Goal: Information Seeking & Learning: Learn about a topic

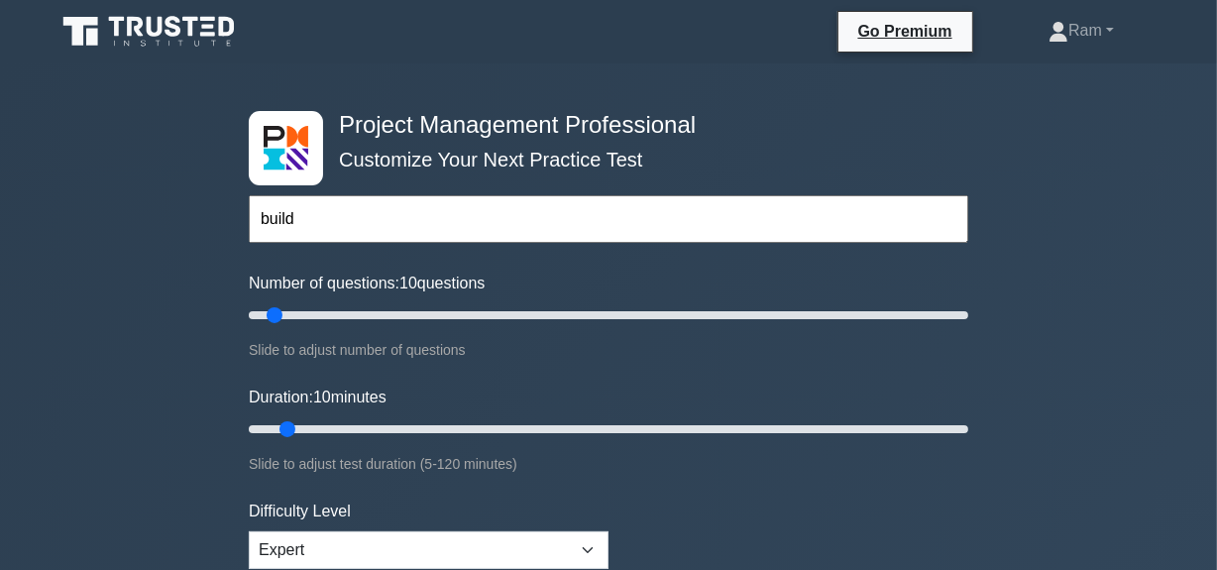
click at [392, 226] on input "build" at bounding box center [608, 219] width 719 height 48
drag, startPoint x: 355, startPoint y: 212, endPoint x: 54, endPoint y: 232, distance: 300.9
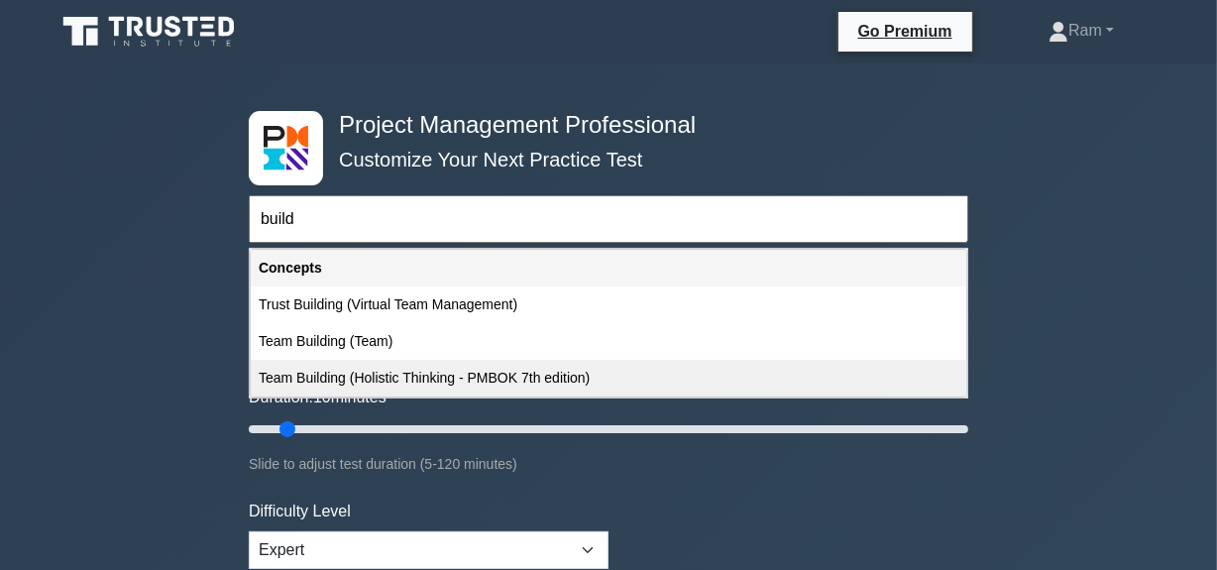
click at [386, 377] on div "Team Building (Holistic Thinking - PMBOK 7th edition)" at bounding box center [608, 378] width 715 height 37
type input "Team Building (Holistic Thinking - PMBOK 7th edition)"
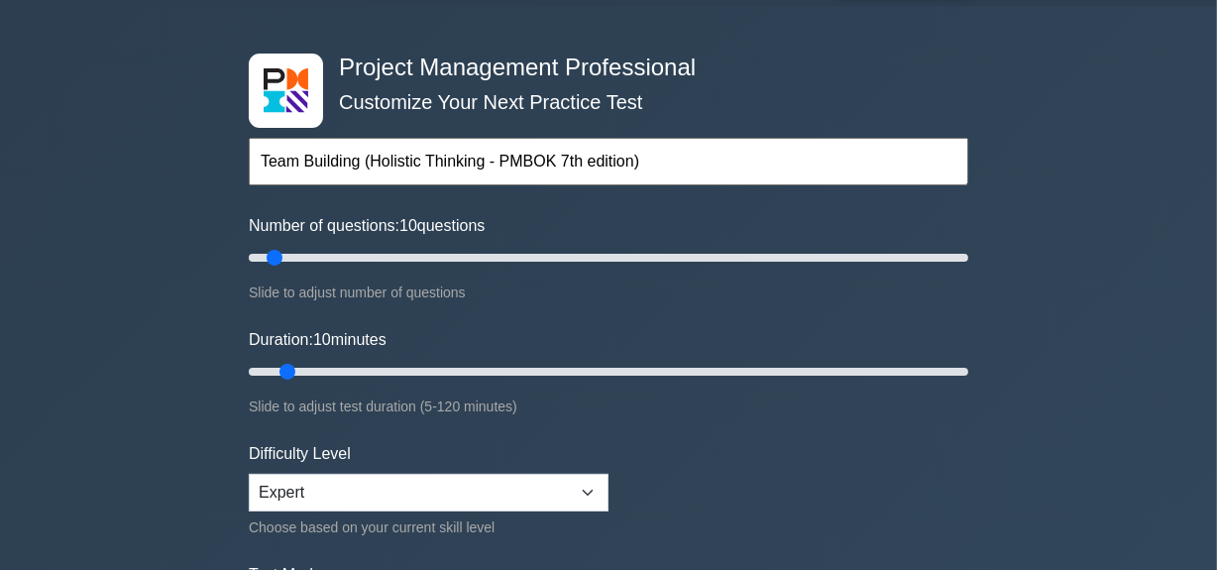
scroll to position [89, 0]
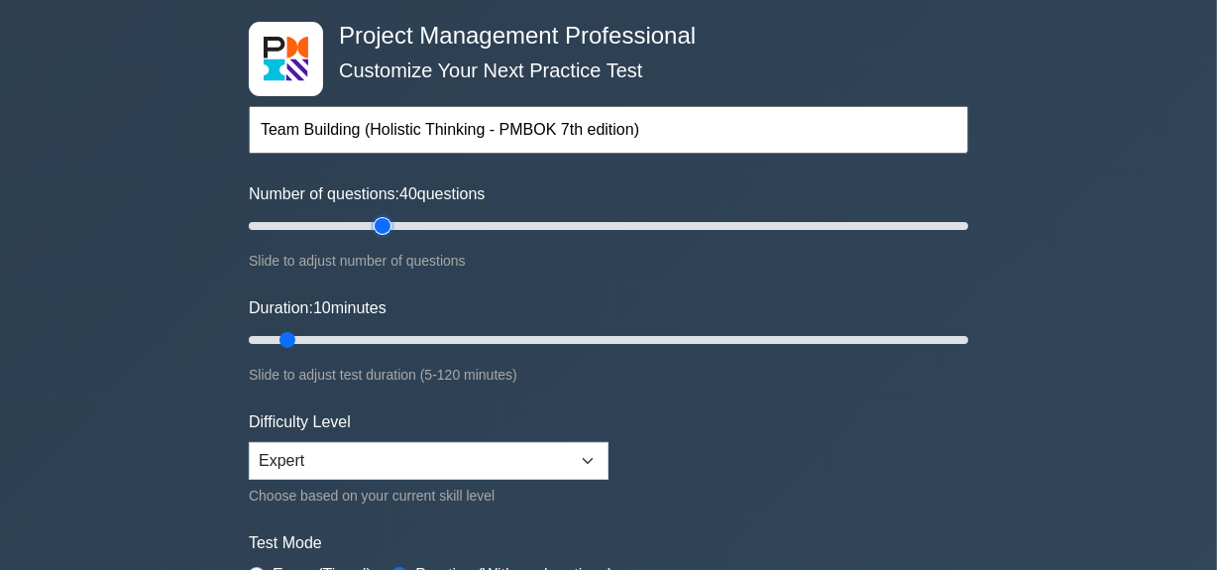
type input "40"
click at [383, 220] on input "Number of questions: 40 questions" at bounding box center [608, 226] width 719 height 24
click at [361, 226] on input "Number of questions: 40 questions" at bounding box center [608, 226] width 719 height 24
type input "30"
click at [342, 221] on input "Number of questions: 35 questions" at bounding box center [608, 226] width 719 height 24
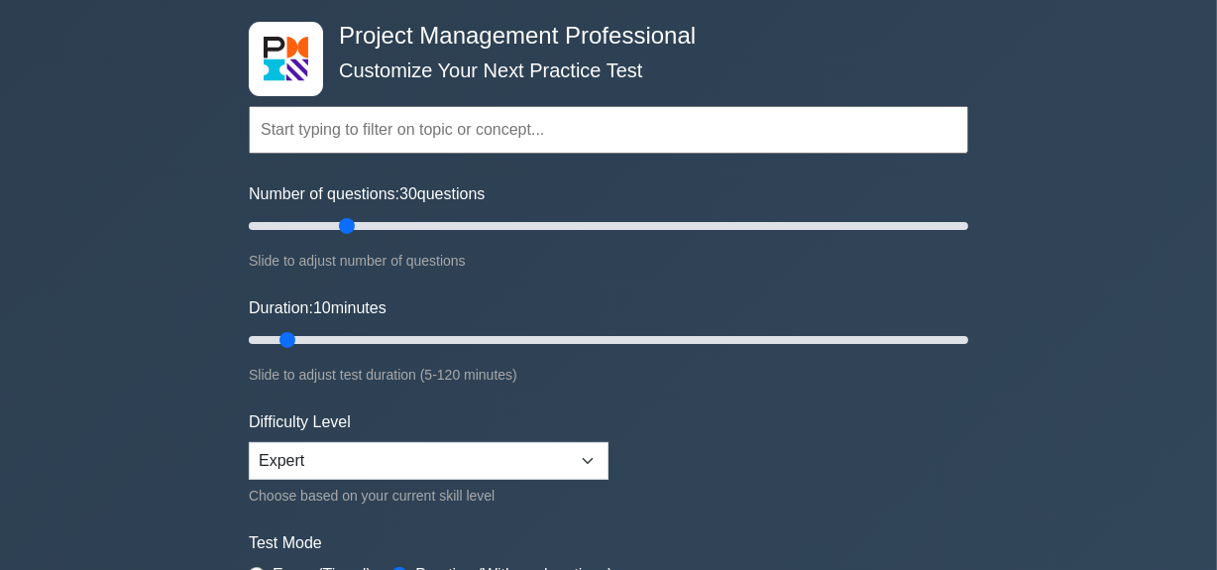
click at [392, 323] on div "Duration: 10 minutes Slide to adjust test duration (5-120 minutes)" at bounding box center [608, 341] width 719 height 90
click at [381, 335] on input "Duration: 10 minutes" at bounding box center [608, 340] width 719 height 24
type input "30"
click at [408, 338] on input "Duration: 25 minutes" at bounding box center [608, 340] width 719 height 24
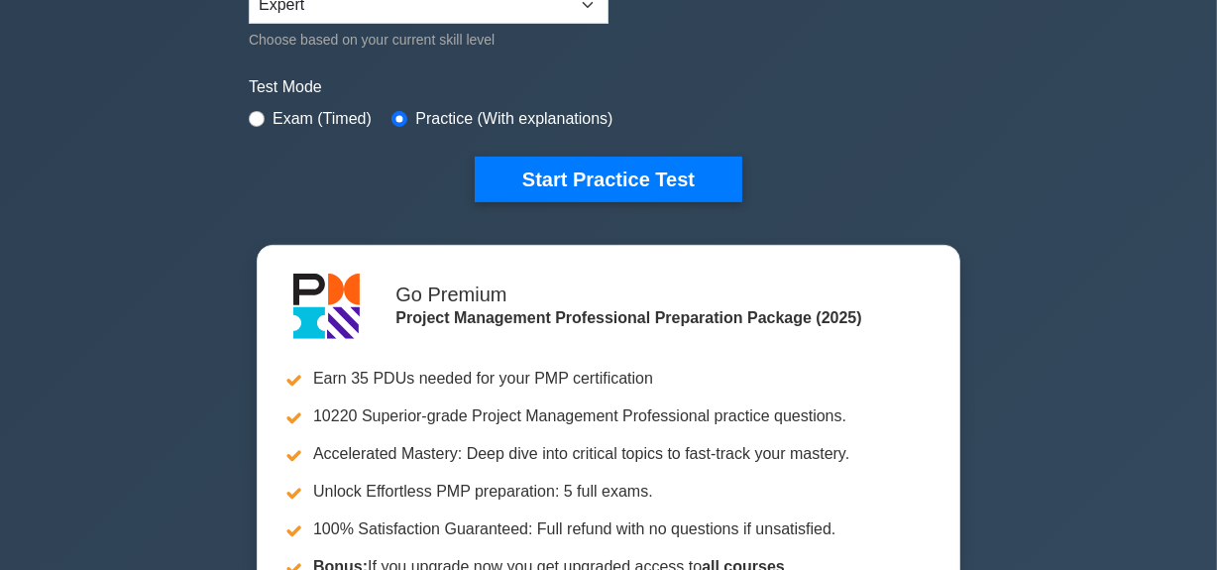
scroll to position [450, 0]
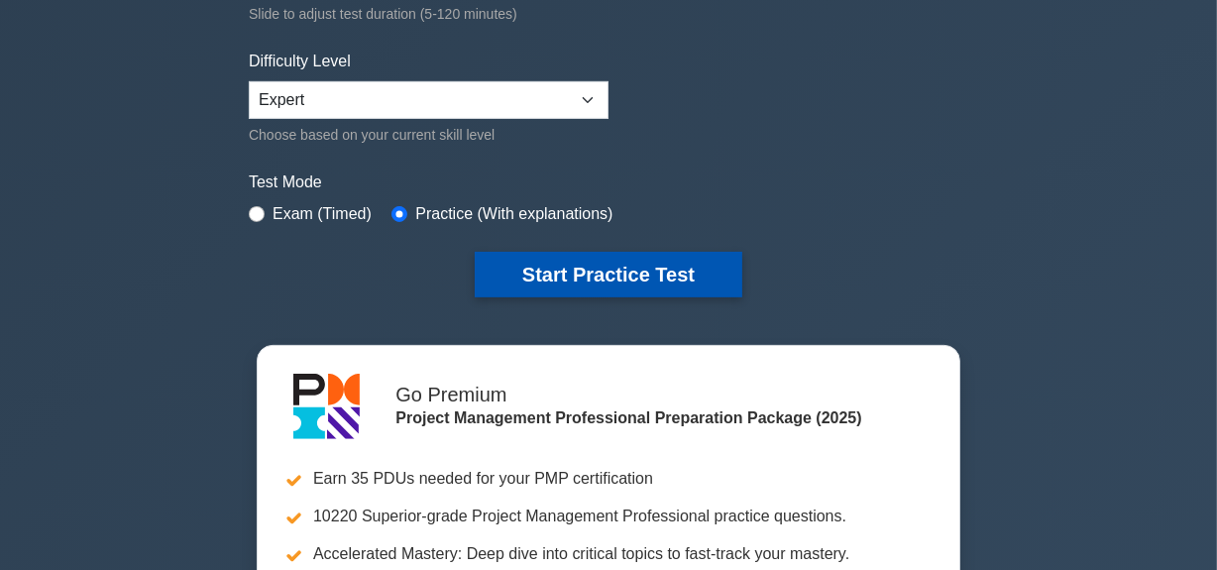
click at [569, 273] on button "Start Practice Test" at bounding box center [609, 275] width 268 height 46
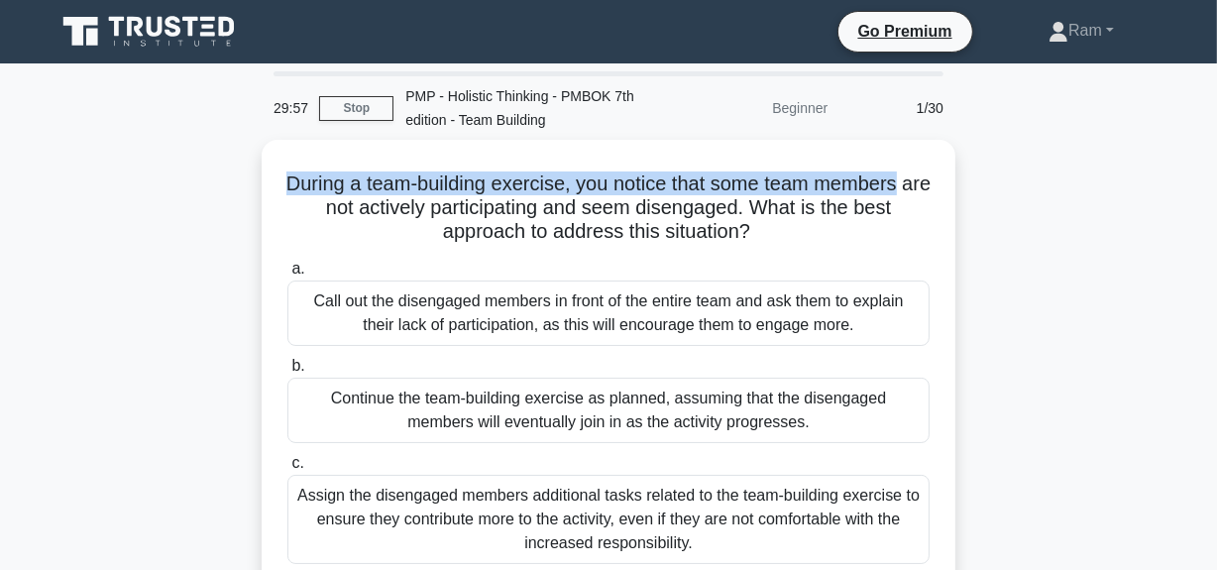
drag, startPoint x: 290, startPoint y: 172, endPoint x: 960, endPoint y: 176, distance: 669.8
click at [960, 176] on div "During a team-building exercise, you notice that some team members are not acti…" at bounding box center [609, 442] width 1130 height 604
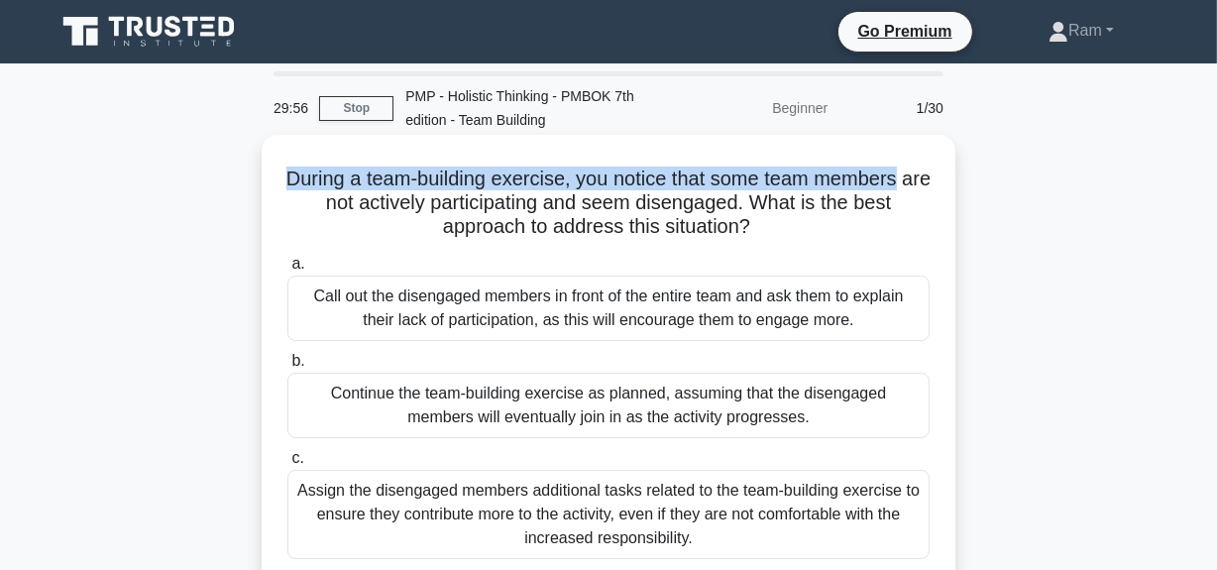
drag, startPoint x: 306, startPoint y: 200, endPoint x: 835, endPoint y: 229, distance: 529.9
click at [835, 229] on h5 "During a team-building exercise, you notice that some team members are not acti…" at bounding box center [608, 202] width 646 height 73
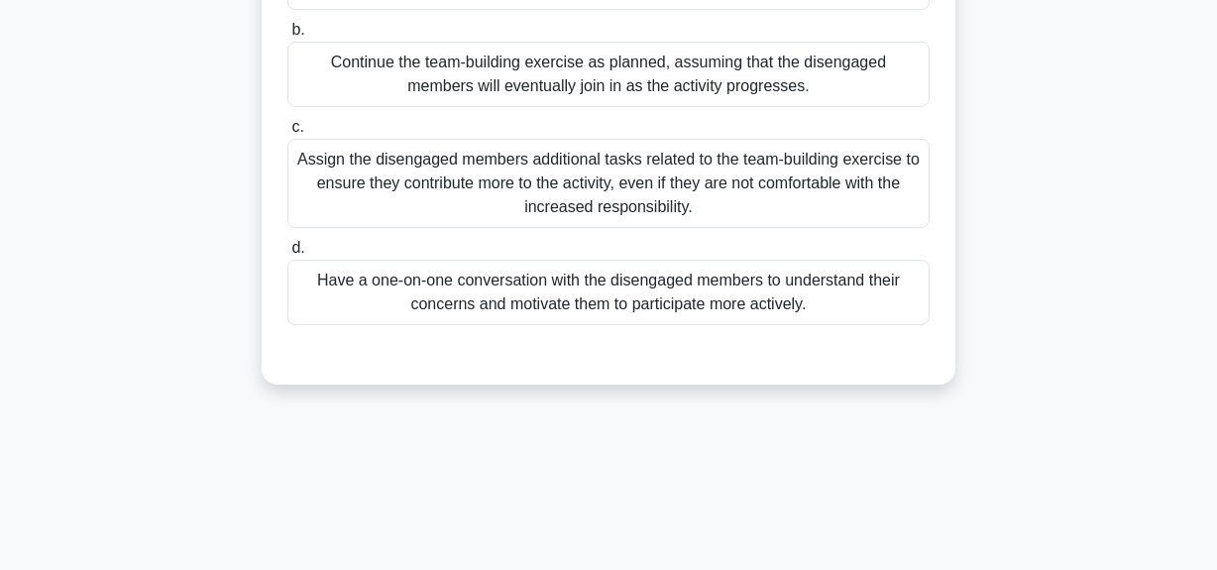
scroll to position [360, 0]
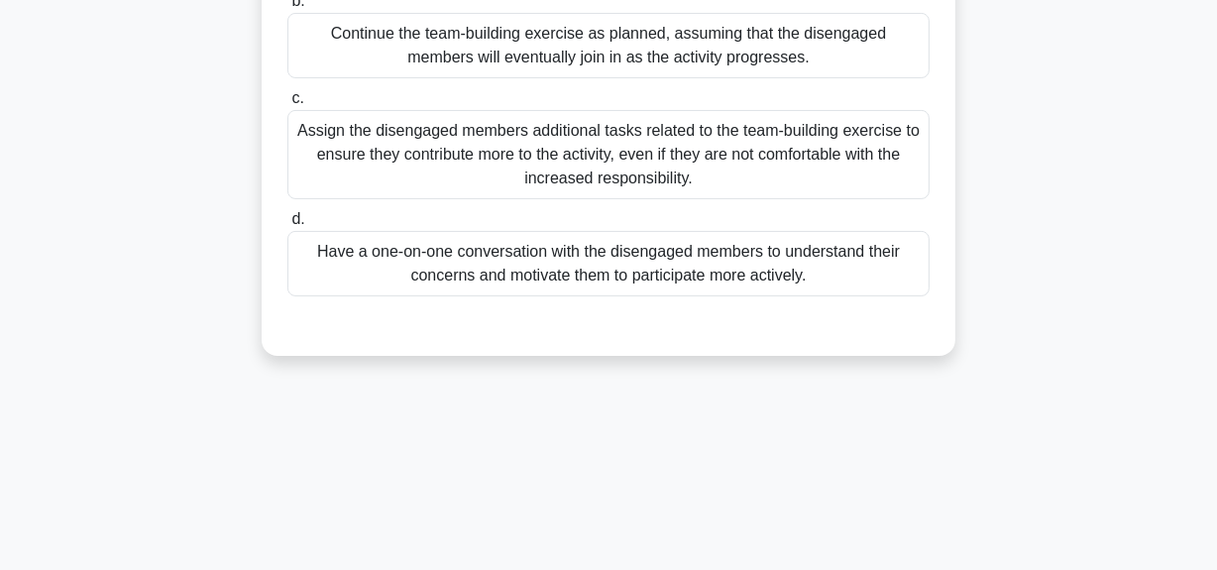
click at [721, 266] on div "Have a one-on-one conversation with the disengaged members to understand their …" at bounding box center [608, 263] width 642 height 65
click at [287, 226] on input "d. Have a one-on-one conversation with the disengaged members to understand the…" at bounding box center [287, 219] width 0 height 13
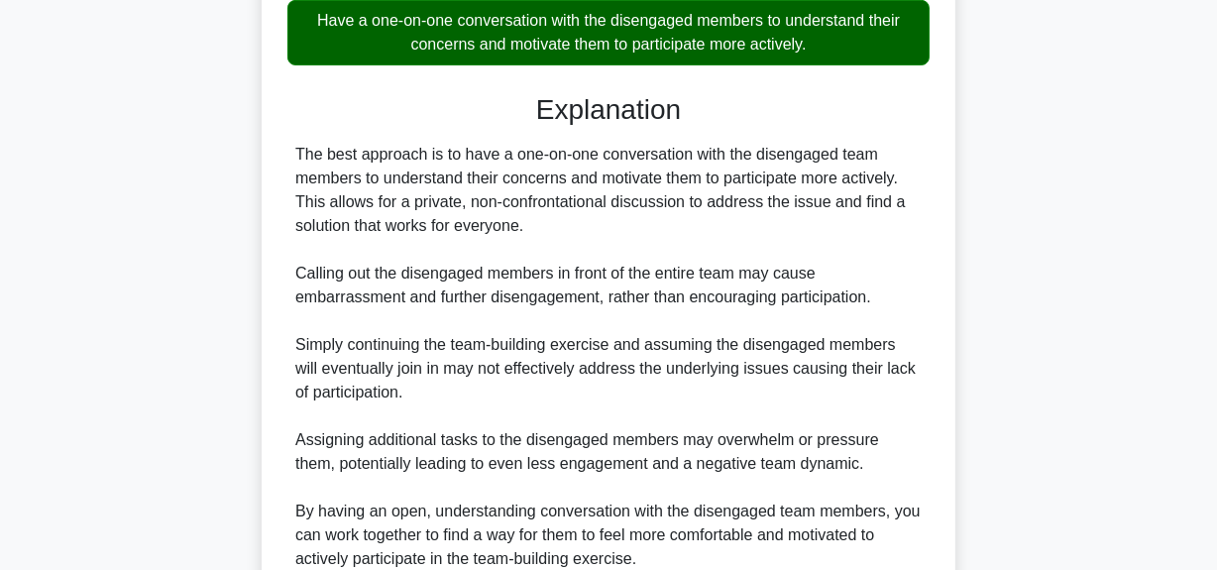
scroll to position [770, 0]
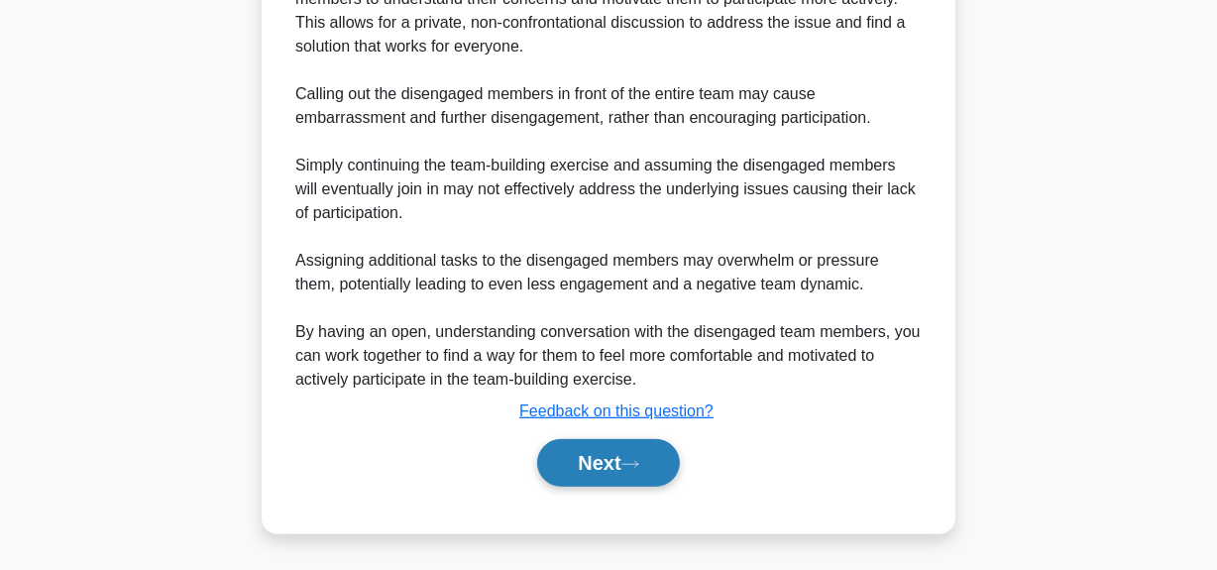
click at [627, 458] on button "Next" at bounding box center [608, 463] width 142 height 48
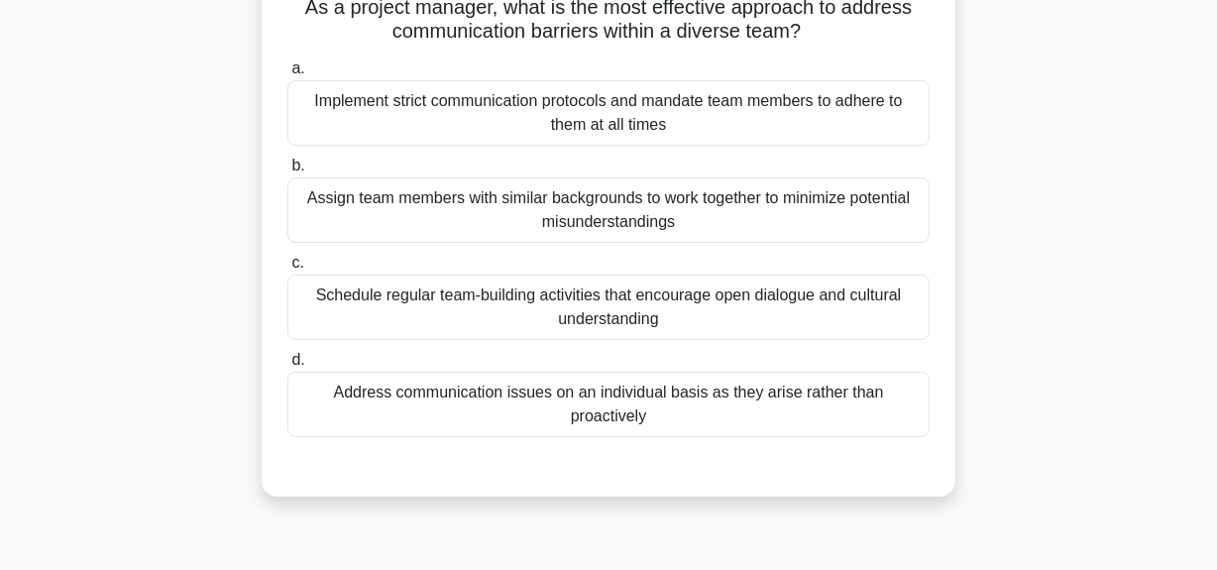
scroll to position [139, 0]
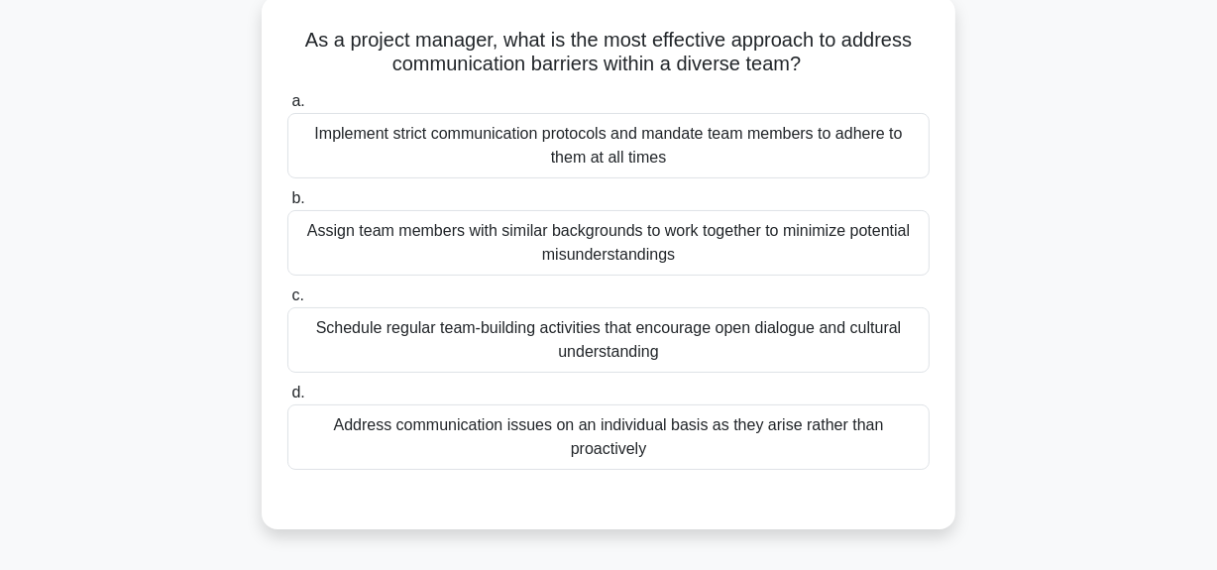
click at [636, 329] on div "Schedule regular team-building activities that encourage open dialogue and cult…" at bounding box center [608, 339] width 642 height 65
click at [287, 302] on input "c. Schedule regular team-building activities that encourage open dialogue and c…" at bounding box center [287, 295] width 0 height 13
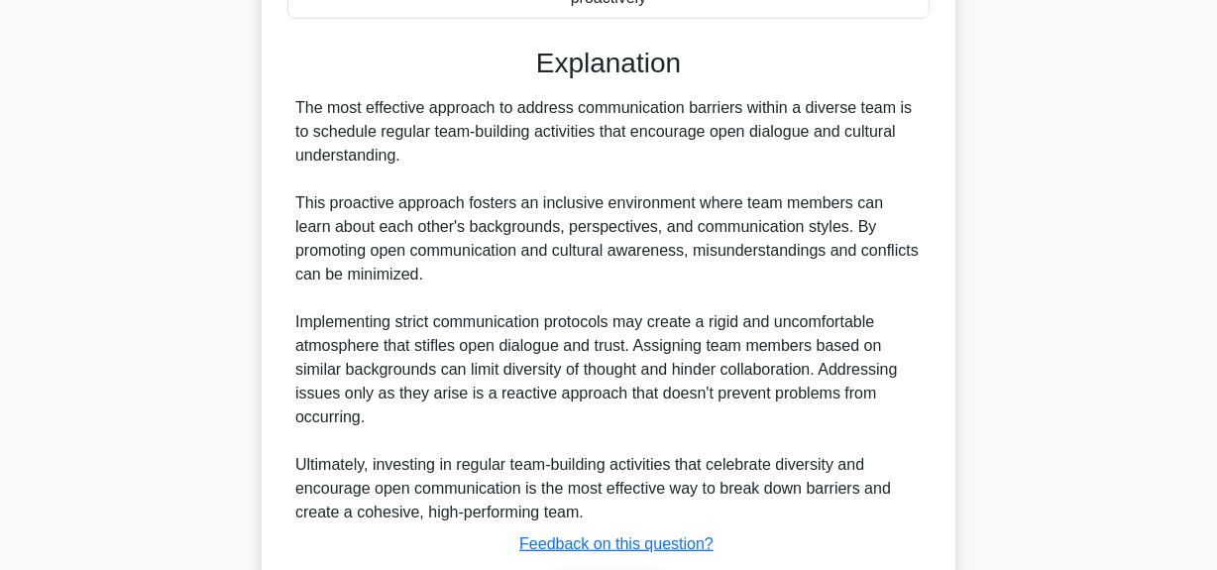
scroll to position [699, 0]
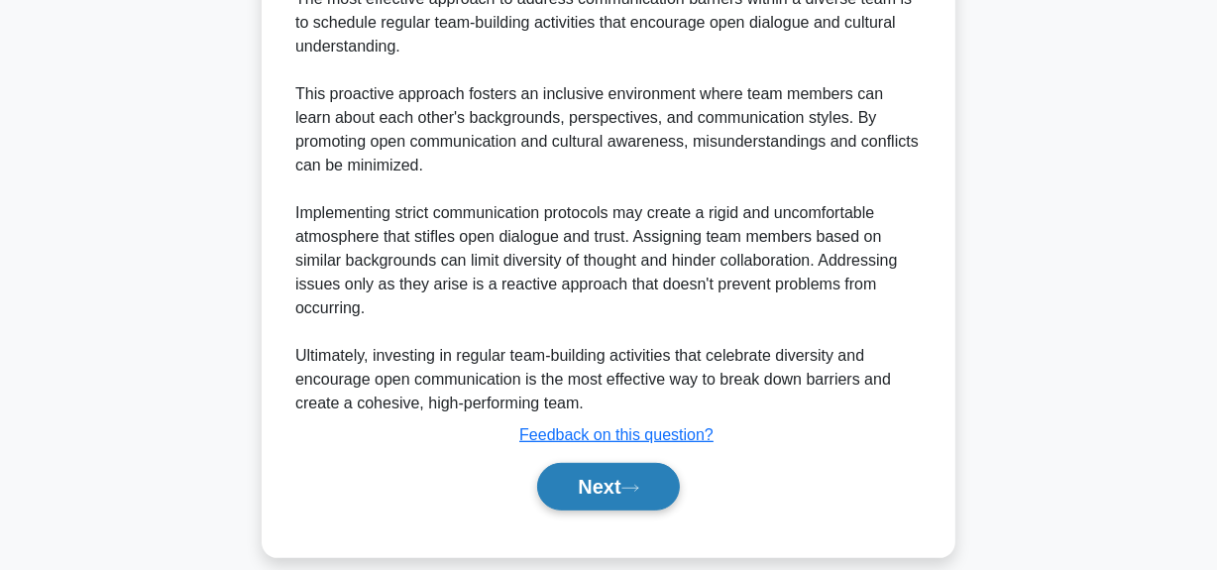
click at [611, 465] on button "Next" at bounding box center [608, 487] width 142 height 48
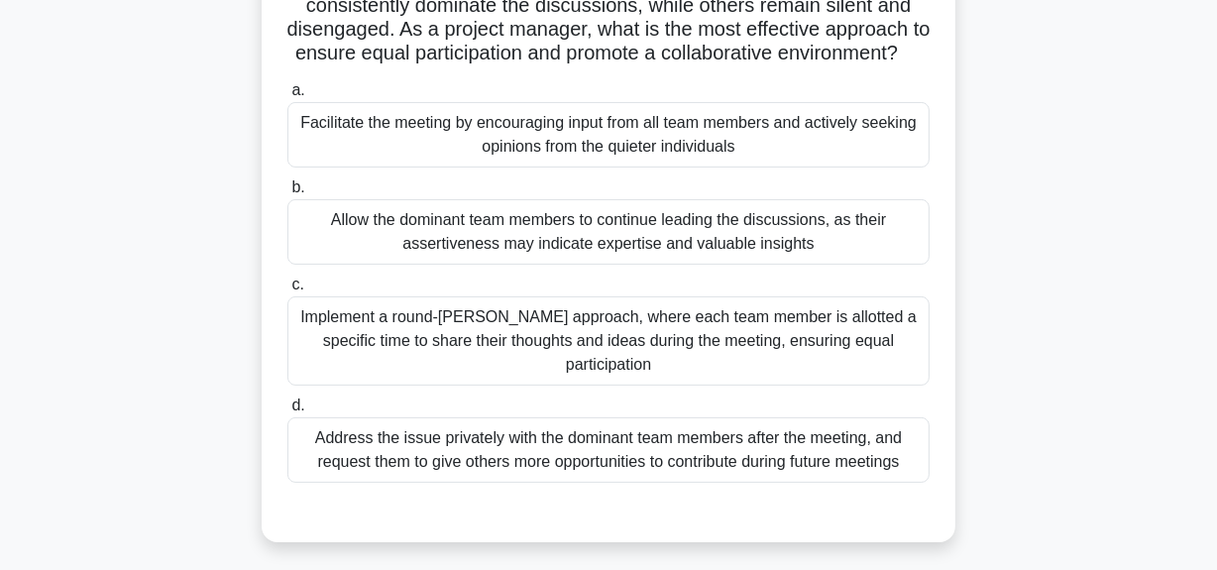
scroll to position [229, 0]
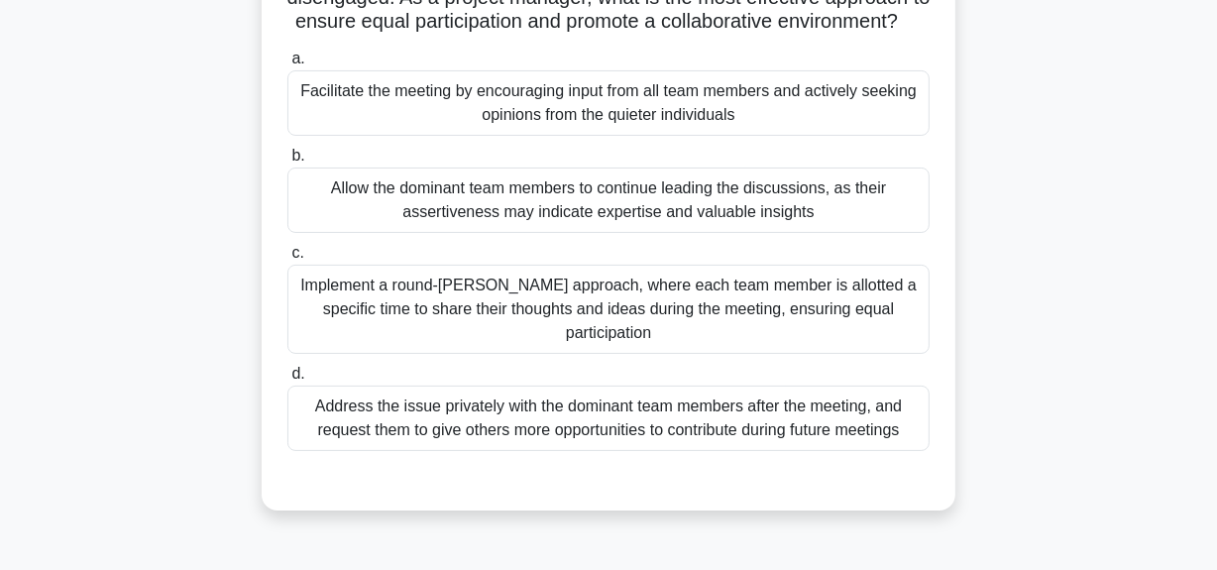
click at [601, 109] on div "Facilitate the meeting by encouraging input from all team members and actively …" at bounding box center [608, 102] width 642 height 65
click at [287, 65] on input "a. Facilitate the meeting by encouraging input from all team members and active…" at bounding box center [287, 59] width 0 height 13
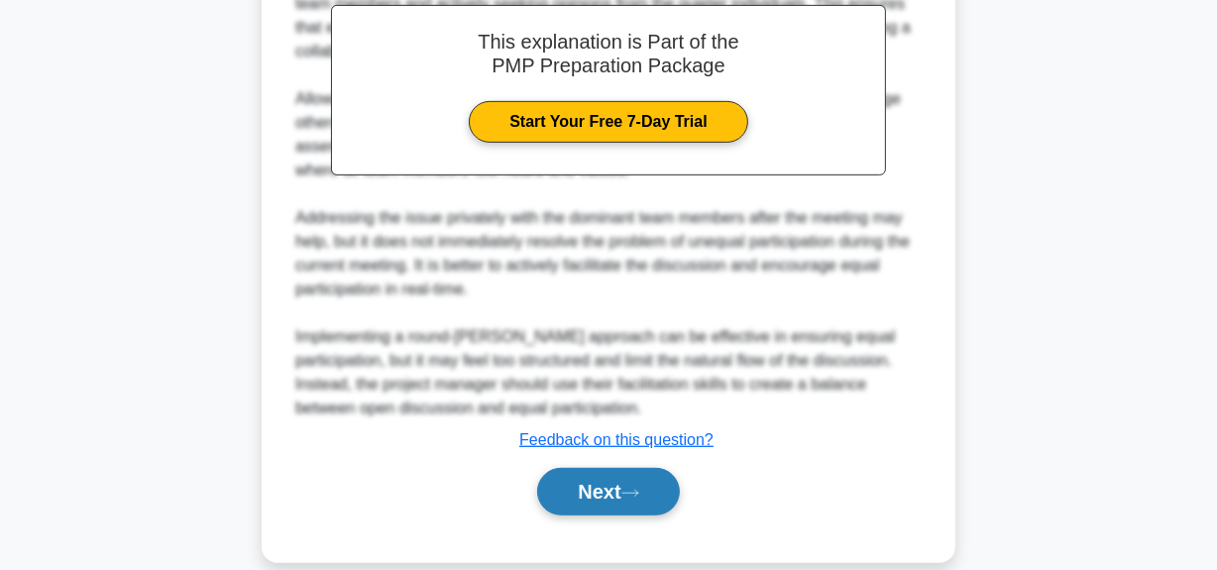
scroll to position [817, 0]
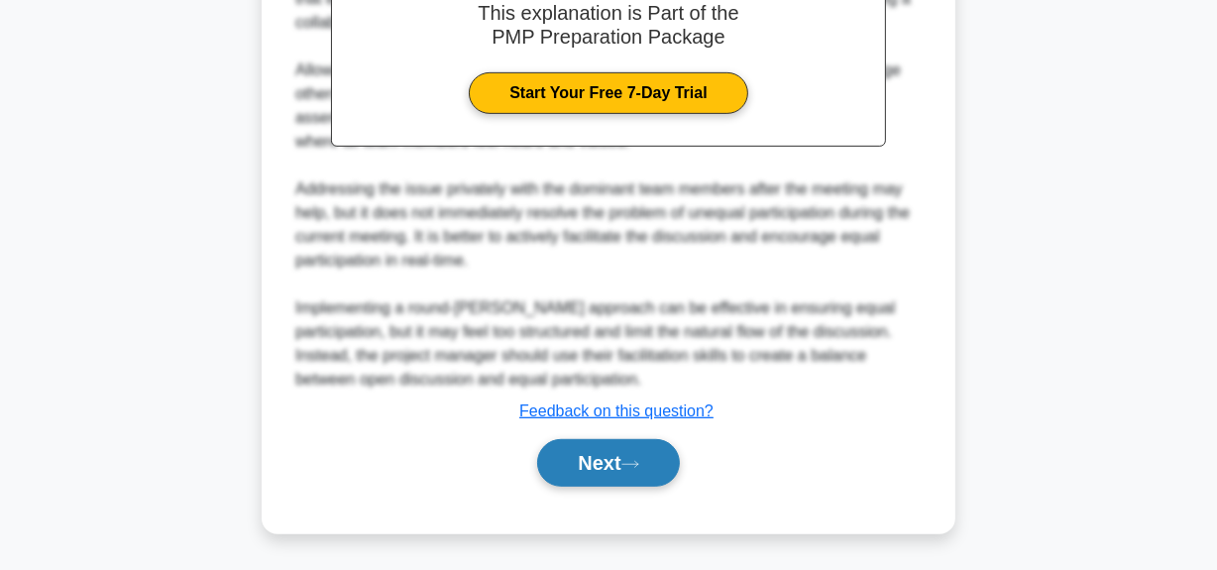
click at [675, 463] on button "Next" at bounding box center [608, 463] width 142 height 48
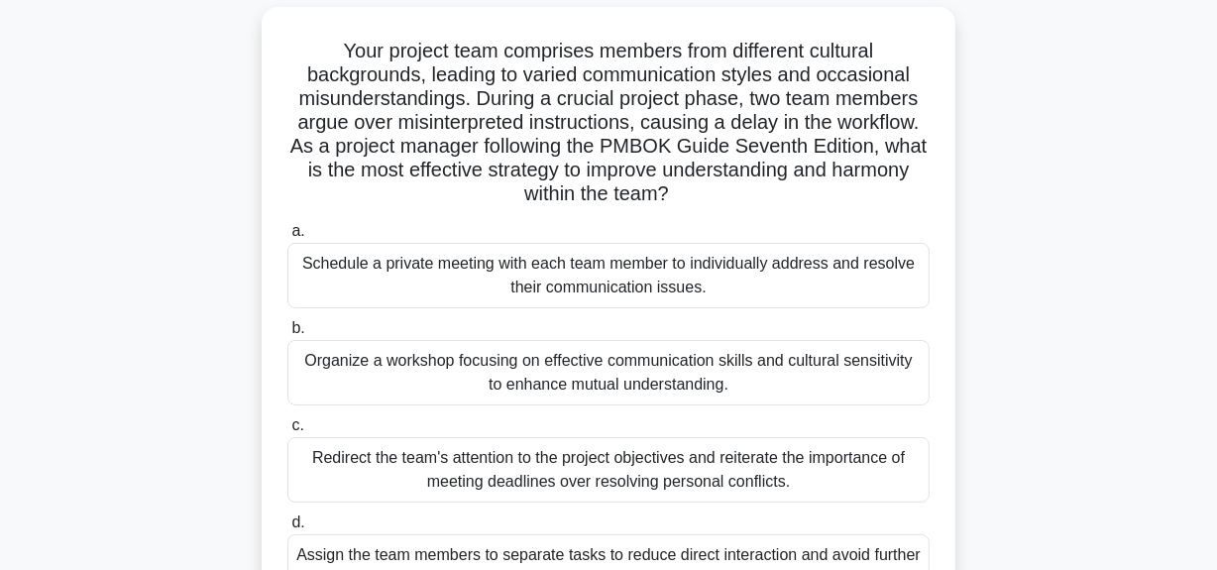
scroll to position [229, 0]
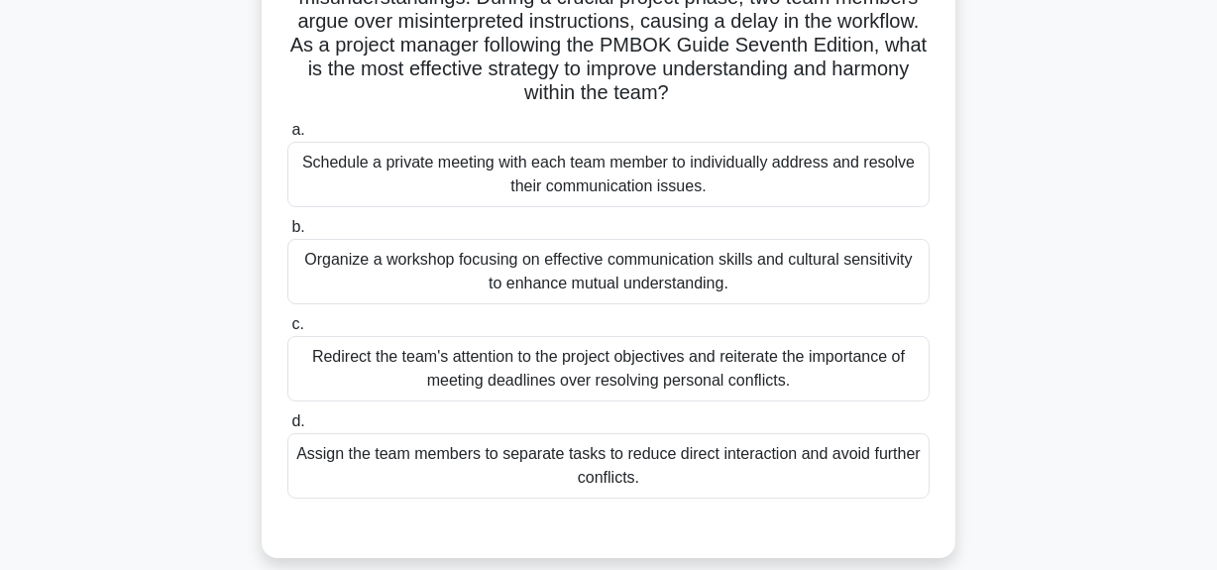
click at [662, 250] on div "Organize a workshop focusing on effective communication skills and cultural sen…" at bounding box center [608, 271] width 642 height 65
click at [287, 234] on input "b. Organize a workshop focusing on effective communication skills and cultural …" at bounding box center [287, 227] width 0 height 13
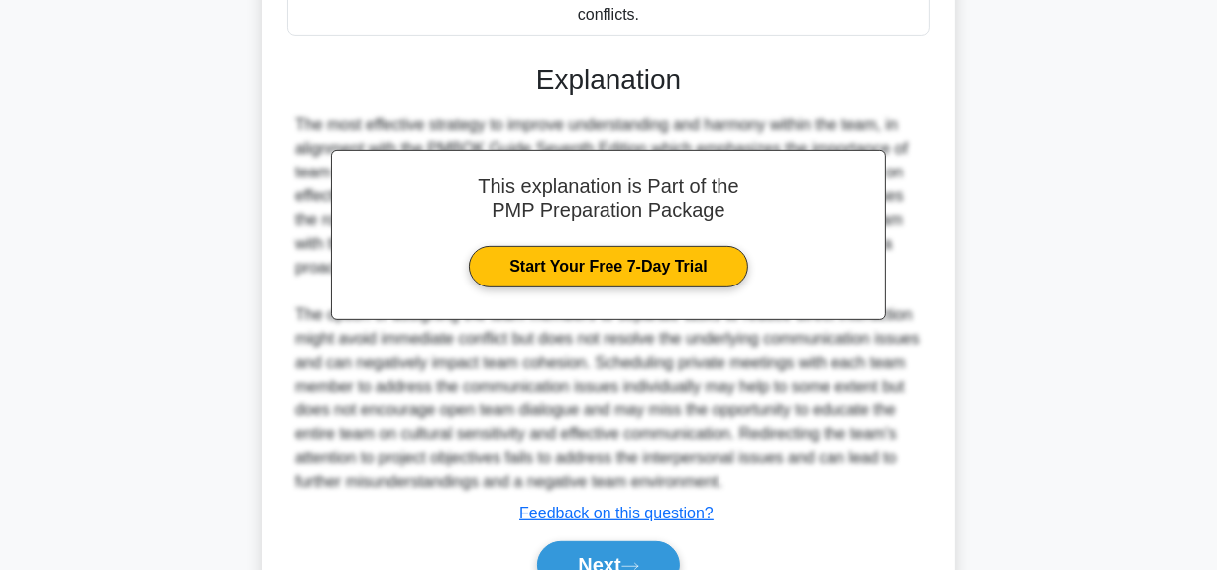
scroll to position [794, 0]
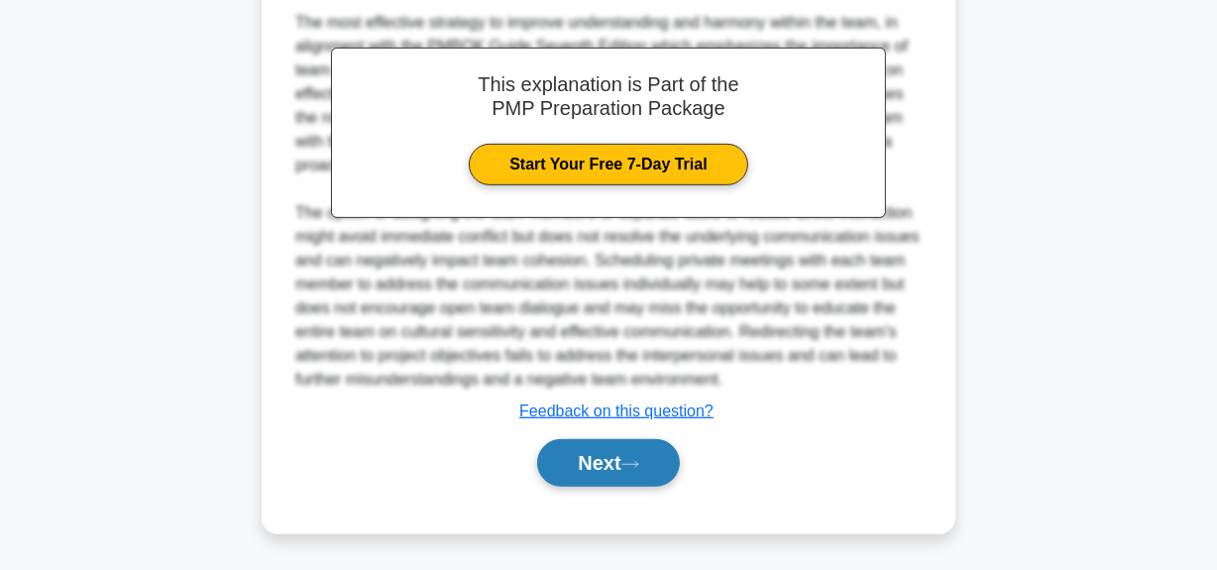
click at [624, 460] on button "Next" at bounding box center [608, 463] width 142 height 48
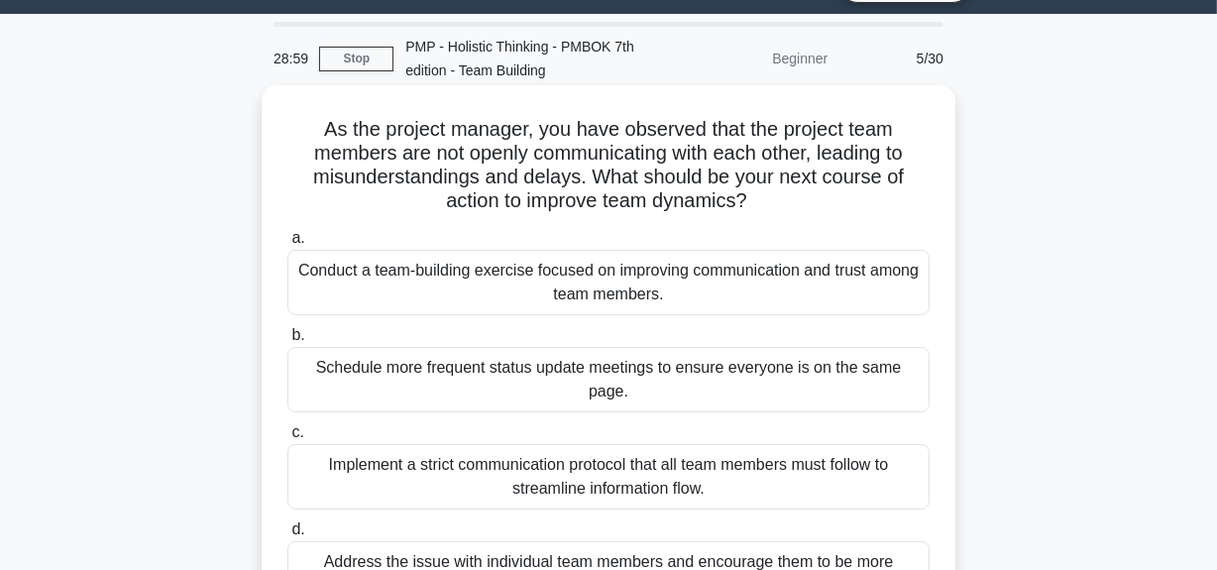
scroll to position [139, 0]
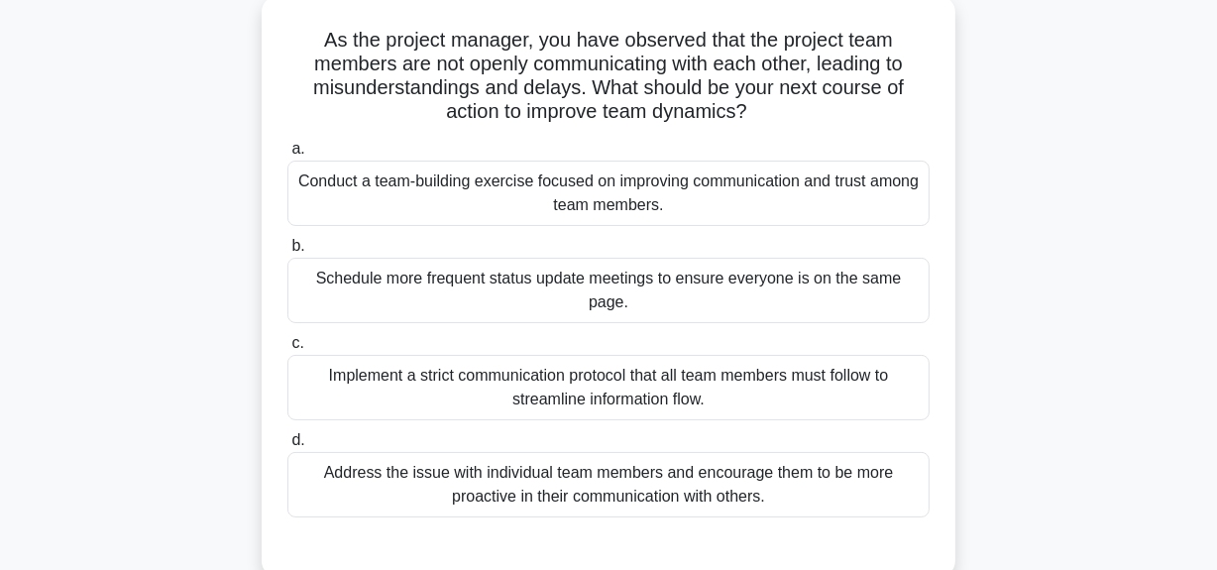
click at [634, 175] on div "Conduct a team-building exercise focused on improving communication and trust a…" at bounding box center [608, 193] width 642 height 65
click at [287, 156] on input "a. Conduct a team-building exercise focused on improving communication and trus…" at bounding box center [287, 149] width 0 height 13
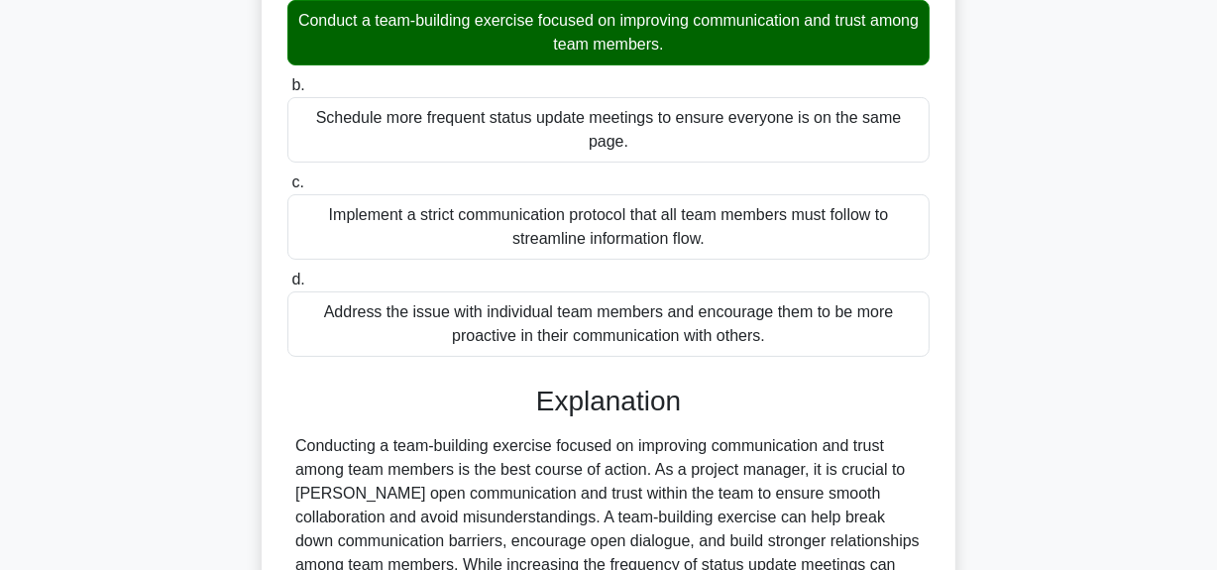
scroll to position [580, 0]
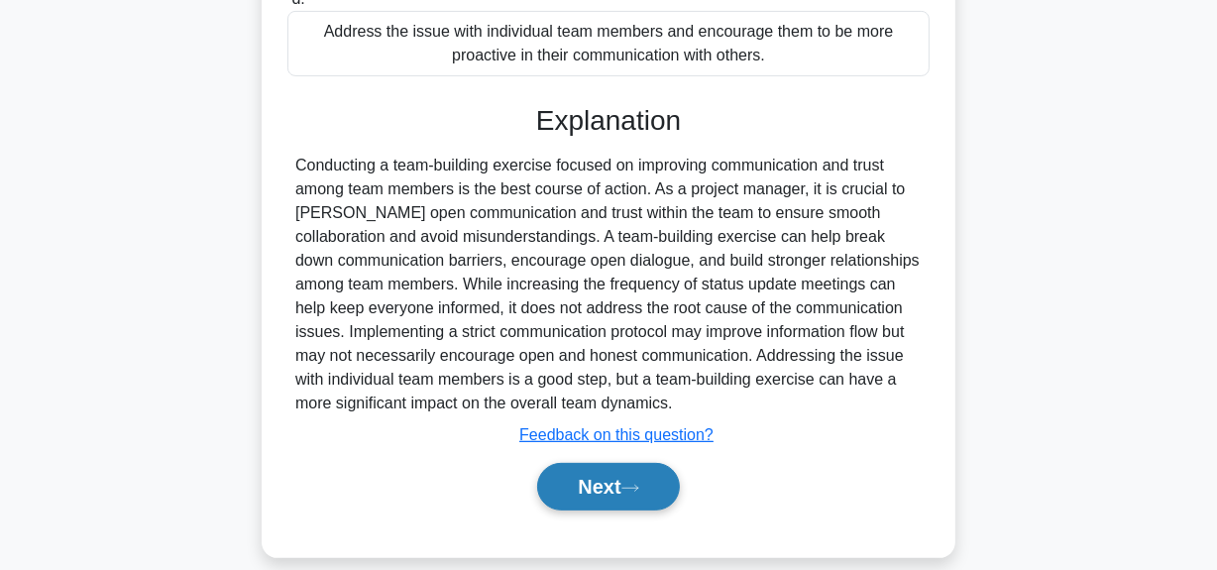
click at [619, 463] on button "Next" at bounding box center [608, 487] width 142 height 48
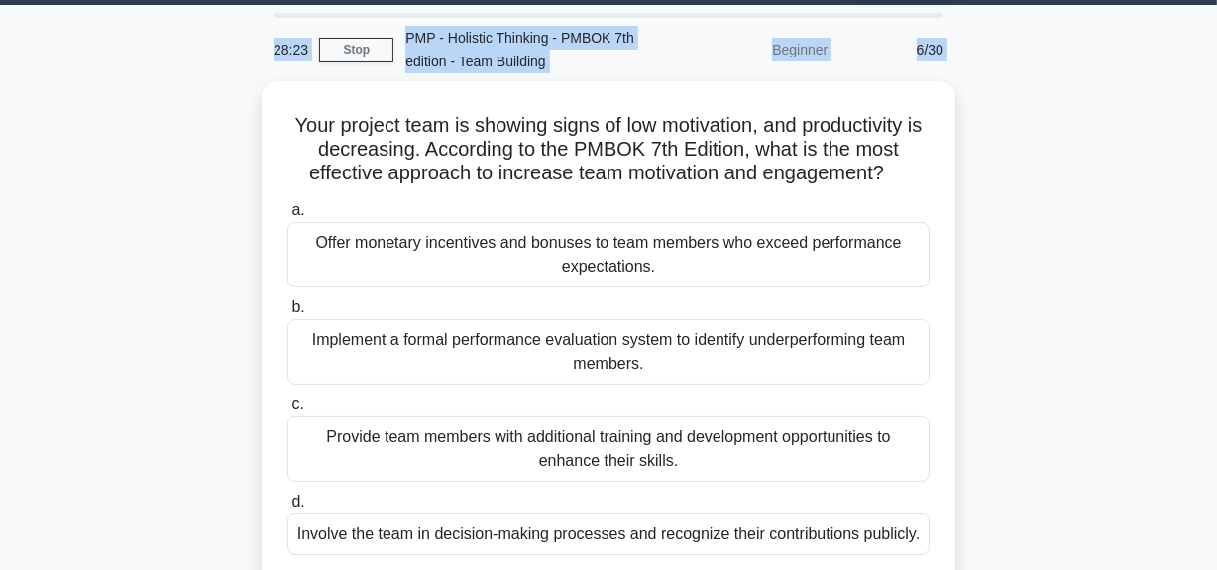
scroll to position [0, 0]
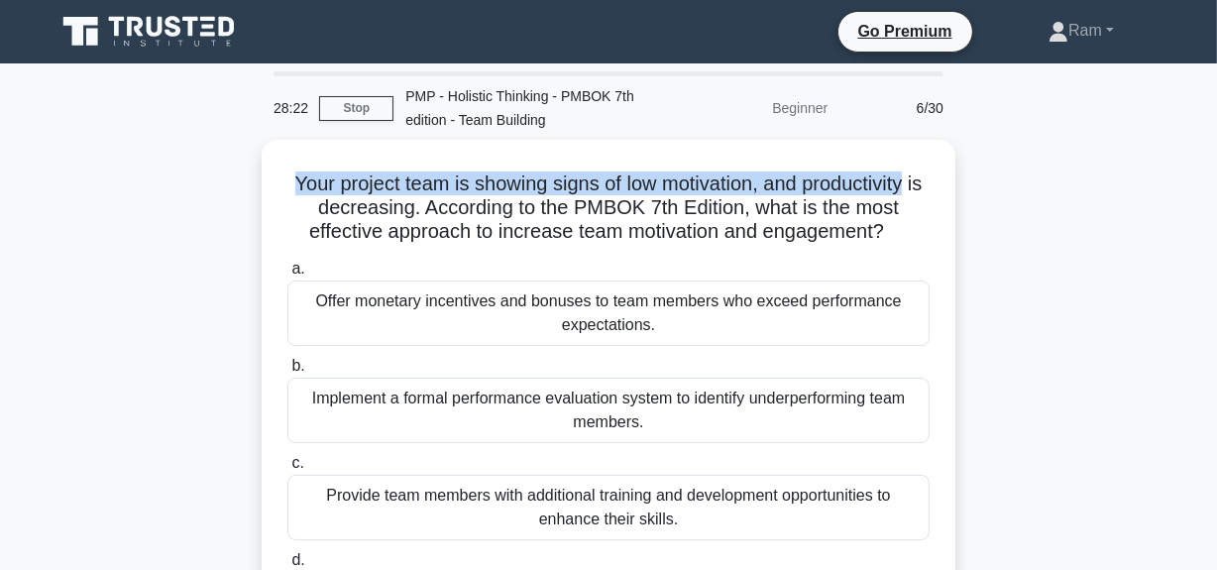
drag, startPoint x: 290, startPoint y: 39, endPoint x: 957, endPoint y: 177, distance: 681.1
click at [957, 177] on div "Your project team is showing signs of low motivation, and productivity is decre…" at bounding box center [609, 418] width 1130 height 557
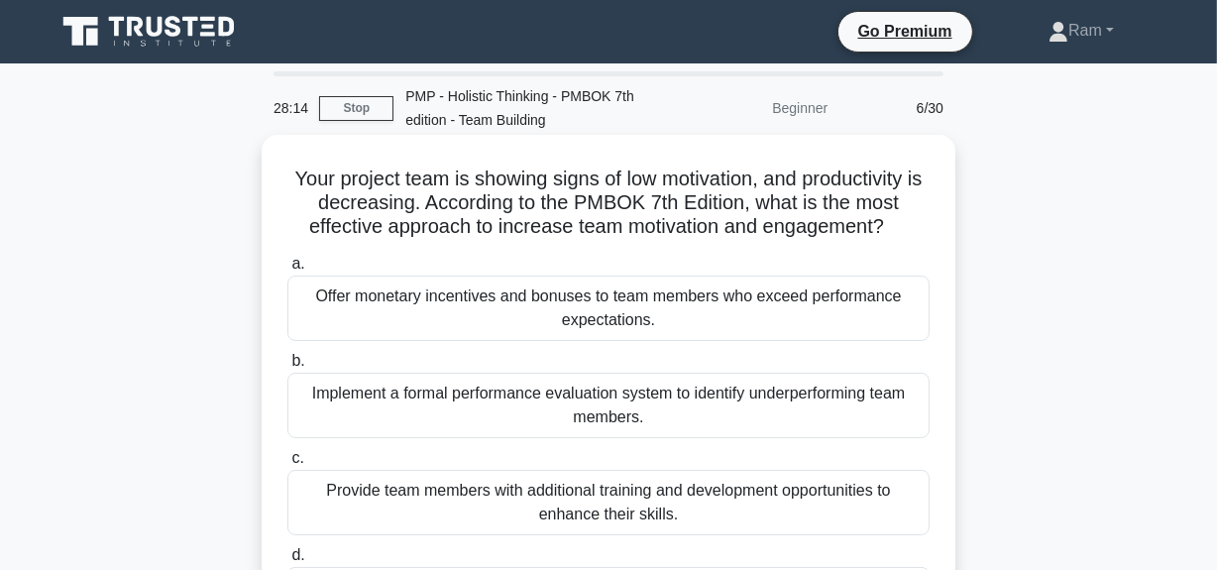
click at [434, 228] on h5 "Your project team is showing signs of low motivation, and productivity is decre…" at bounding box center [608, 202] width 646 height 73
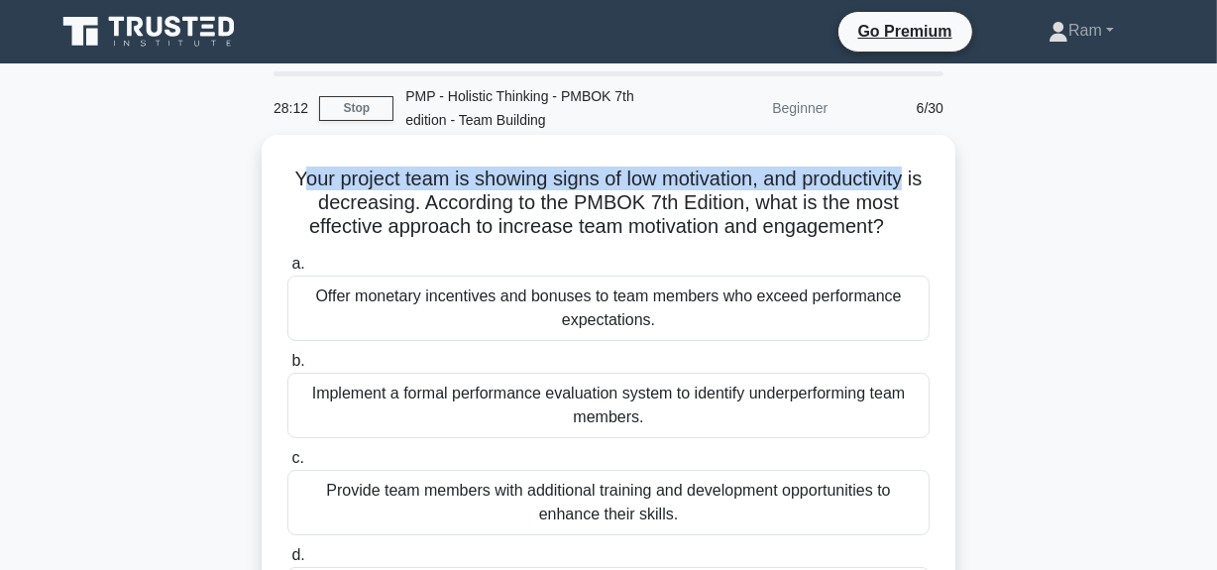
drag, startPoint x: 298, startPoint y: 178, endPoint x: 939, endPoint y: 192, distance: 641.2
click at [951, 174] on div "Your project team is showing signs of low motivation, and productivity is decre…" at bounding box center [609, 401] width 694 height 533
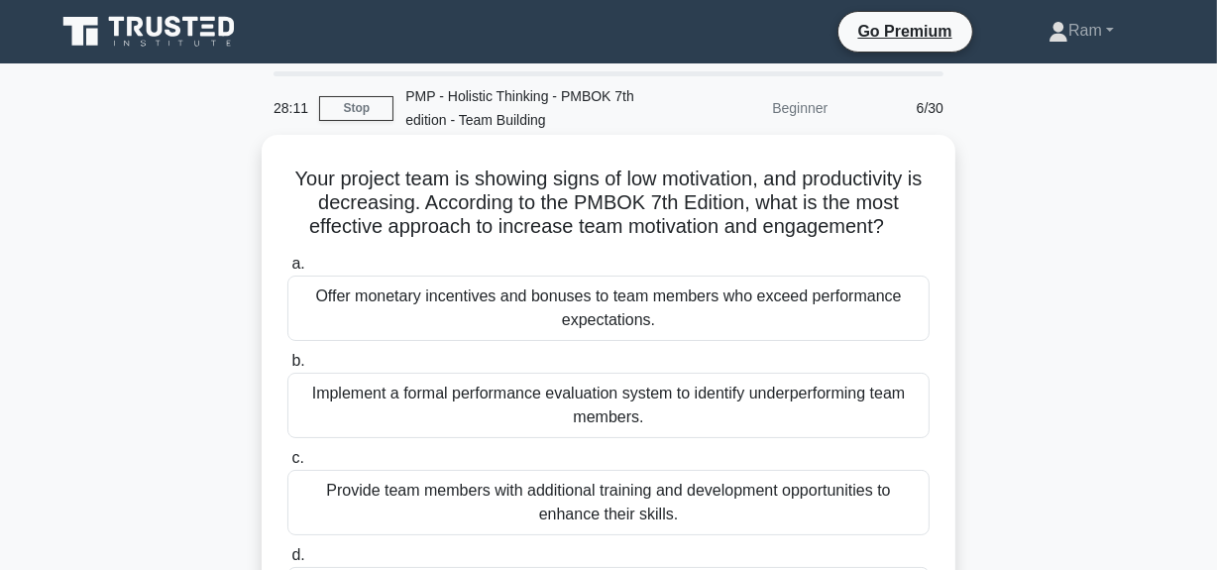
click at [328, 201] on h5 "Your project team is showing signs of low motivation, and productivity is decre…" at bounding box center [608, 202] width 646 height 73
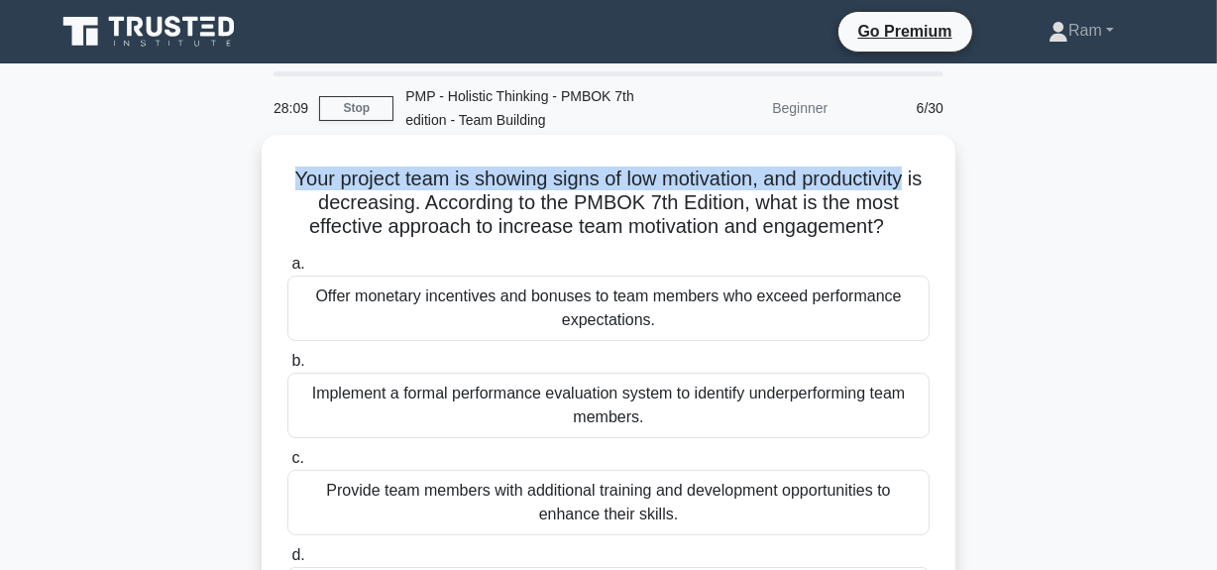
drag, startPoint x: 292, startPoint y: 178, endPoint x: 730, endPoint y: 305, distance: 455.9
click at [978, 165] on div "Your project team is showing signs of low motivation, and productivity is decre…" at bounding box center [609, 418] width 1130 height 557
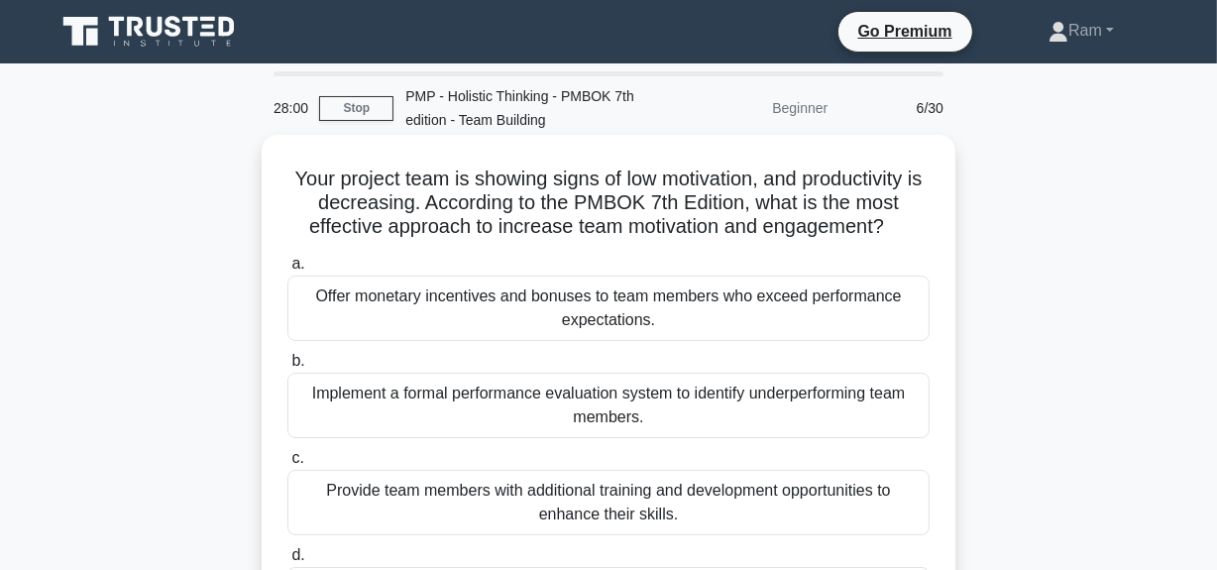
click at [404, 200] on h5 "Your project team is showing signs of low motivation, and productivity is decre…" at bounding box center [608, 202] width 646 height 73
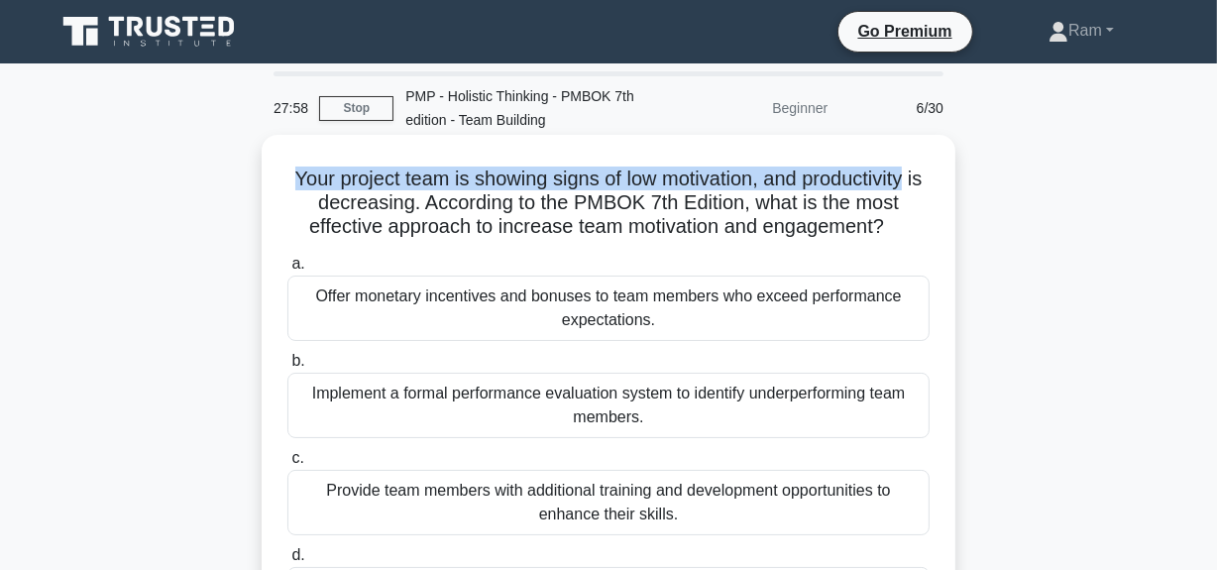
drag, startPoint x: 288, startPoint y: 177, endPoint x: 953, endPoint y: 169, distance: 664.9
click at [953, 169] on div "Your project team is showing signs of low motivation, and productivity is decre…" at bounding box center [609, 401] width 694 height 533
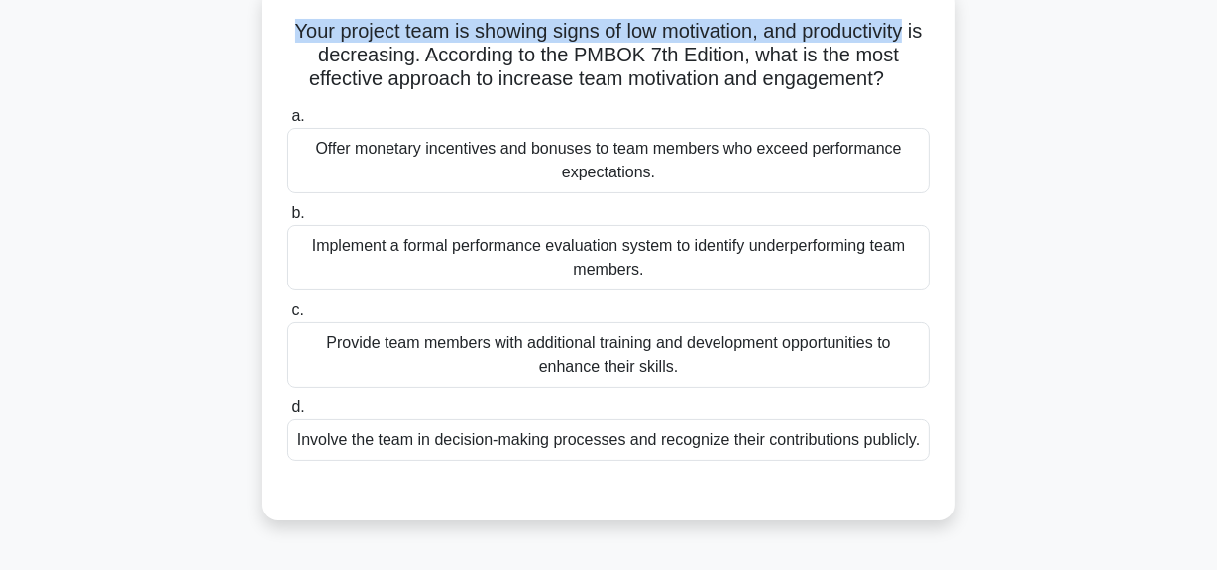
scroll to position [179, 0]
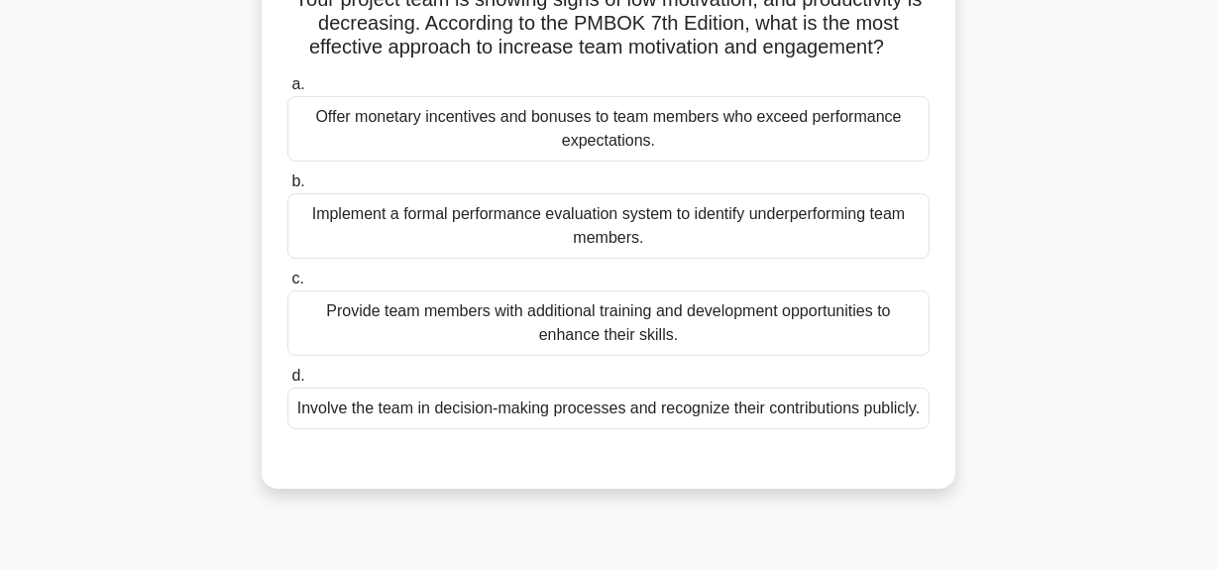
click at [741, 429] on div "Involve the team in decision-making processes and recognize their contributions…" at bounding box center [608, 408] width 642 height 42
click at [287, 382] on input "d. Involve the team in decision-making processes and recognize their contributi…" at bounding box center [287, 376] width 0 height 13
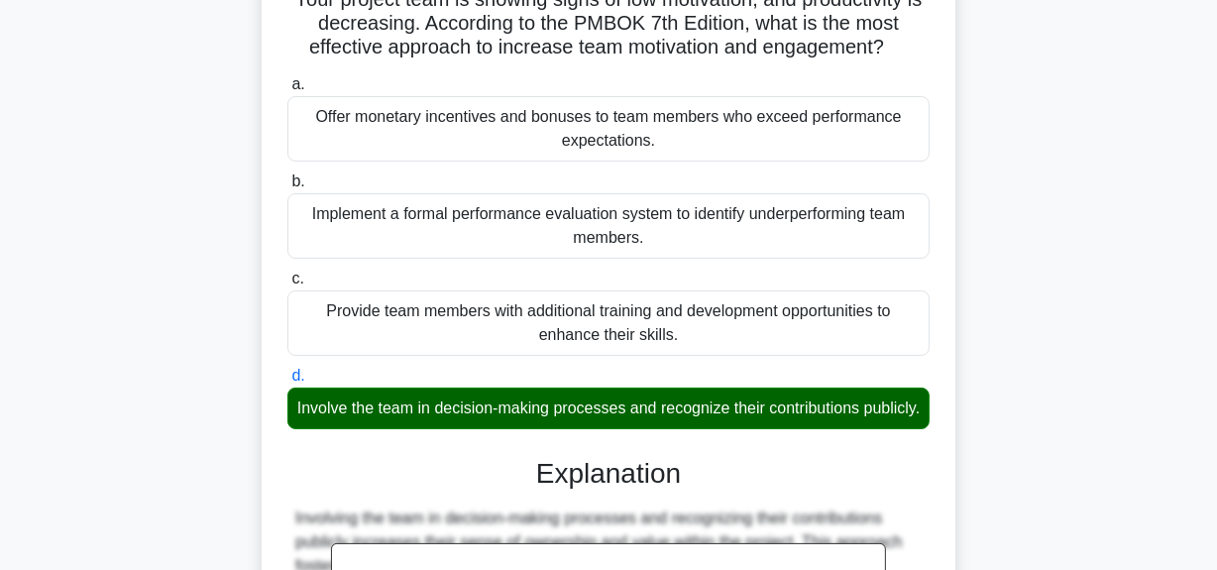
scroll to position [651, 0]
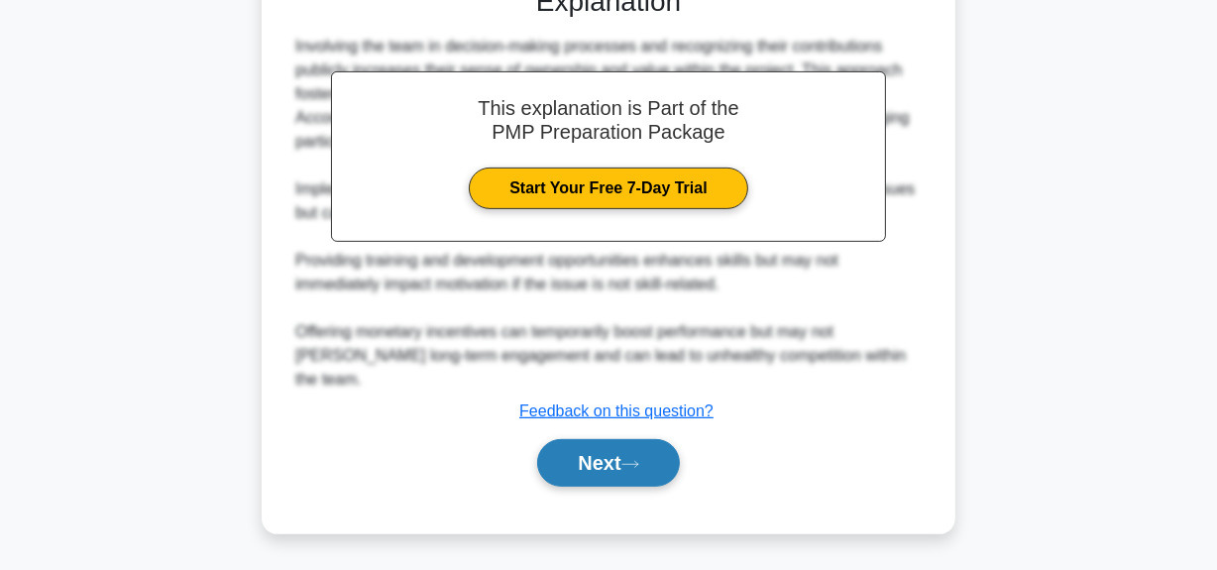
click at [620, 466] on button "Next" at bounding box center [608, 463] width 142 height 48
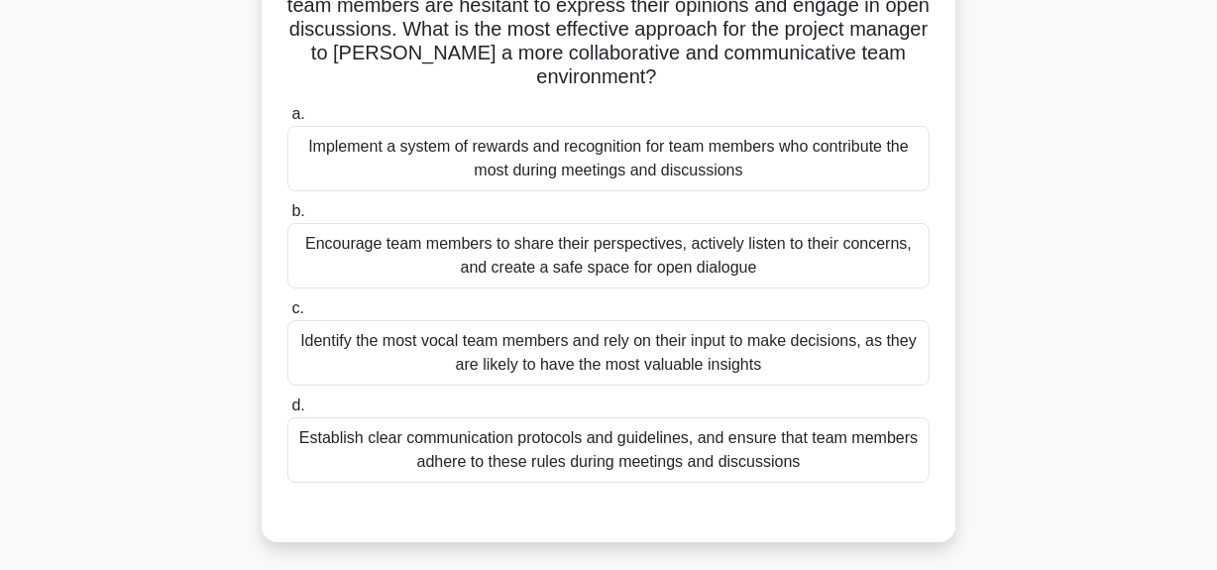
scroll to position [229, 0]
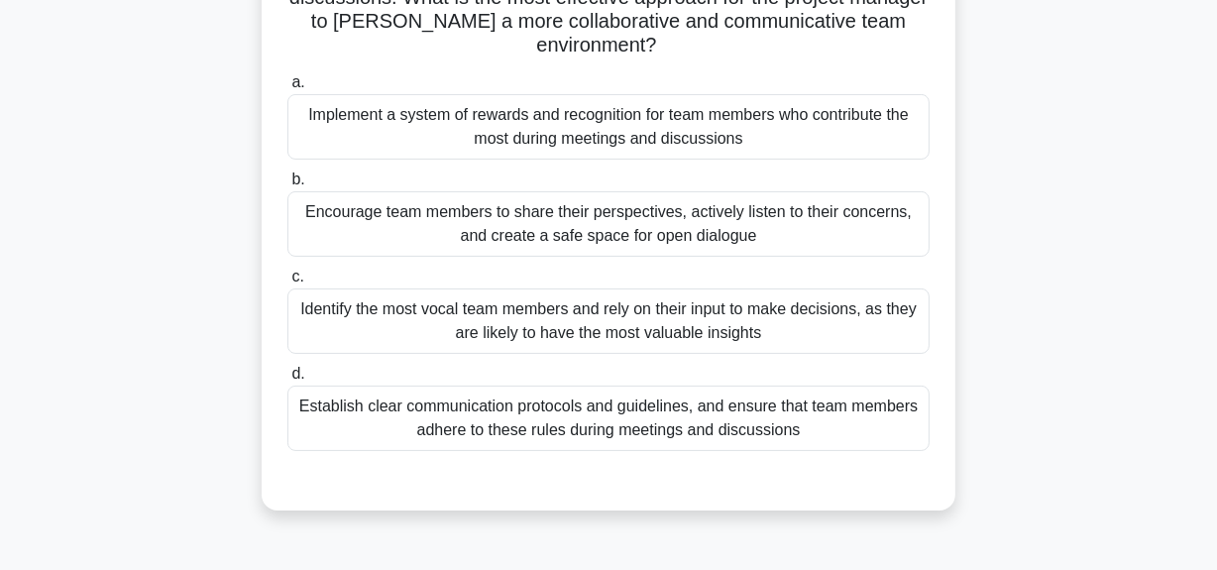
click at [745, 227] on div "Encourage team members to share their perspectives, actively listen to their co…" at bounding box center [608, 223] width 642 height 65
click at [287, 186] on input "b. Encourage team members to share their perspectives, actively listen to their…" at bounding box center [287, 179] width 0 height 13
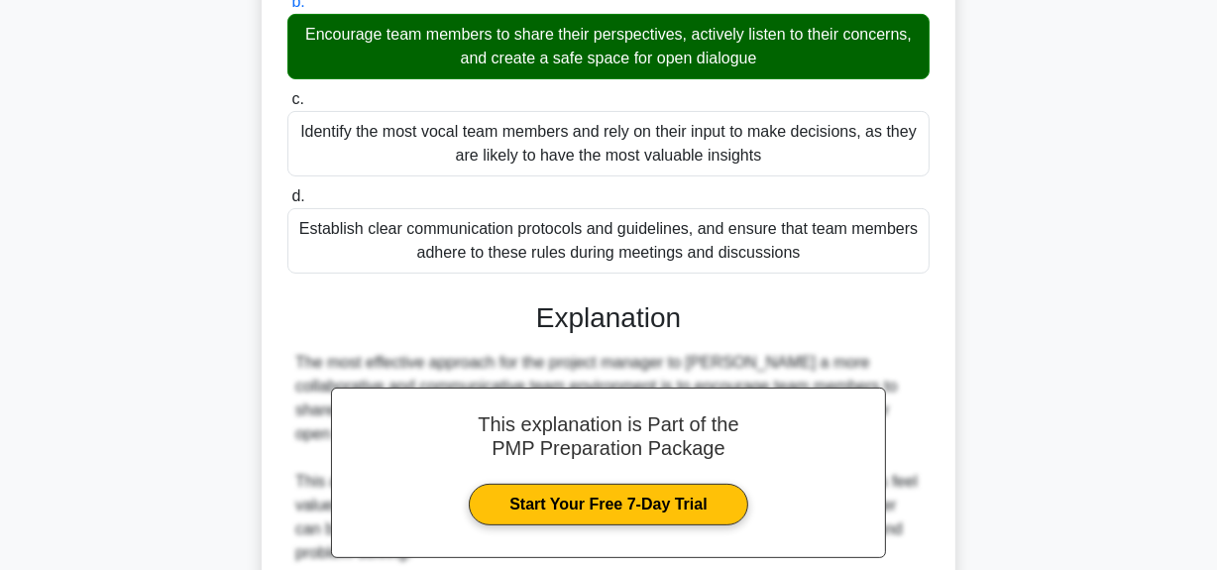
scroll to position [746, 0]
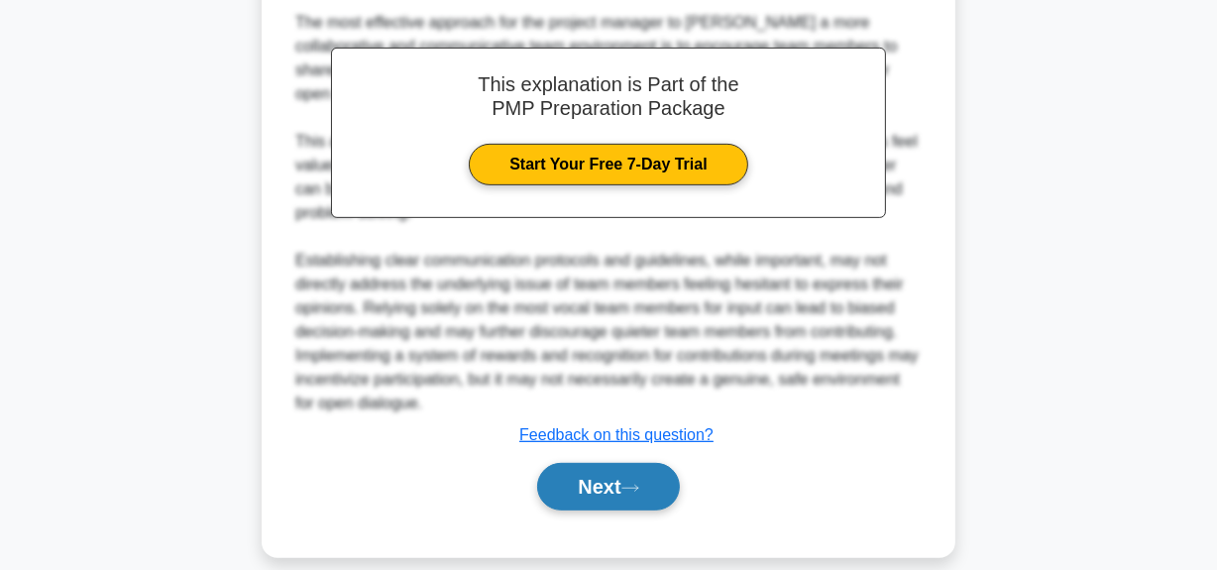
click at [593, 463] on button "Next" at bounding box center [608, 487] width 142 height 48
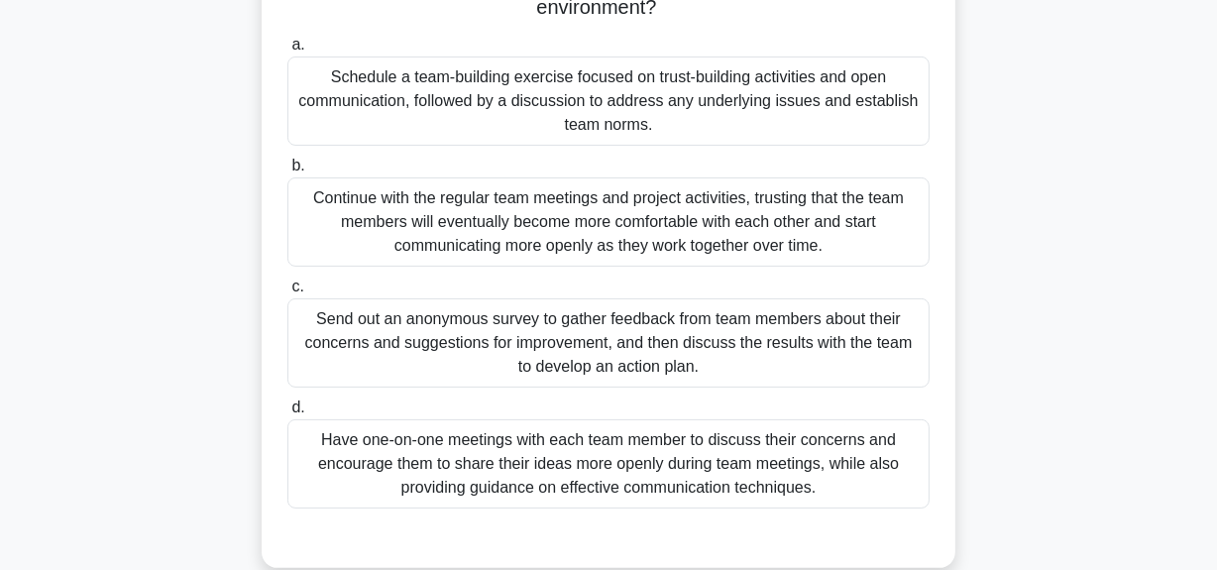
scroll to position [139, 0]
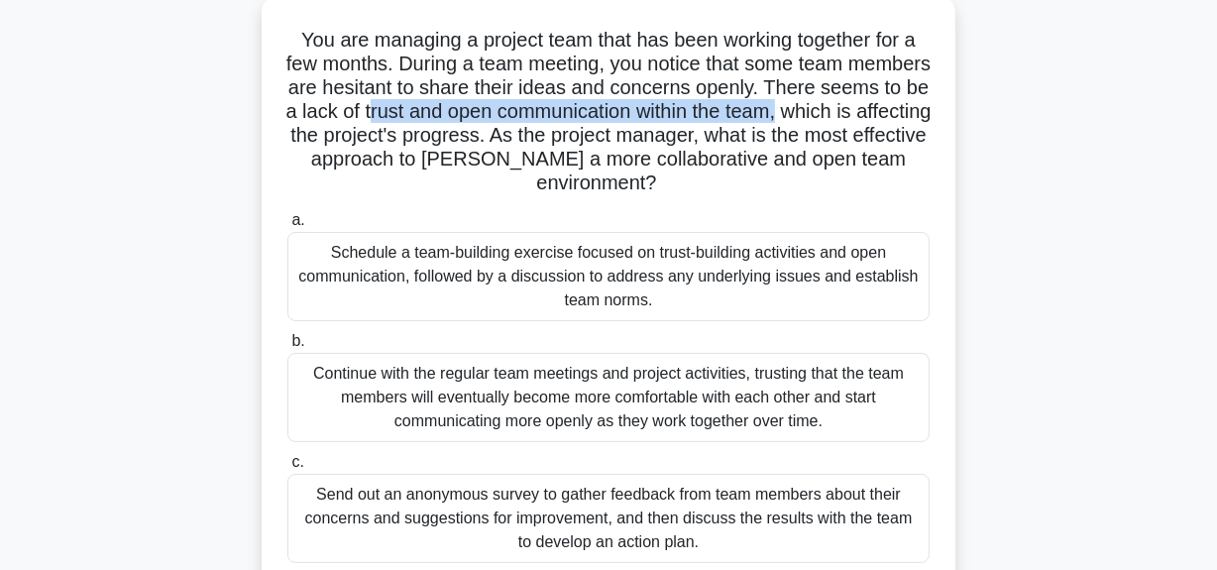
drag, startPoint x: 494, startPoint y: 114, endPoint x: 949, endPoint y: 115, distance: 454.8
click at [949, 115] on div "You are managing a project team that has been working together for a few months…" at bounding box center [609, 369] width 694 height 747
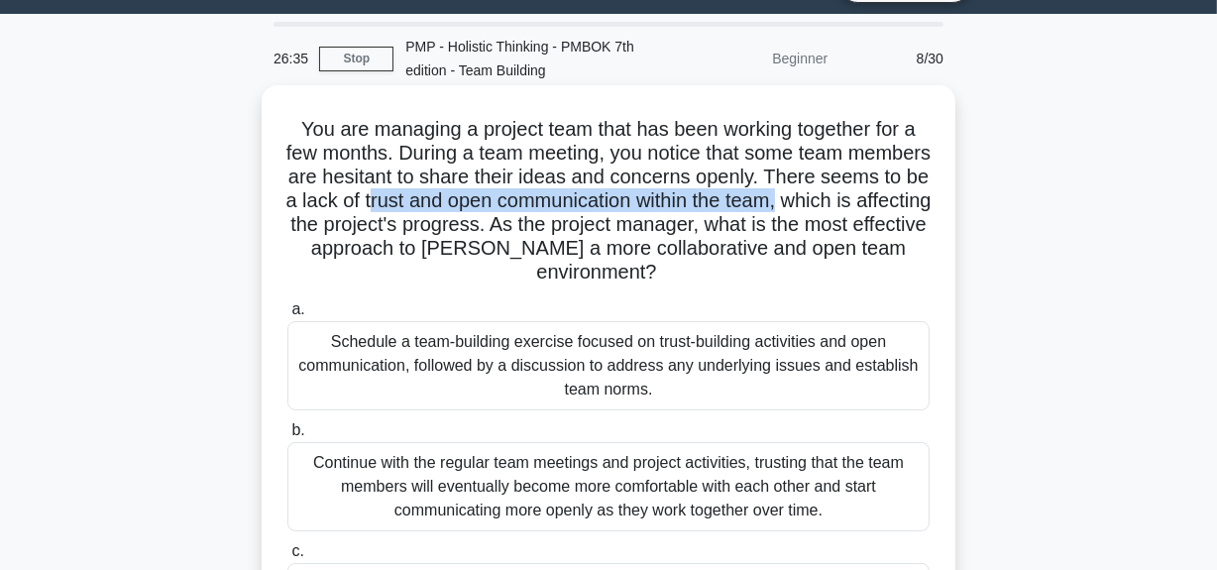
scroll to position [229, 0]
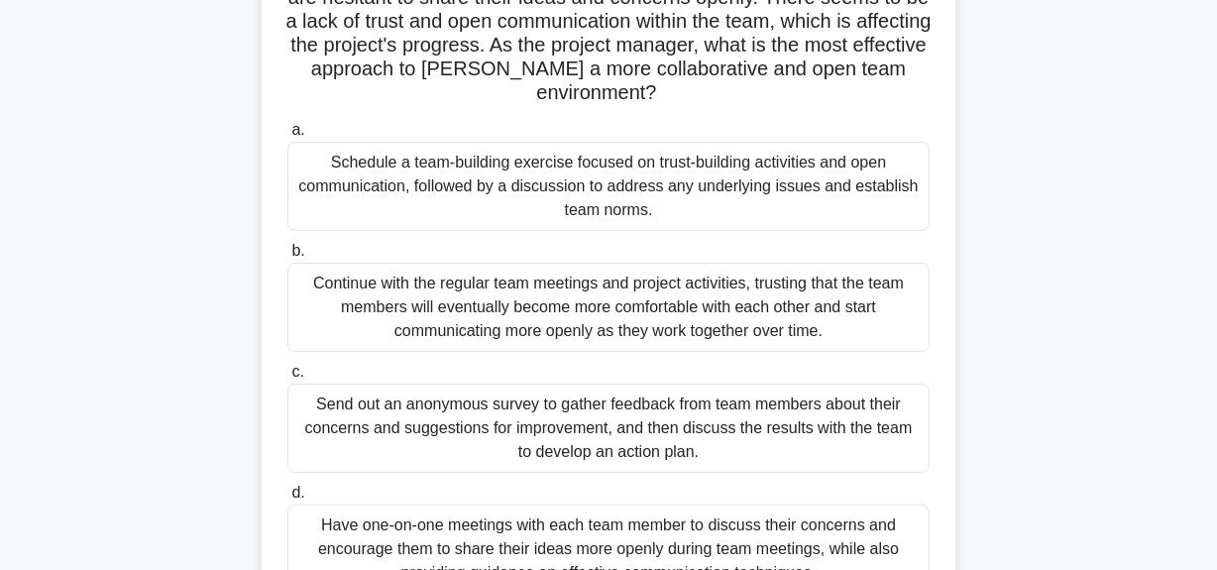
click at [601, 197] on div "Schedule a team-building exercise focused on trust-building activities and open…" at bounding box center [608, 186] width 642 height 89
click at [287, 137] on input "a. Schedule a team-building exercise focused on trust-building activities and o…" at bounding box center [287, 130] width 0 height 13
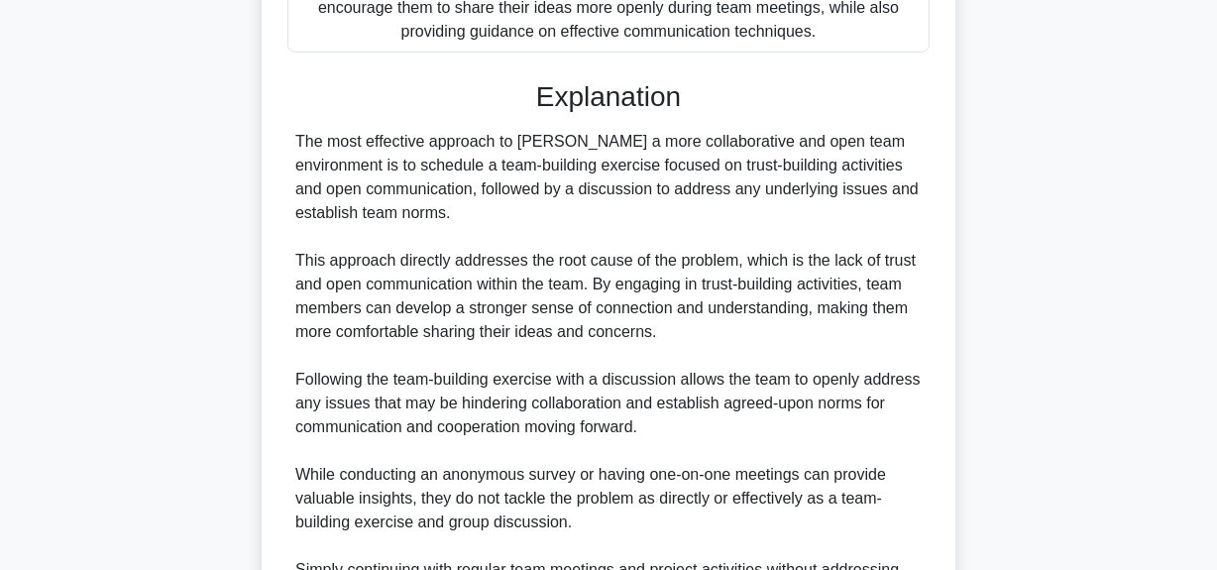
scroll to position [1008, 0]
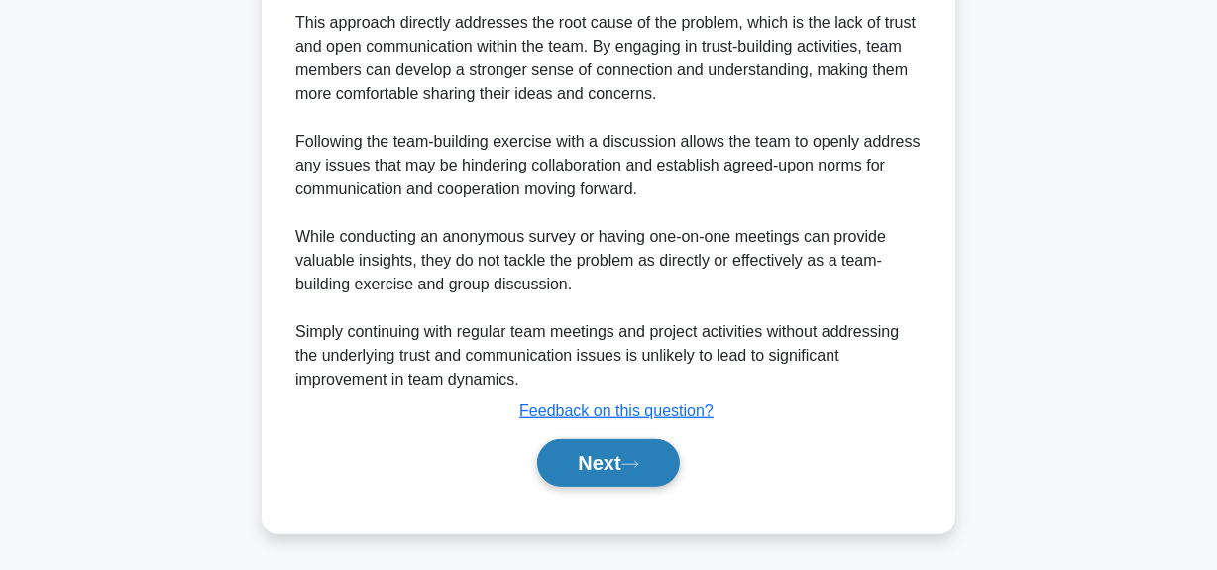
click at [570, 466] on button "Next" at bounding box center [608, 463] width 142 height 48
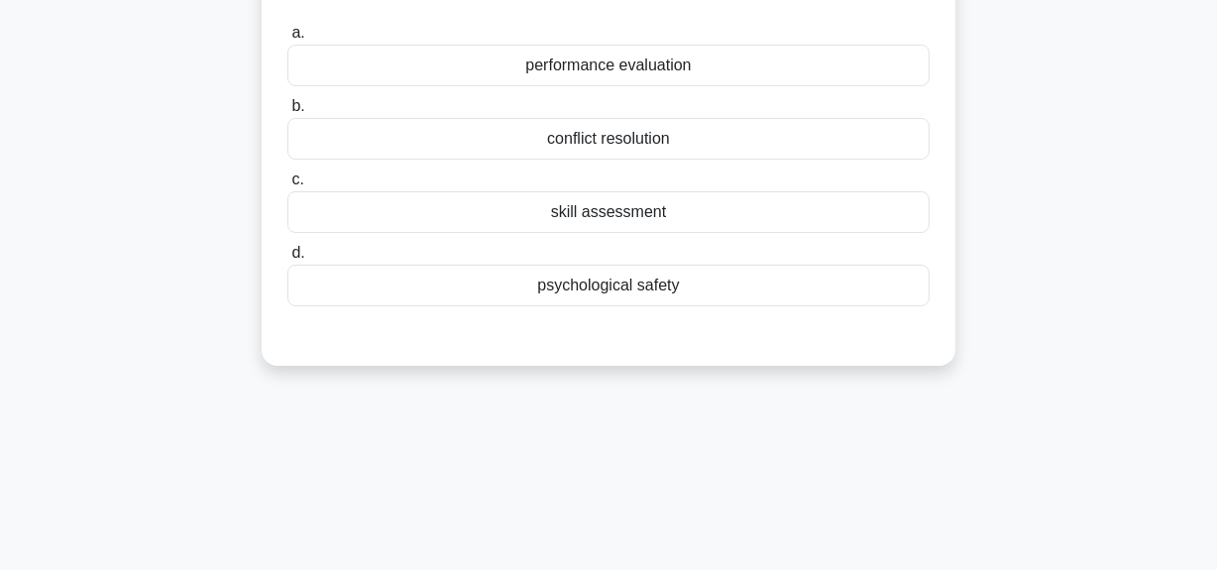
scroll to position [50, 0]
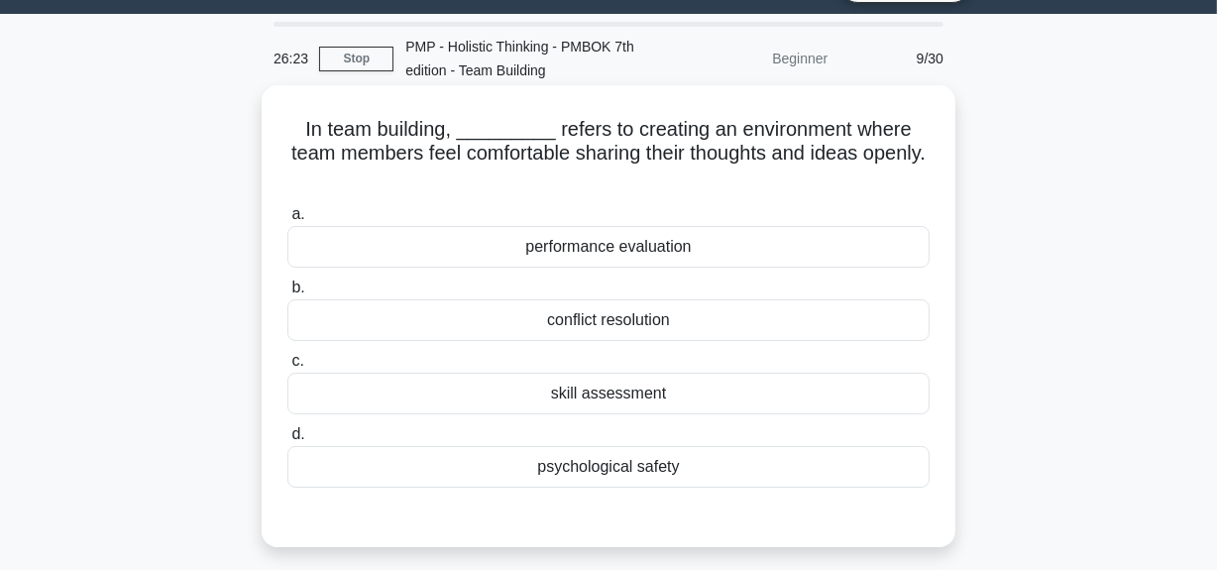
drag, startPoint x: 551, startPoint y: 135, endPoint x: 737, endPoint y: 180, distance: 191.8
click at [737, 180] on h5 "In team building, _________ refers to creating an environment where team member…" at bounding box center [608, 153] width 646 height 73
click at [666, 471] on div "psychological safety" at bounding box center [608, 467] width 642 height 42
click at [287, 441] on input "d. psychological safety" at bounding box center [287, 434] width 0 height 13
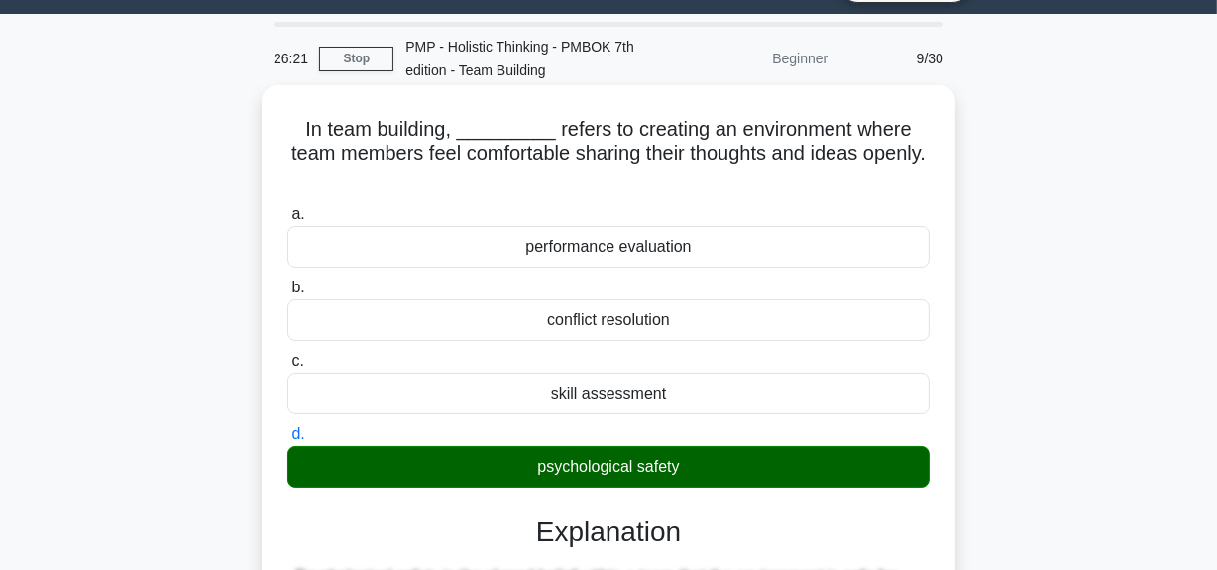
scroll to position [499, 0]
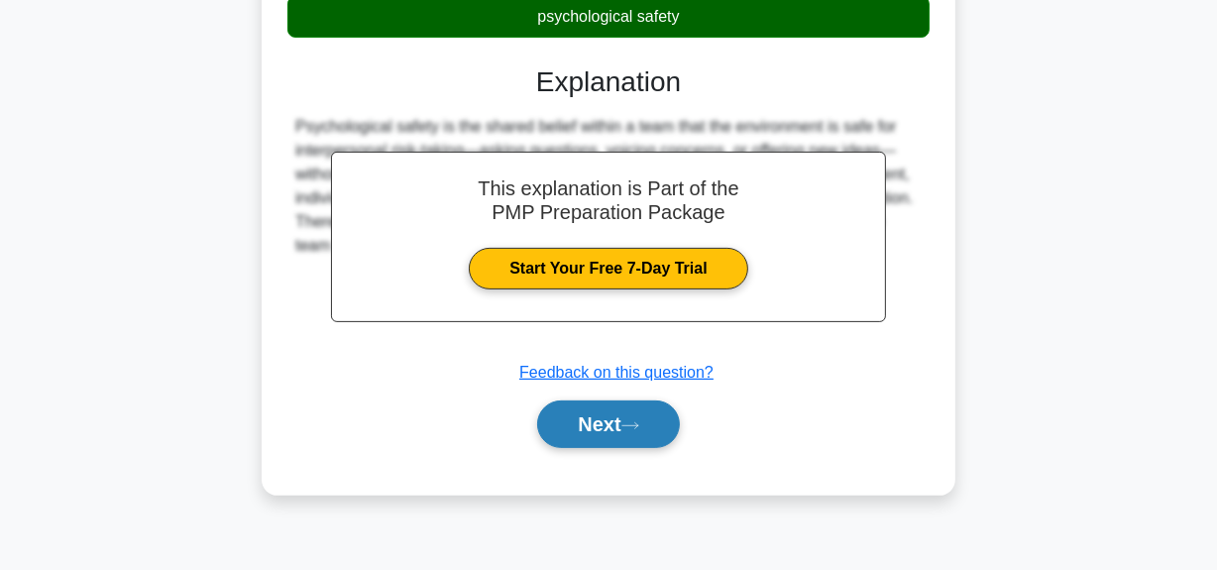
click at [650, 442] on button "Next" at bounding box center [608, 424] width 142 height 48
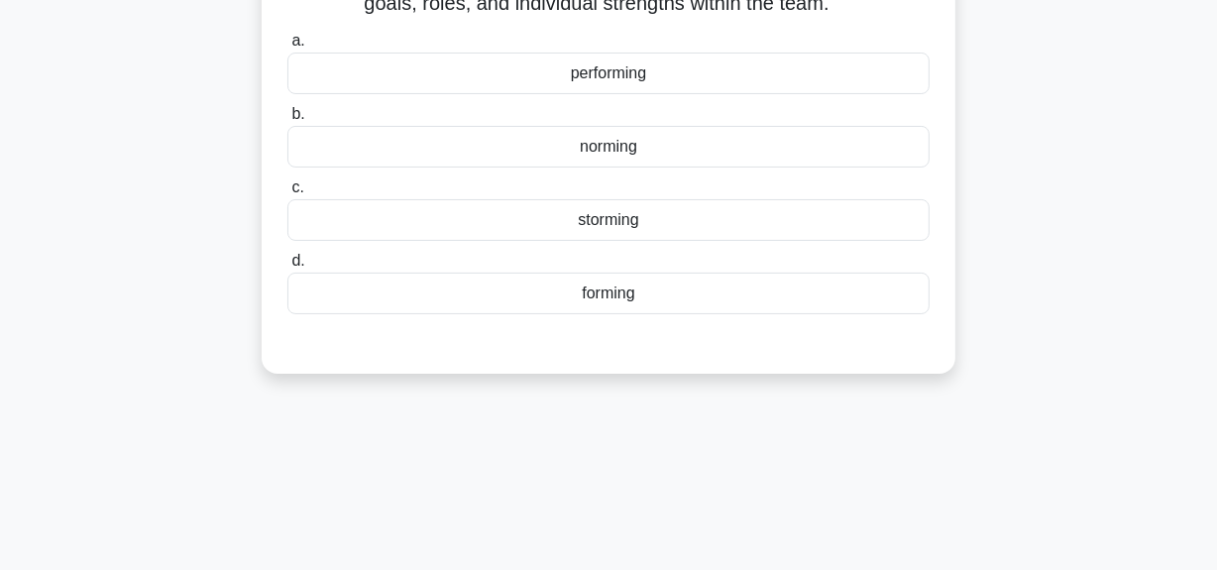
scroll to position [50, 0]
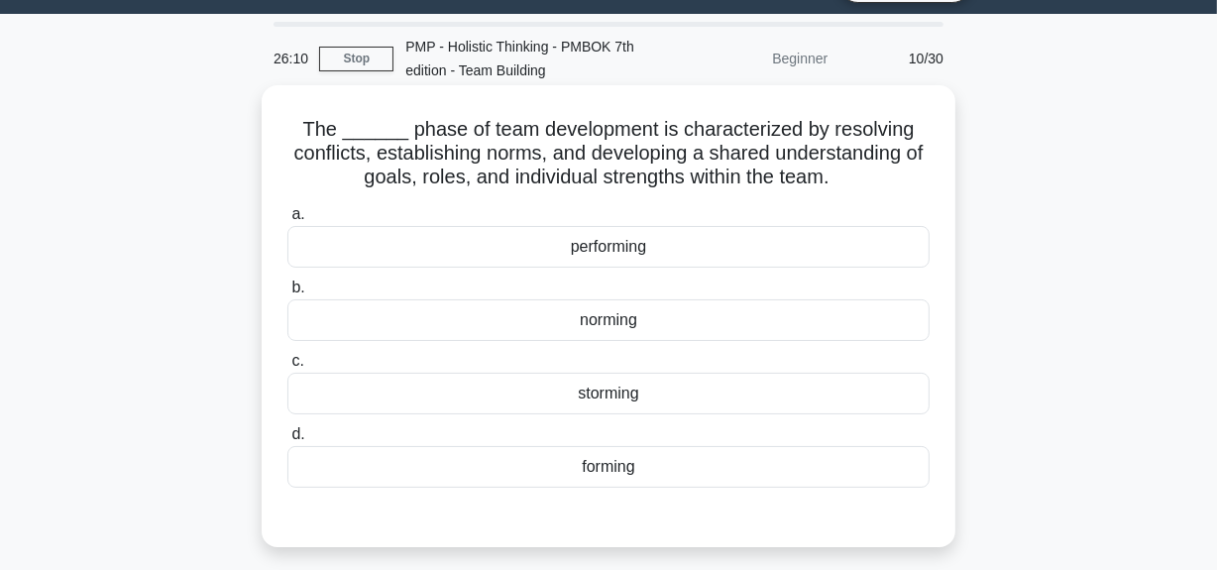
click at [624, 320] on div "norming" at bounding box center [608, 320] width 642 height 42
click at [287, 294] on input "b. norming" at bounding box center [287, 287] width 0 height 13
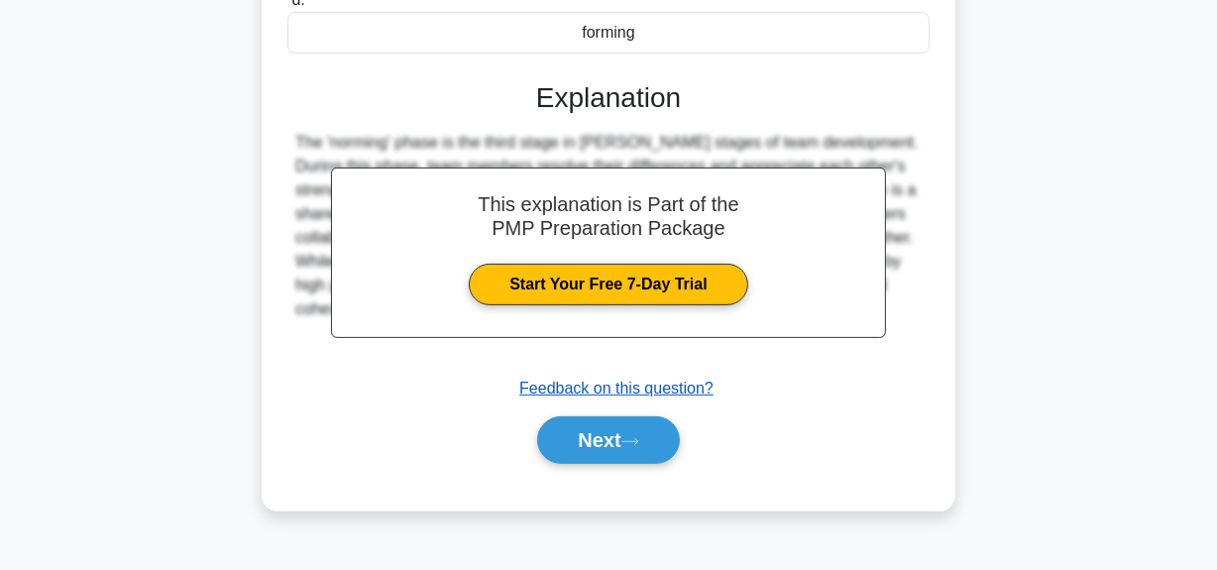
scroll to position [499, 0]
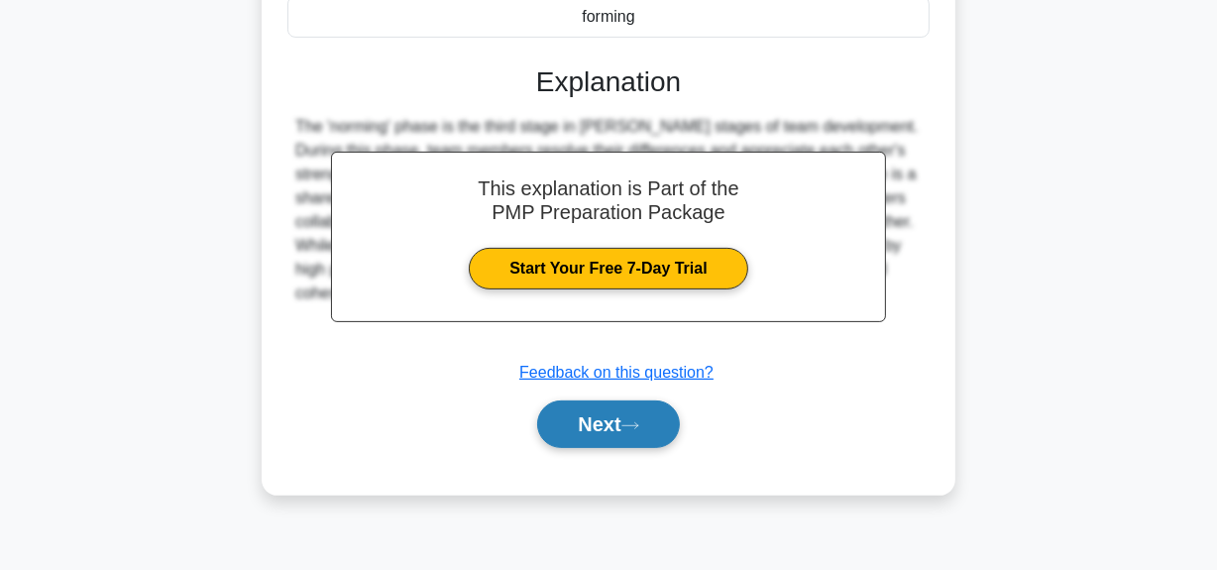
click at [606, 435] on button "Next" at bounding box center [608, 424] width 142 height 48
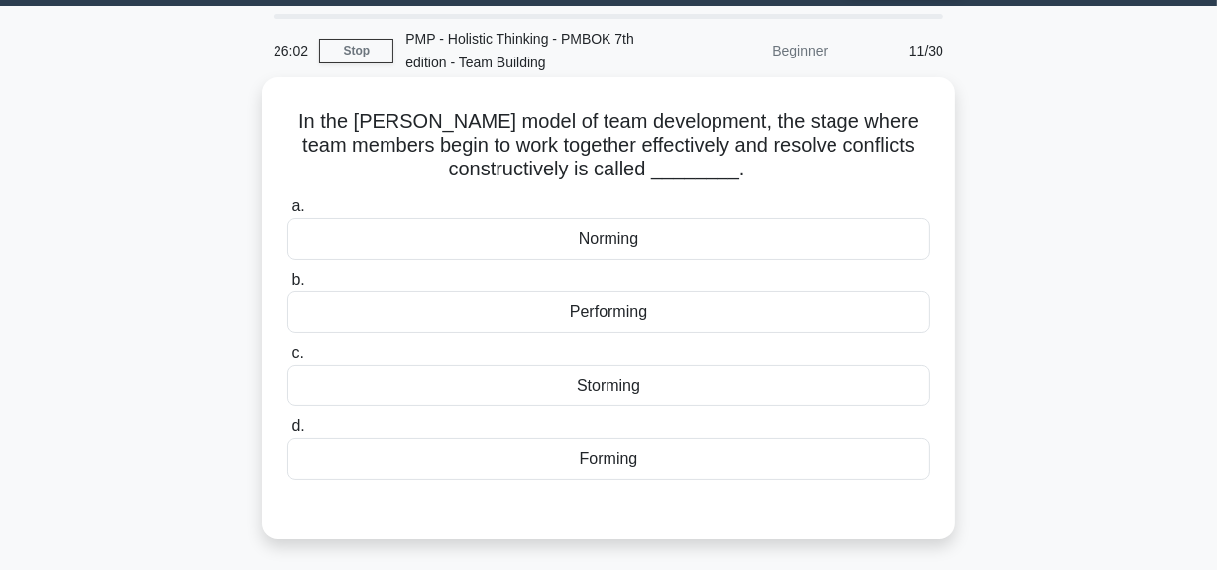
scroll to position [89, 0]
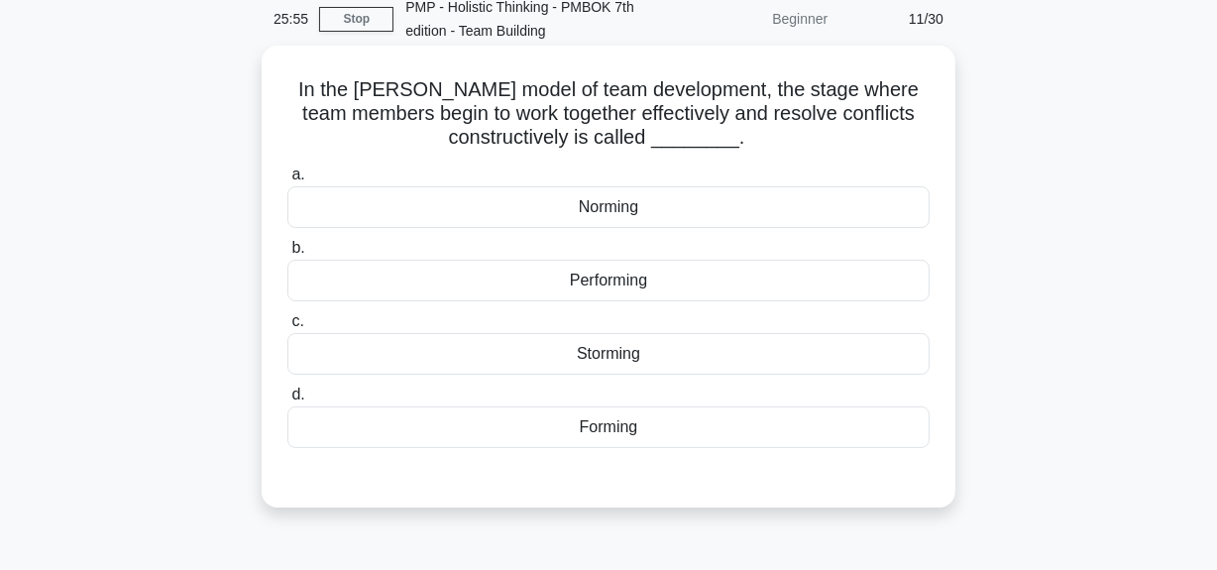
click at [692, 215] on div "Norming" at bounding box center [608, 207] width 642 height 42
click at [287, 181] on input "a. Norming" at bounding box center [287, 174] width 0 height 13
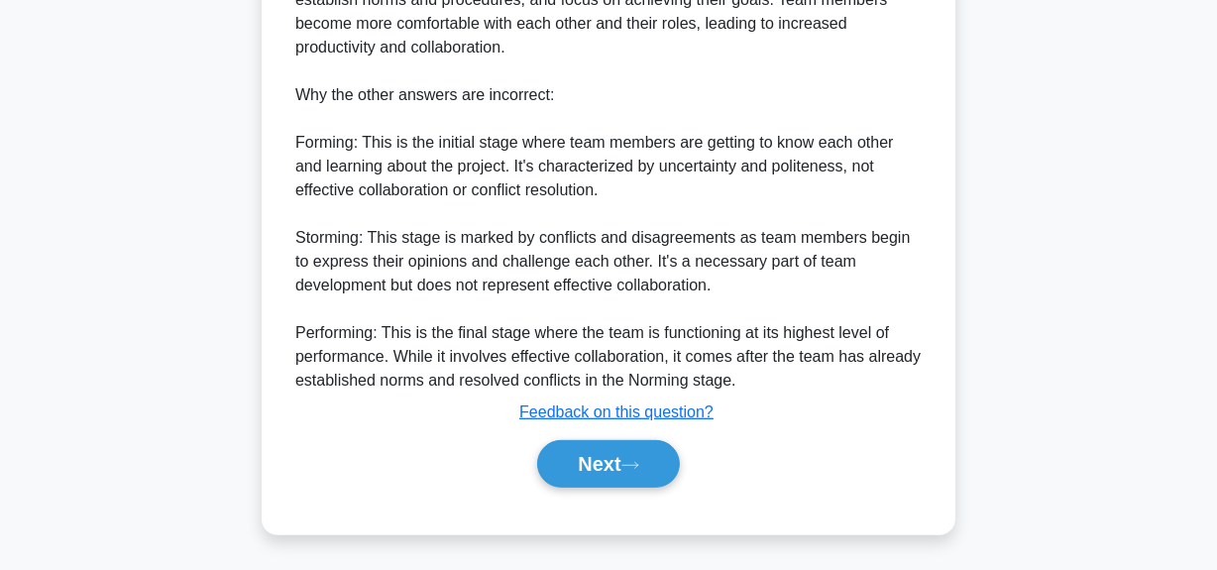
scroll to position [794, 0]
click at [603, 460] on button "Next" at bounding box center [608, 463] width 142 height 48
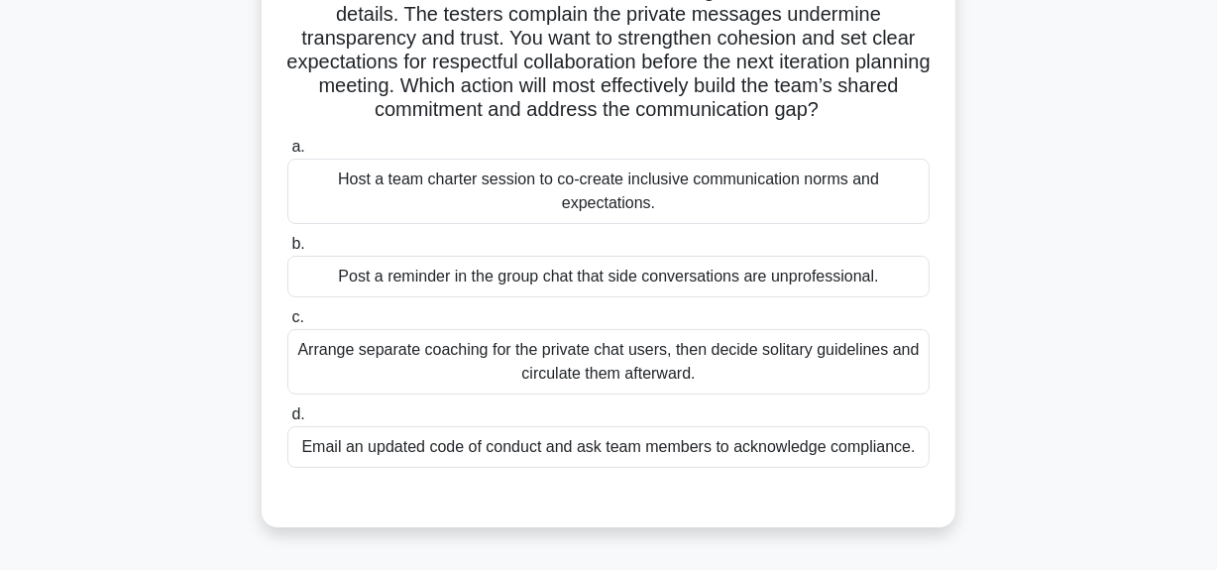
scroll to position [179, 0]
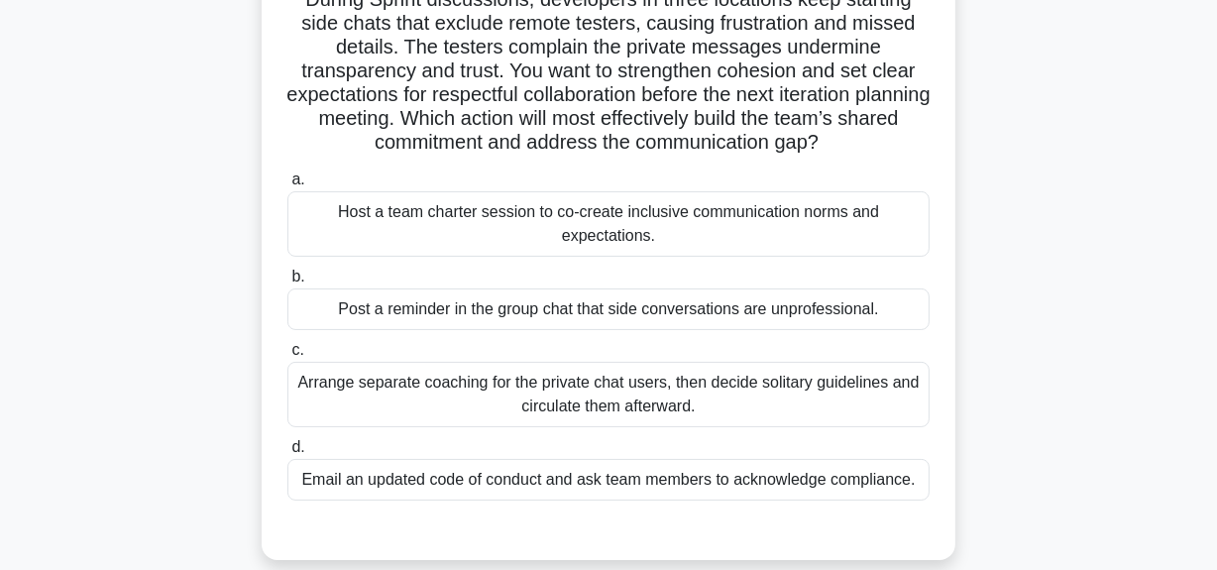
click at [640, 396] on div "Arrange separate coaching for the private chat users, then decide solitary guid…" at bounding box center [608, 394] width 642 height 65
click at [287, 357] on input "c. Arrange separate coaching for the private chat users, then decide solitary g…" at bounding box center [287, 350] width 0 height 13
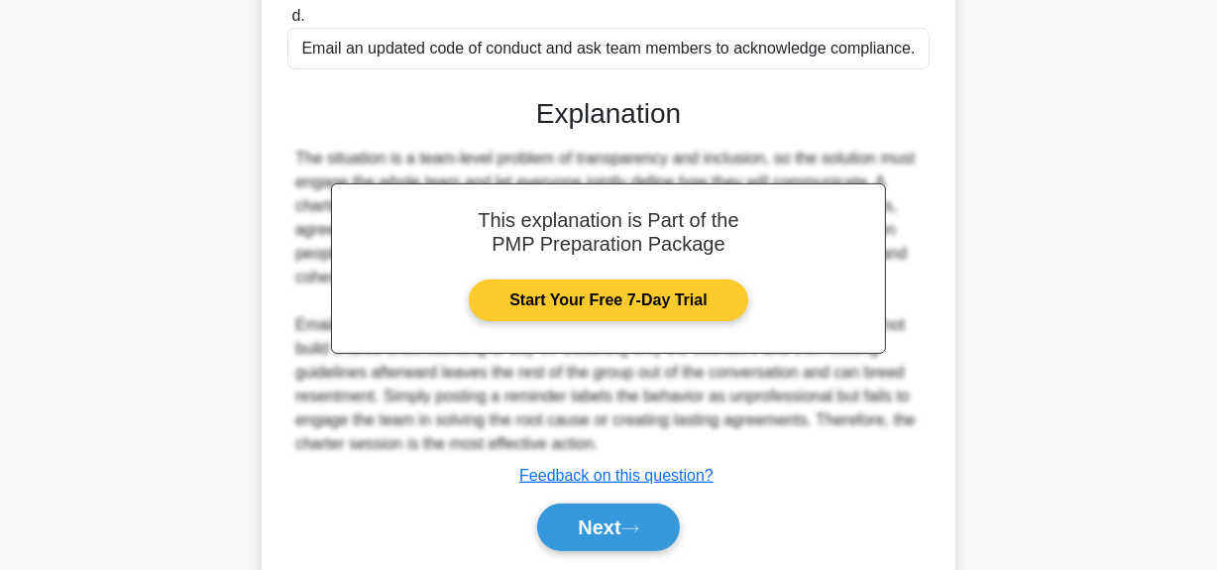
scroll to position [677, 0]
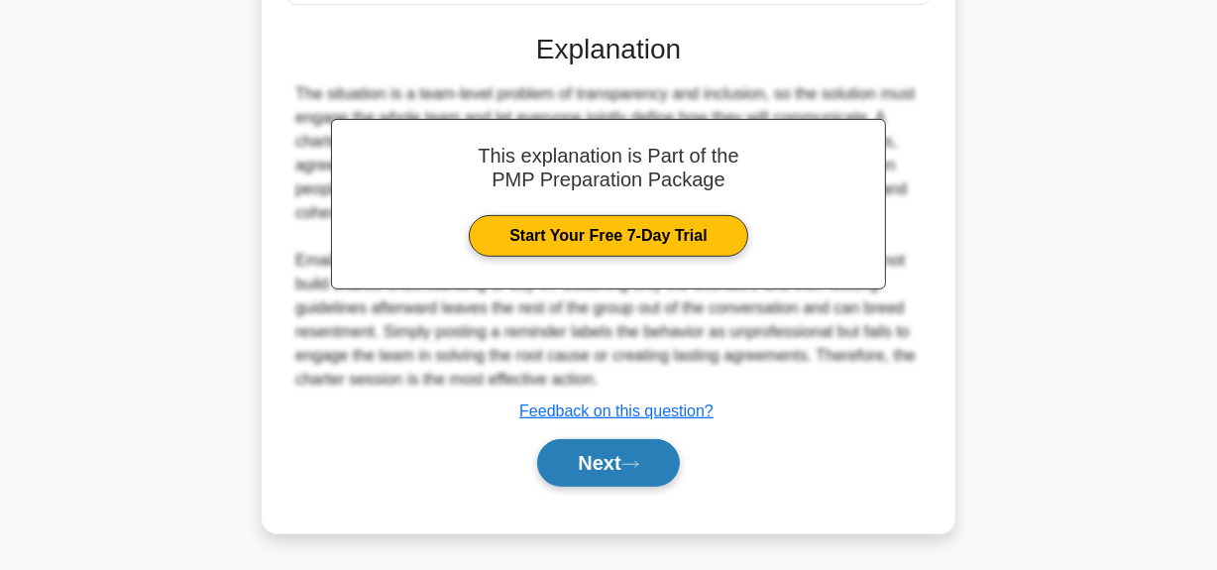
click at [589, 470] on button "Next" at bounding box center [608, 463] width 142 height 48
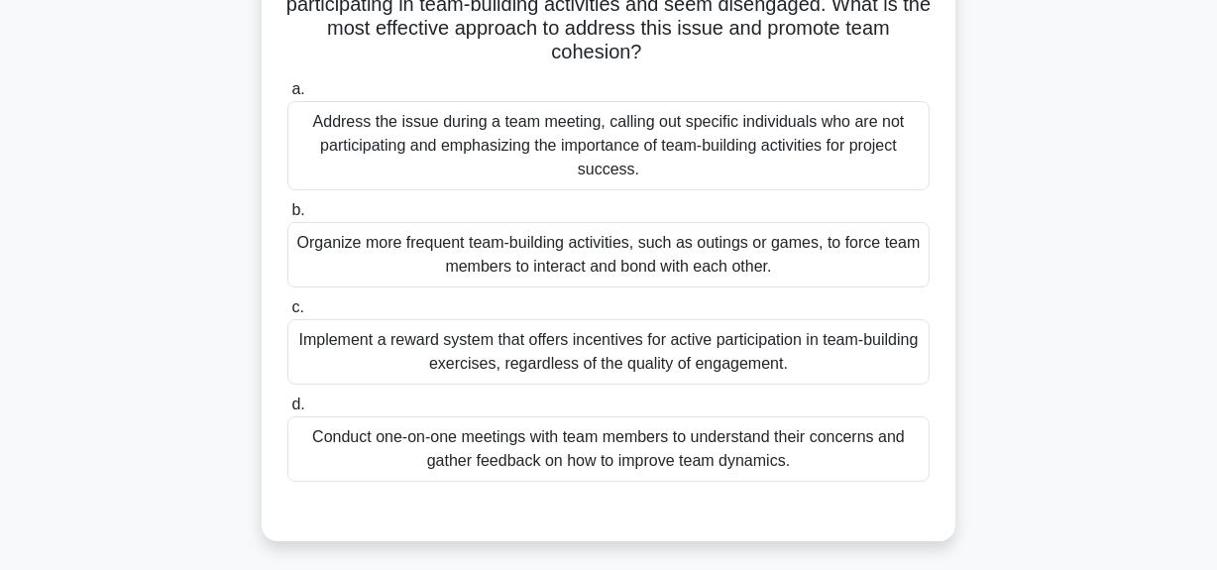
scroll to position [229, 0]
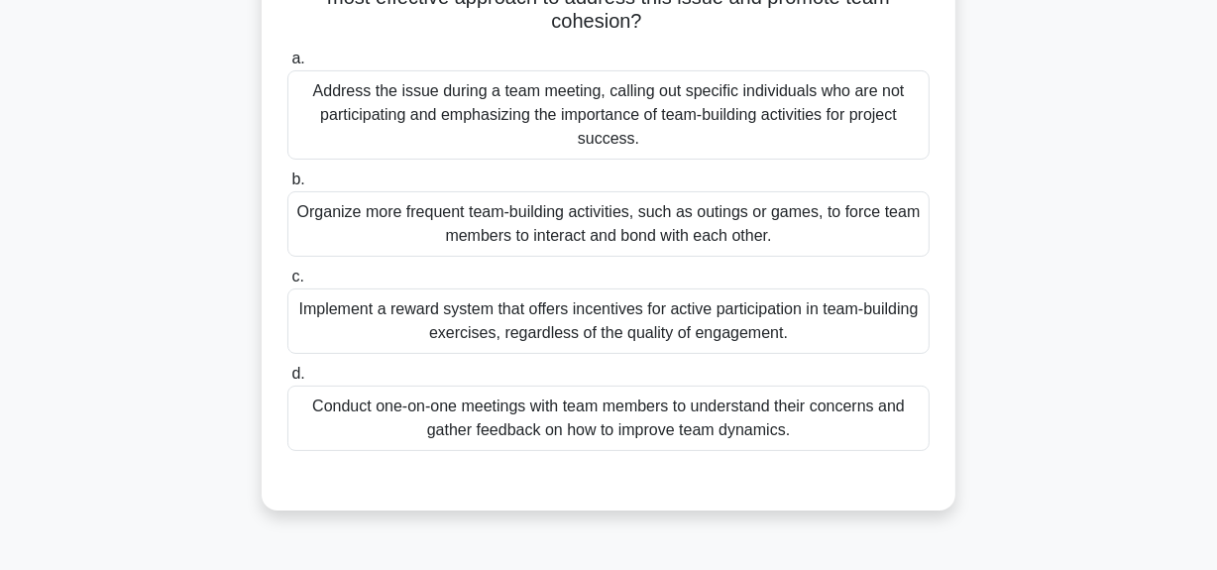
click at [652, 243] on div "Organize more frequent team-building activities, such as outings or games, to f…" at bounding box center [608, 223] width 642 height 65
click at [287, 186] on input "b. Organize more frequent team-building activities, such as outings or games, t…" at bounding box center [287, 179] width 0 height 13
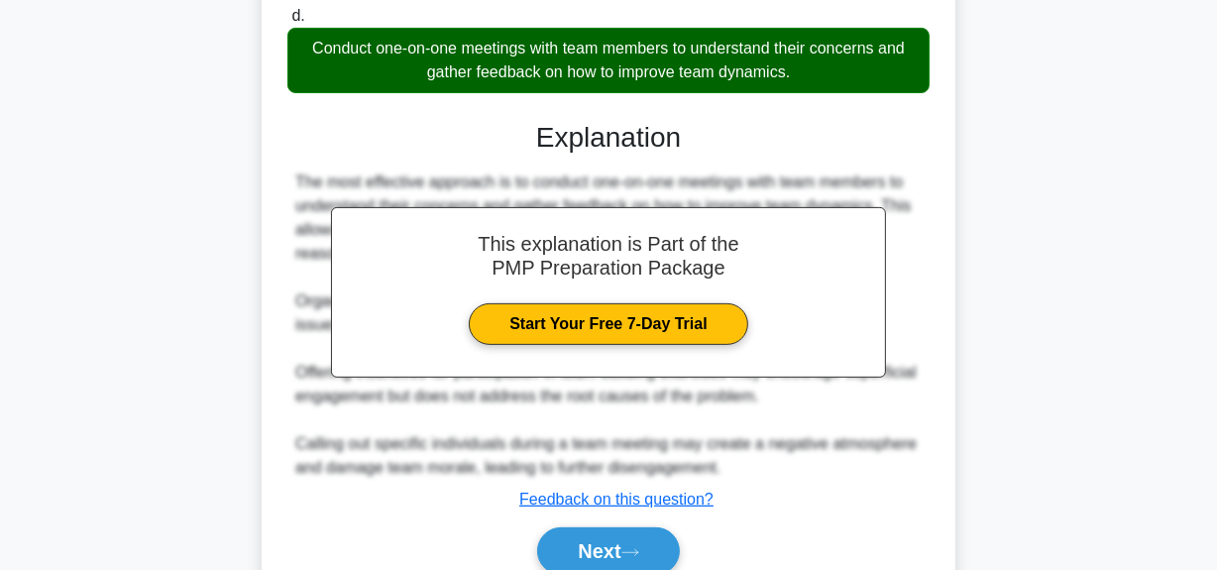
scroll to position [677, 0]
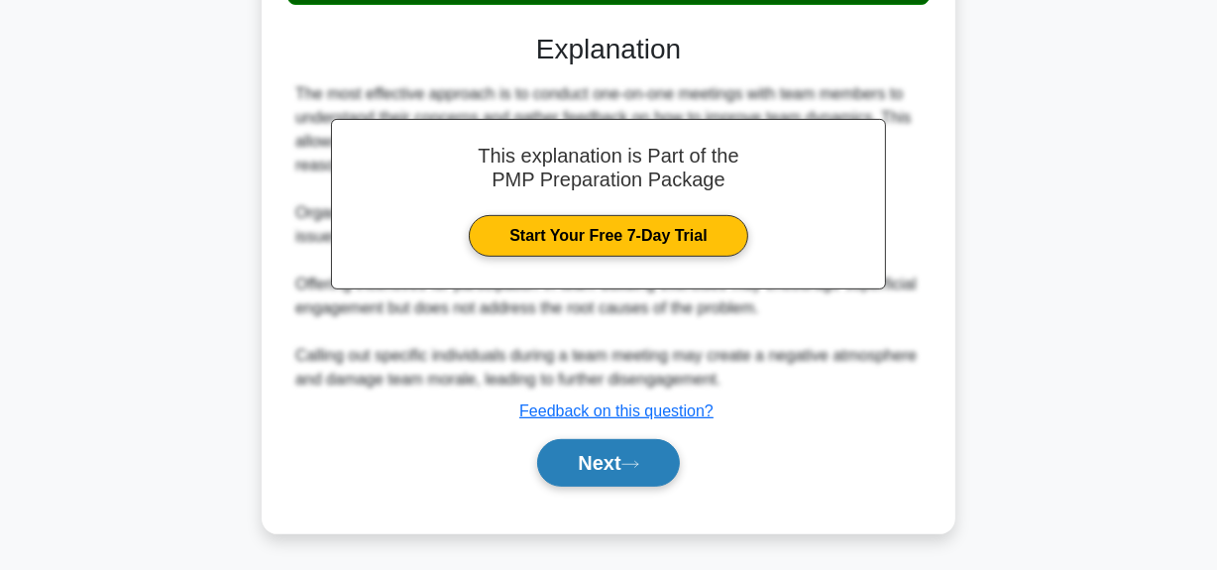
click at [594, 484] on button "Next" at bounding box center [608, 463] width 142 height 48
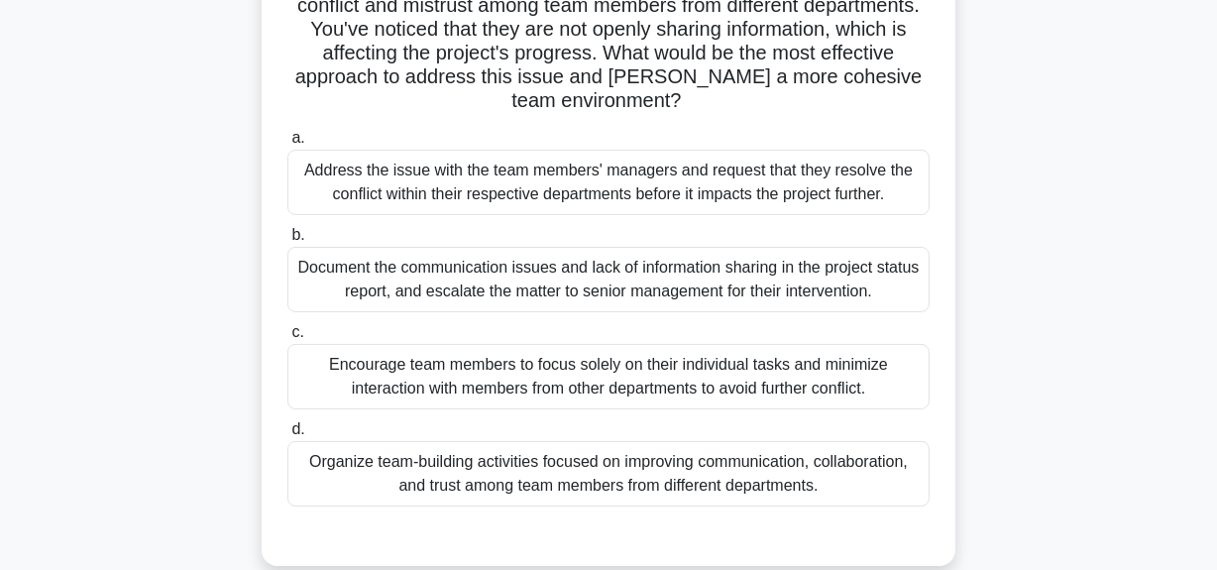
scroll to position [229, 0]
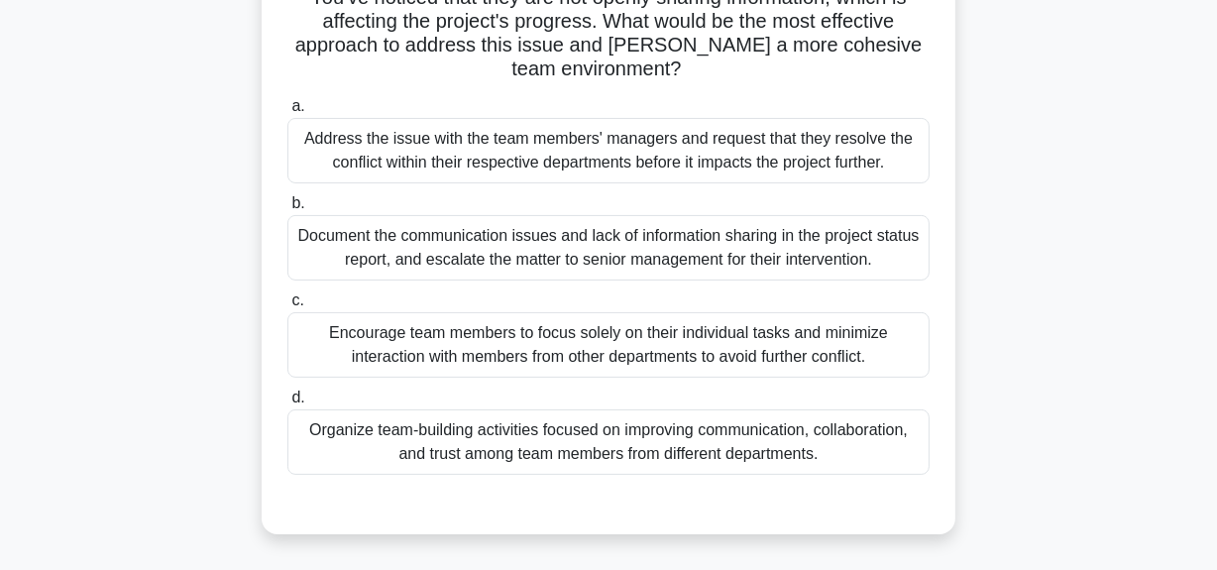
click at [565, 437] on div "Organize team-building activities focused on improving communication, collabora…" at bounding box center [608, 441] width 642 height 65
click at [287, 404] on input "d. Organize team-building activities focused on improving communication, collab…" at bounding box center [287, 397] width 0 height 13
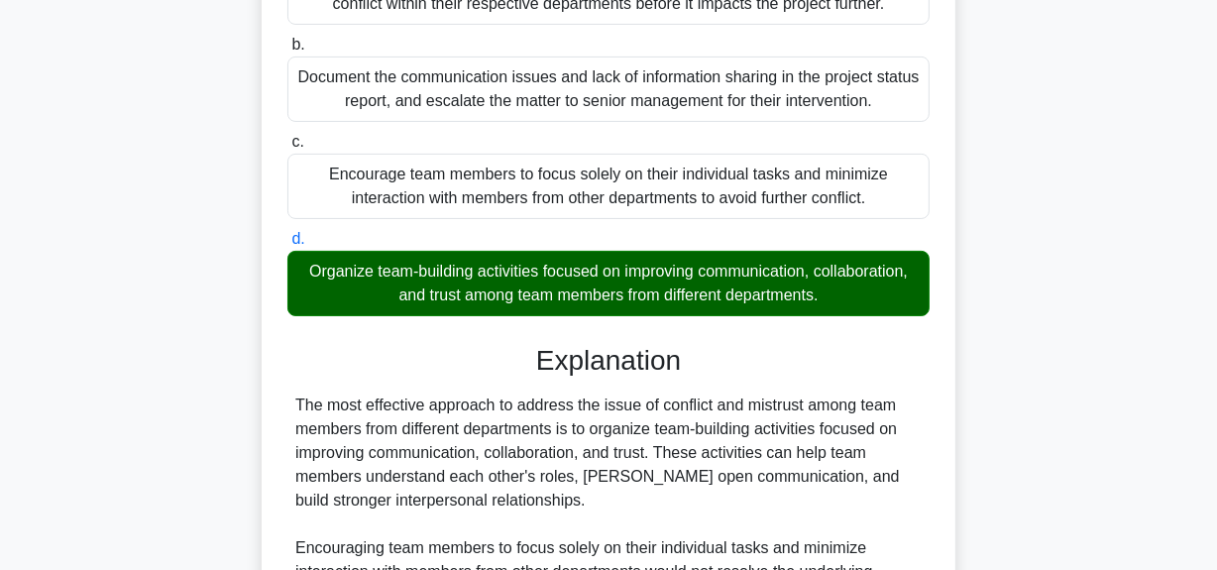
scroll to position [817, 0]
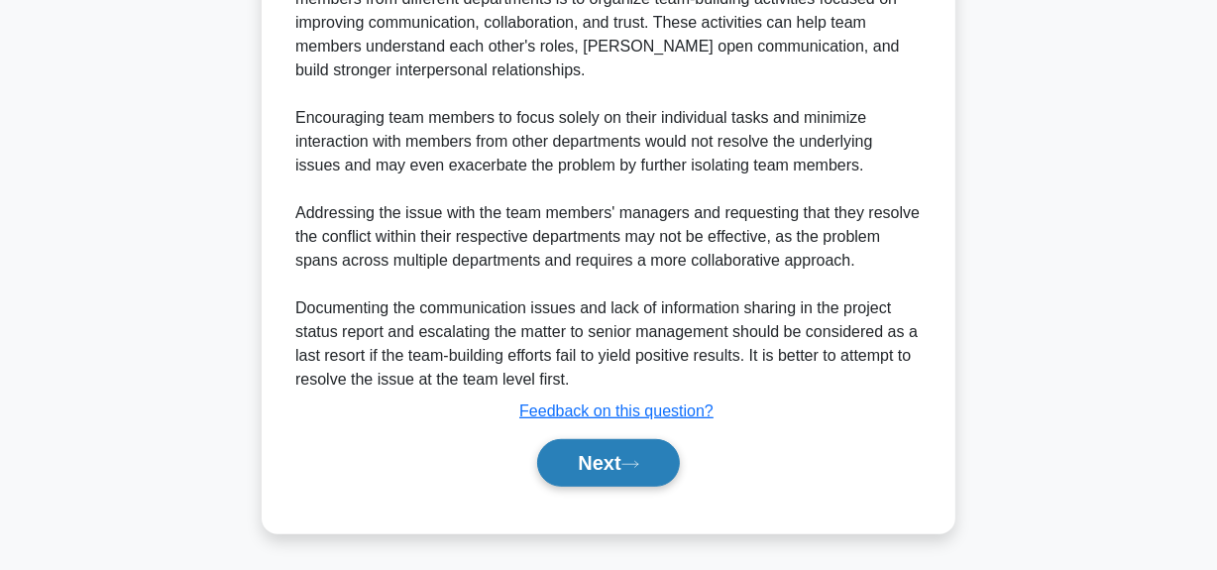
click at [560, 451] on button "Next" at bounding box center [608, 463] width 142 height 48
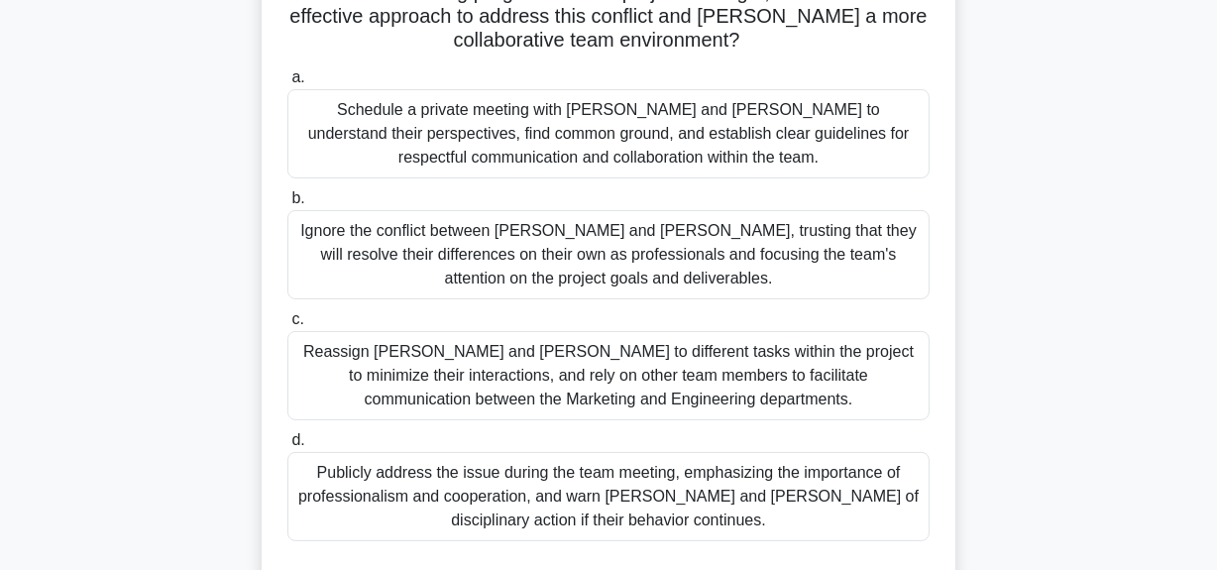
scroll to position [409, 0]
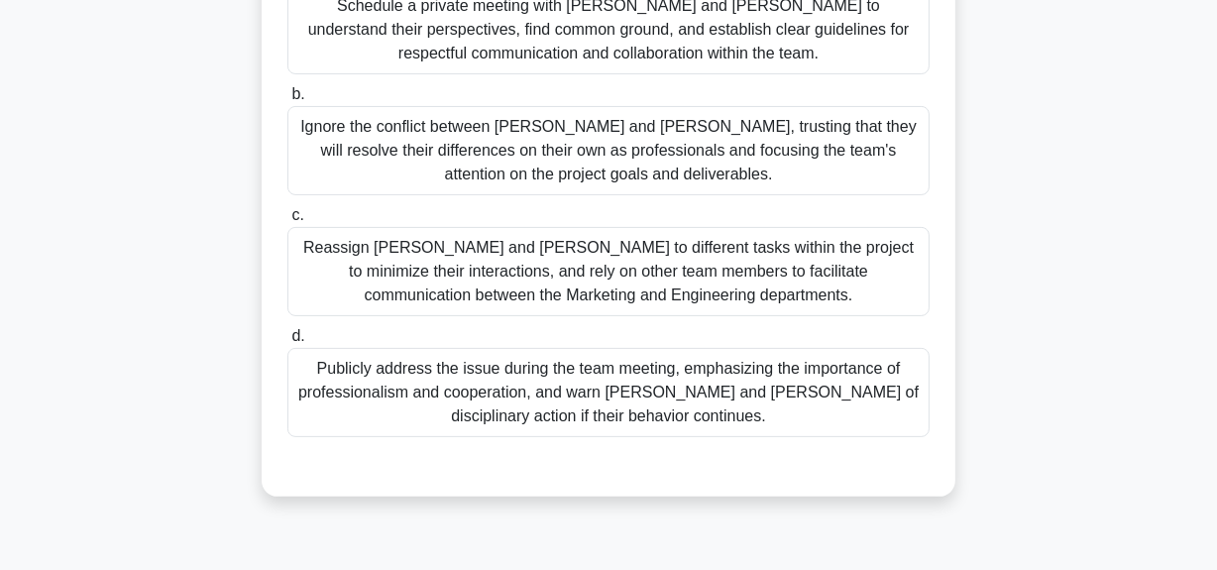
click at [567, 35] on div "Schedule a private meeting with [PERSON_NAME] and [PERSON_NAME] to understand t…" at bounding box center [608, 29] width 642 height 89
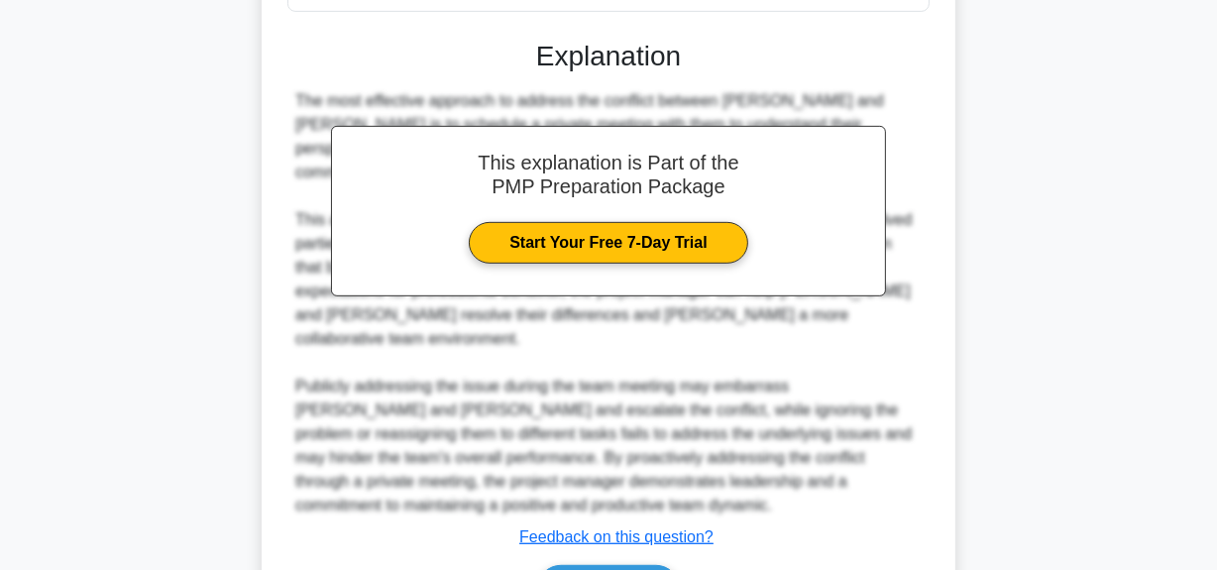
scroll to position [936, 0]
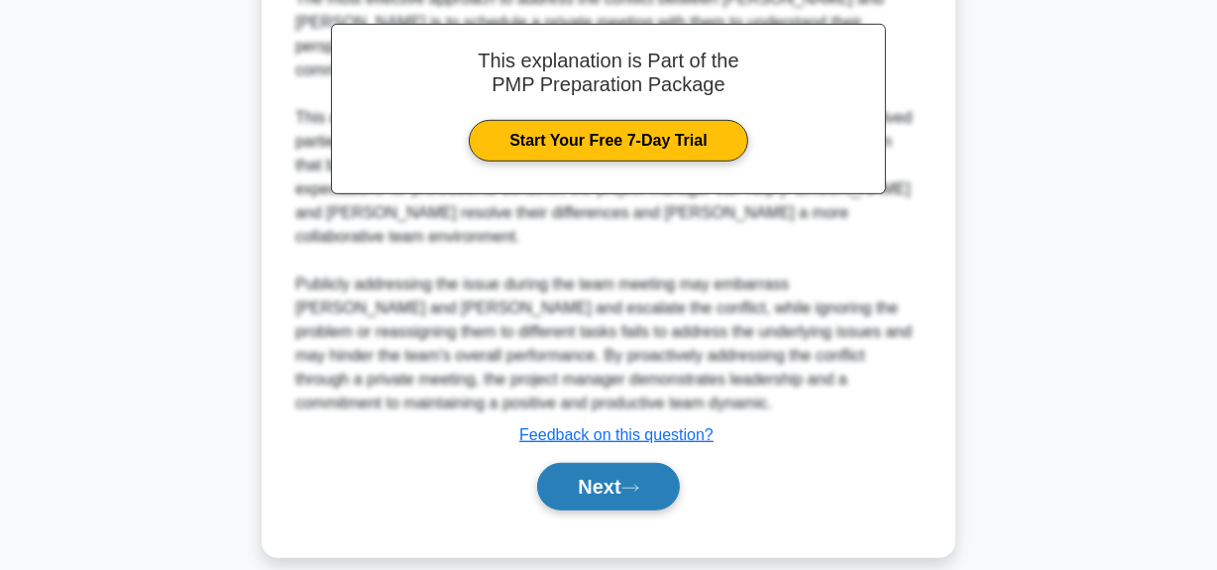
click at [587, 470] on button "Next" at bounding box center [608, 487] width 142 height 48
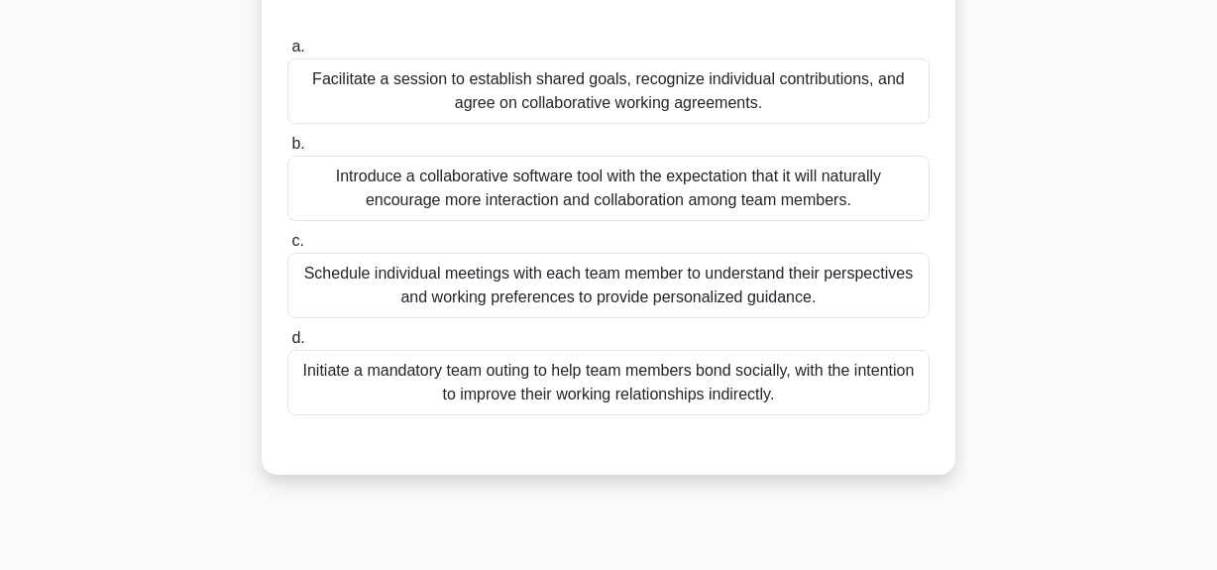
scroll to position [179, 0]
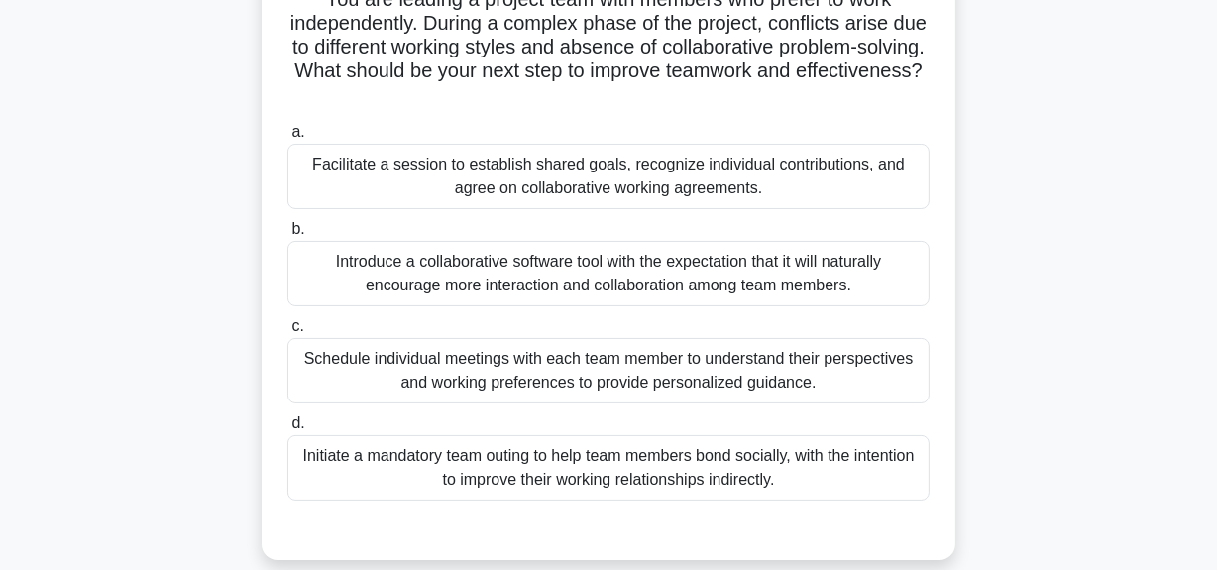
click at [585, 187] on div "Facilitate a session to establish shared goals, recognize individual contributi…" at bounding box center [608, 176] width 642 height 65
click at [287, 139] on input "a. Facilitate a session to establish shared goals, recognize individual contrib…" at bounding box center [287, 132] width 0 height 13
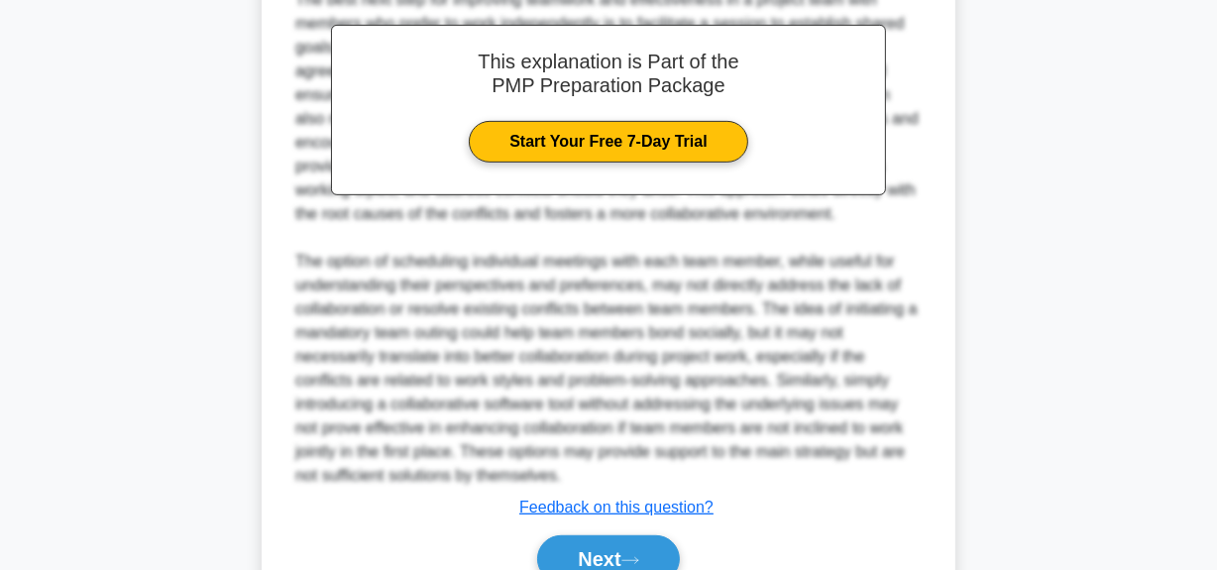
scroll to position [865, 0]
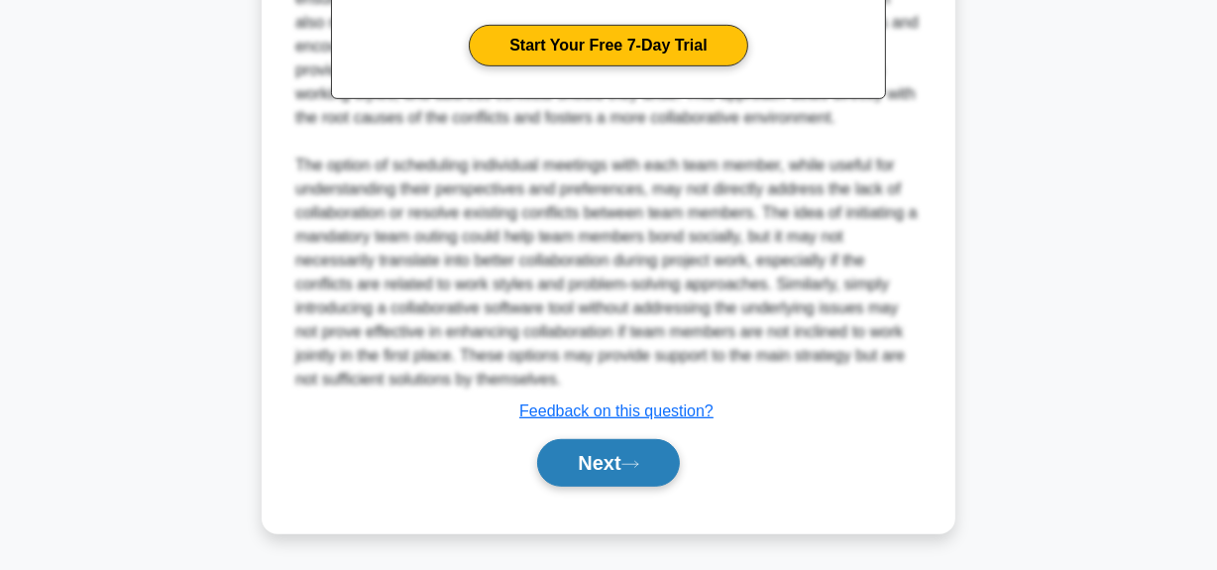
click at [585, 452] on button "Next" at bounding box center [608, 463] width 142 height 48
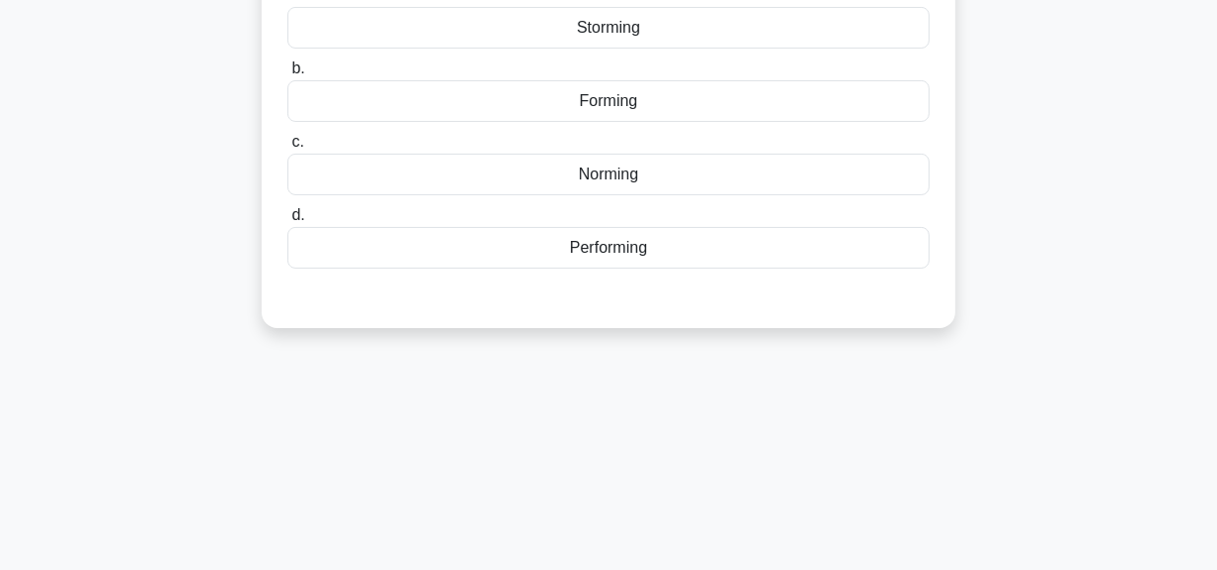
scroll to position [139, 0]
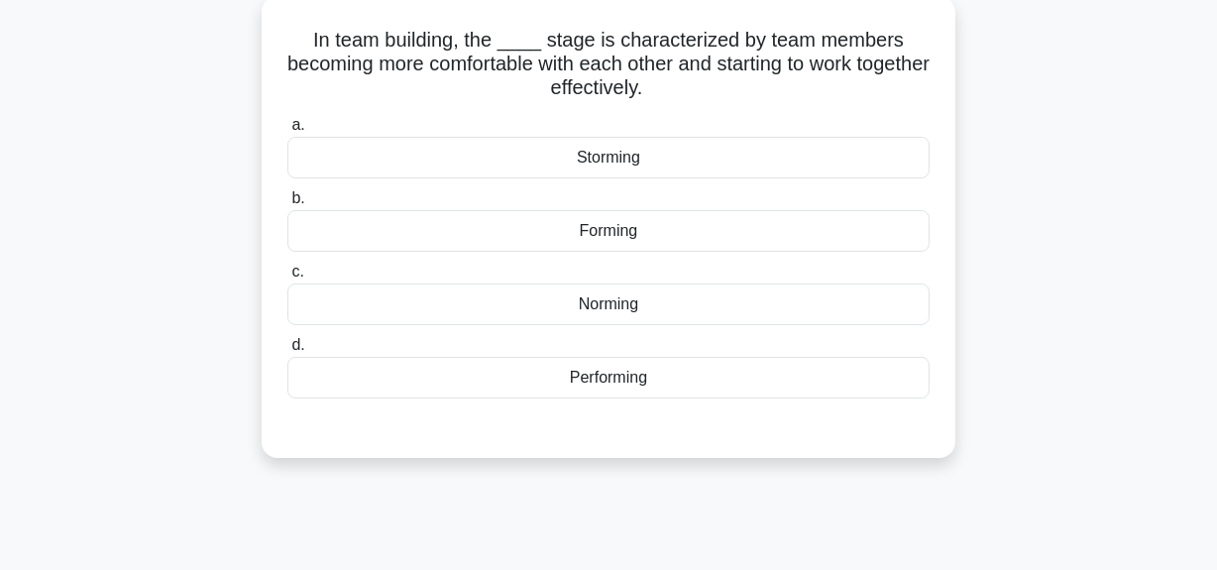
click at [606, 379] on div "Performing" at bounding box center [608, 378] width 642 height 42
click at [287, 352] on input "d. Performing" at bounding box center [287, 345] width 0 height 13
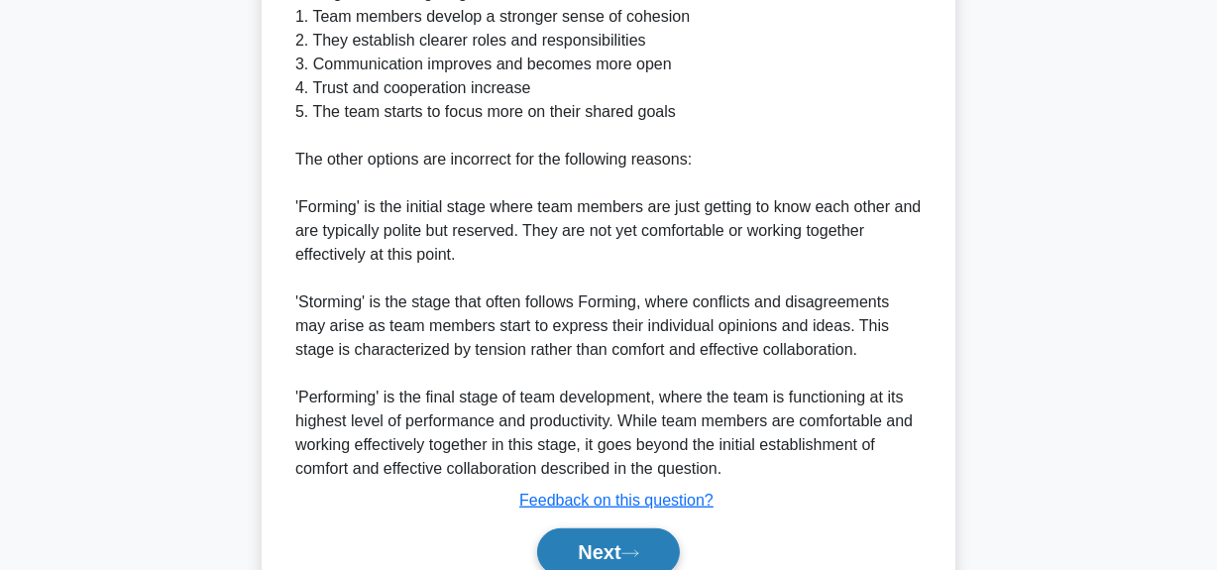
scroll to position [770, 0]
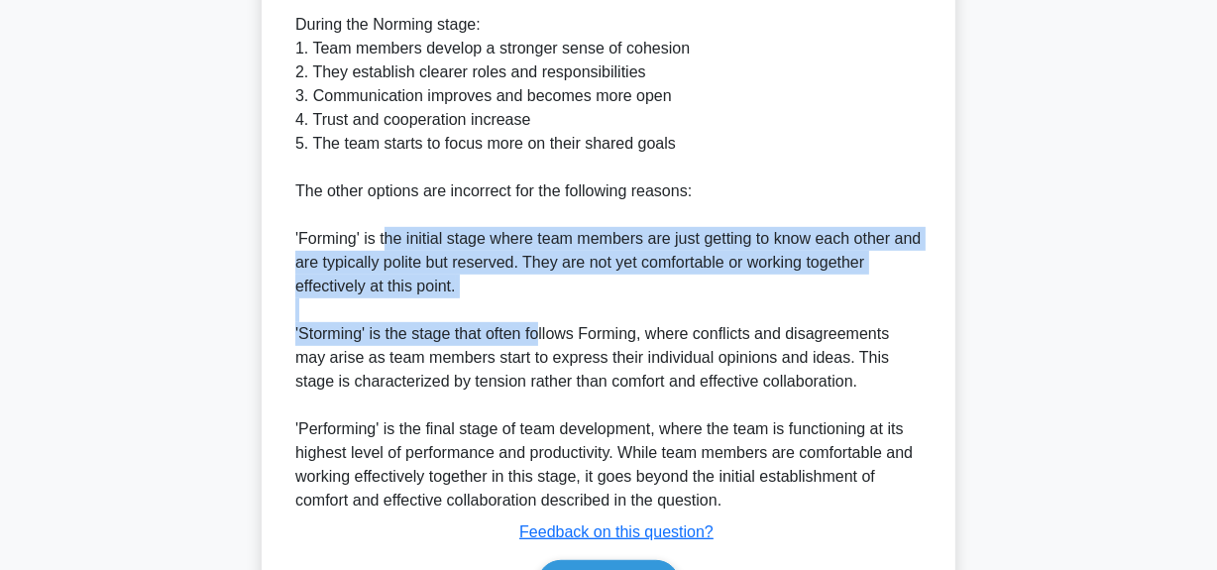
drag, startPoint x: 387, startPoint y: 231, endPoint x: 539, endPoint y: 322, distance: 176.9
click at [539, 322] on div "The correct answer is 'Norming'. In team building, the Norming stage is charact…" at bounding box center [608, 179] width 626 height 666
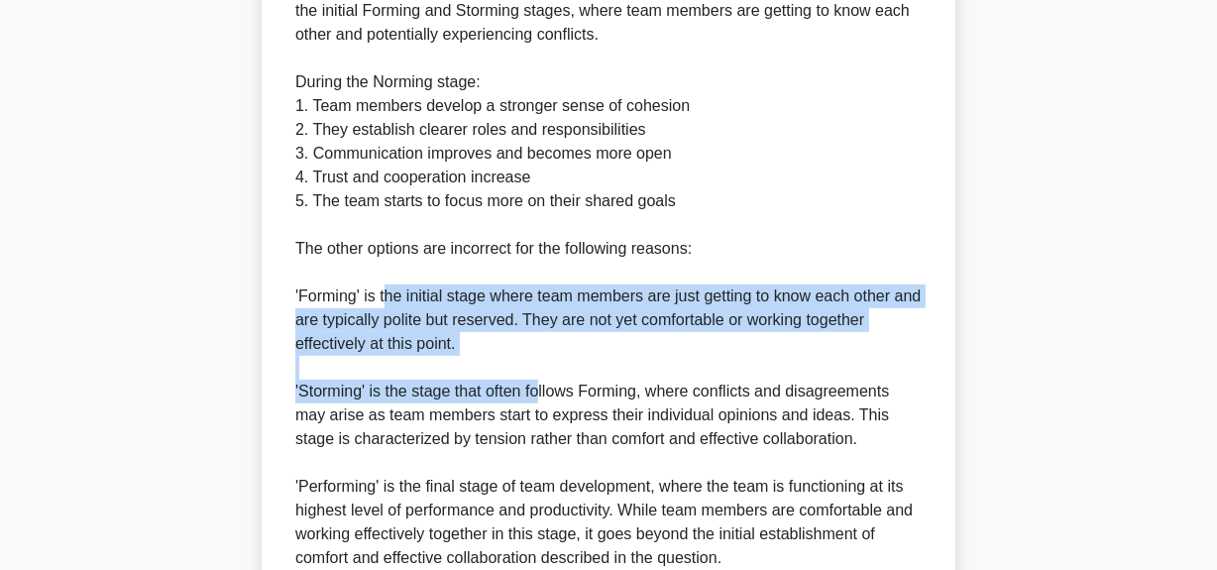
scroll to position [680, 0]
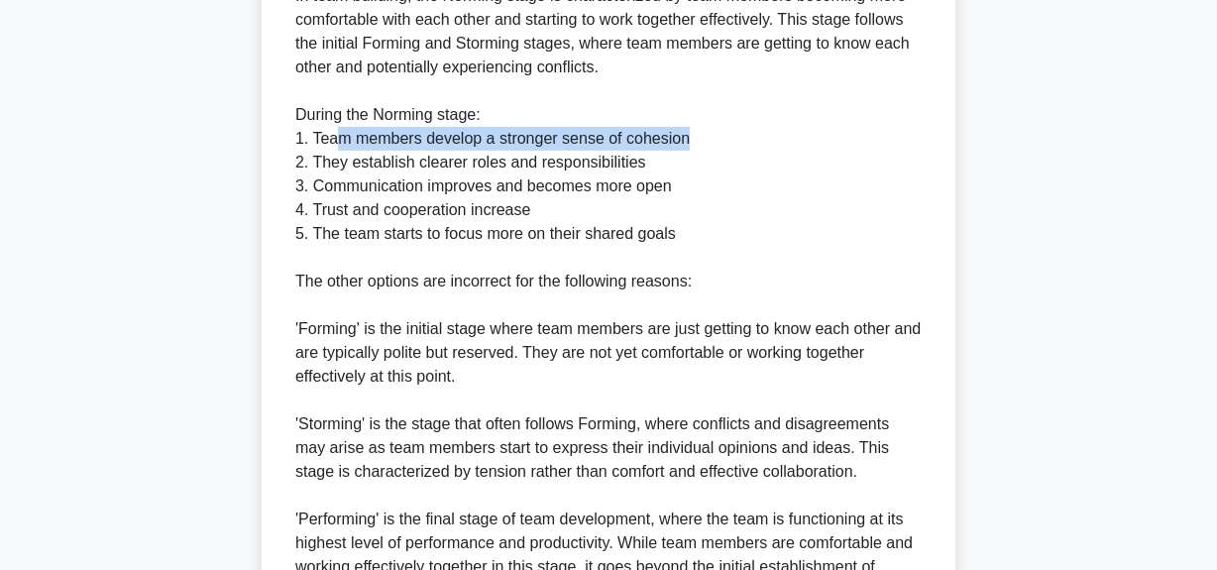
drag, startPoint x: 340, startPoint y: 130, endPoint x: 691, endPoint y: 135, distance: 350.8
click at [691, 135] on div "The correct answer is 'Norming'. In team building, the Norming stage is charact…" at bounding box center [608, 270] width 626 height 666
drag, startPoint x: 316, startPoint y: 172, endPoint x: 711, endPoint y: 140, distance: 396.7
click at [711, 140] on div "The correct answer is 'Norming'. In team building, the Norming stage is charact…" at bounding box center [608, 270] width 626 height 666
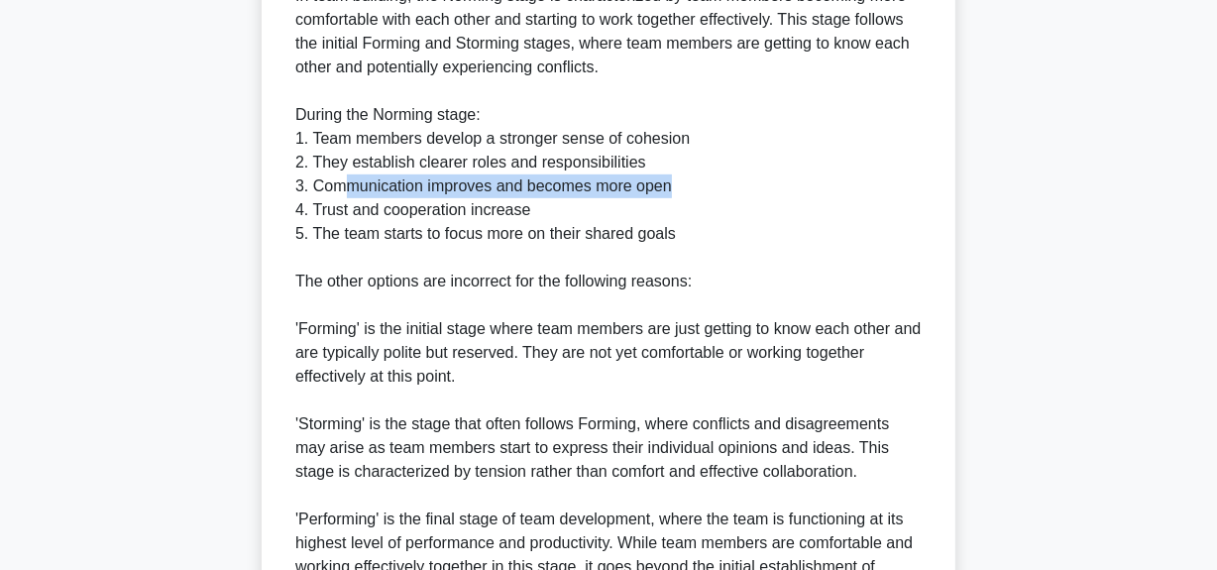
drag, startPoint x: 338, startPoint y: 185, endPoint x: 685, endPoint y: 178, distance: 346.8
click at [685, 178] on div "The correct answer is 'Norming'. In team building, the Norming stage is charact…" at bounding box center [608, 270] width 626 height 666
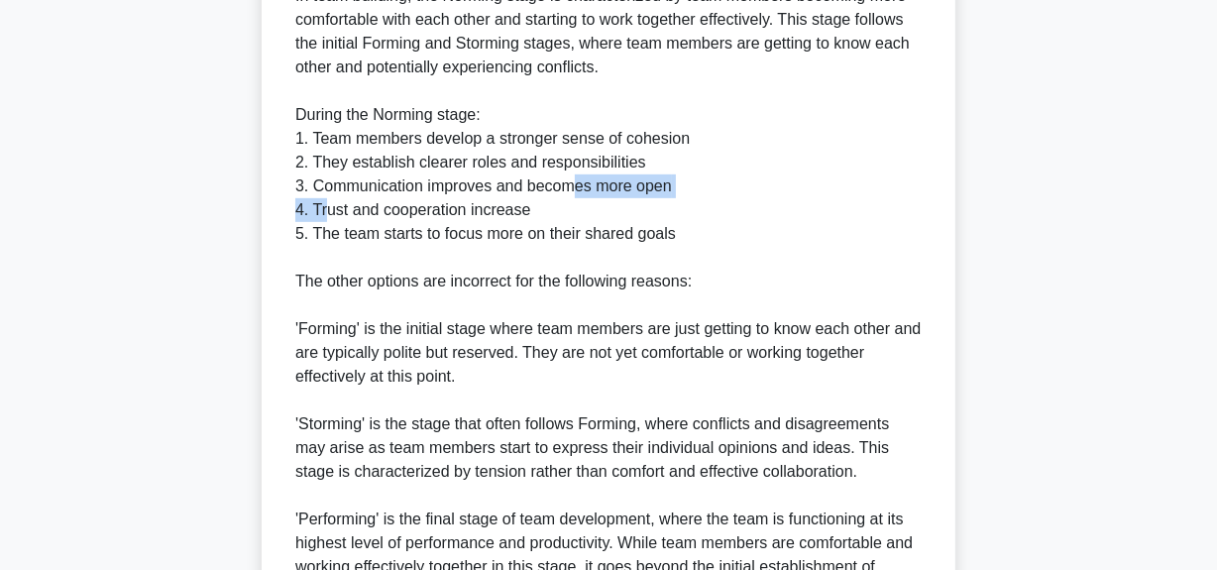
drag, startPoint x: 323, startPoint y: 201, endPoint x: 568, endPoint y: 195, distance: 244.8
click at [568, 195] on div "The correct answer is 'Norming'. In team building, the Norming stage is charact…" at bounding box center [608, 270] width 626 height 666
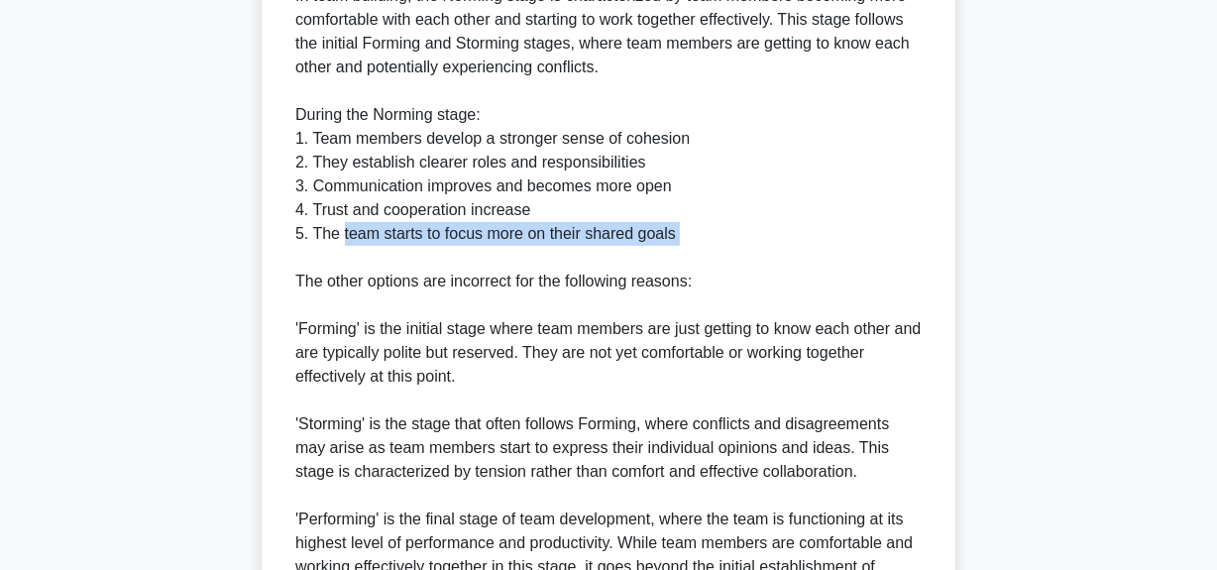
drag, startPoint x: 342, startPoint y: 230, endPoint x: 751, endPoint y: 259, distance: 410.2
click at [751, 259] on div "The correct answer is 'Norming'. In team building, the Norming stage is charact…" at bounding box center [608, 270] width 626 height 666
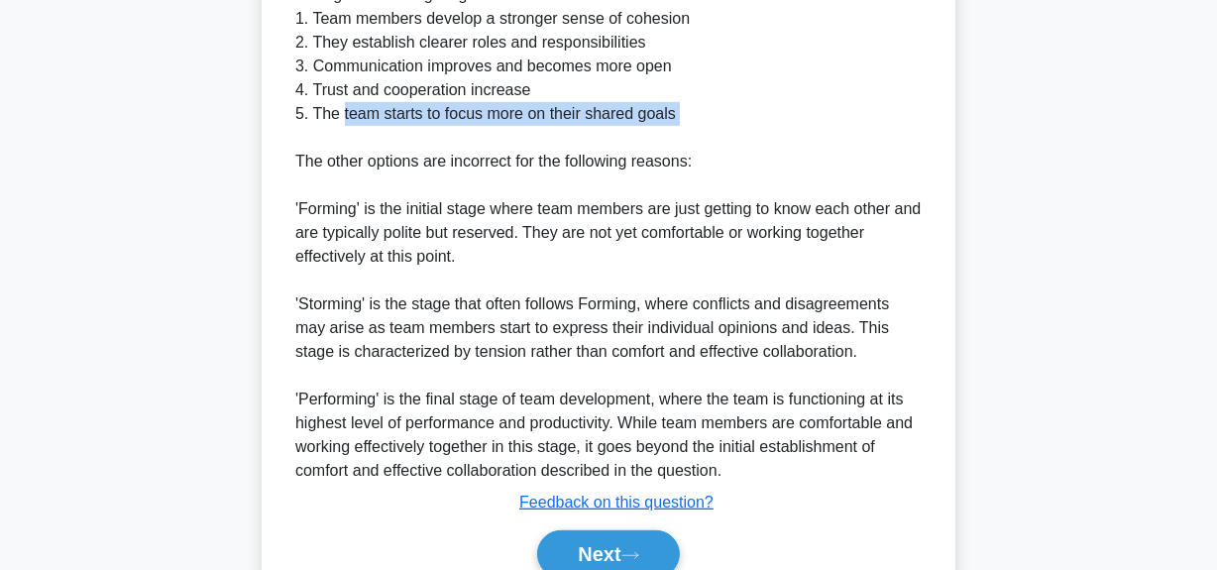
scroll to position [891, 0]
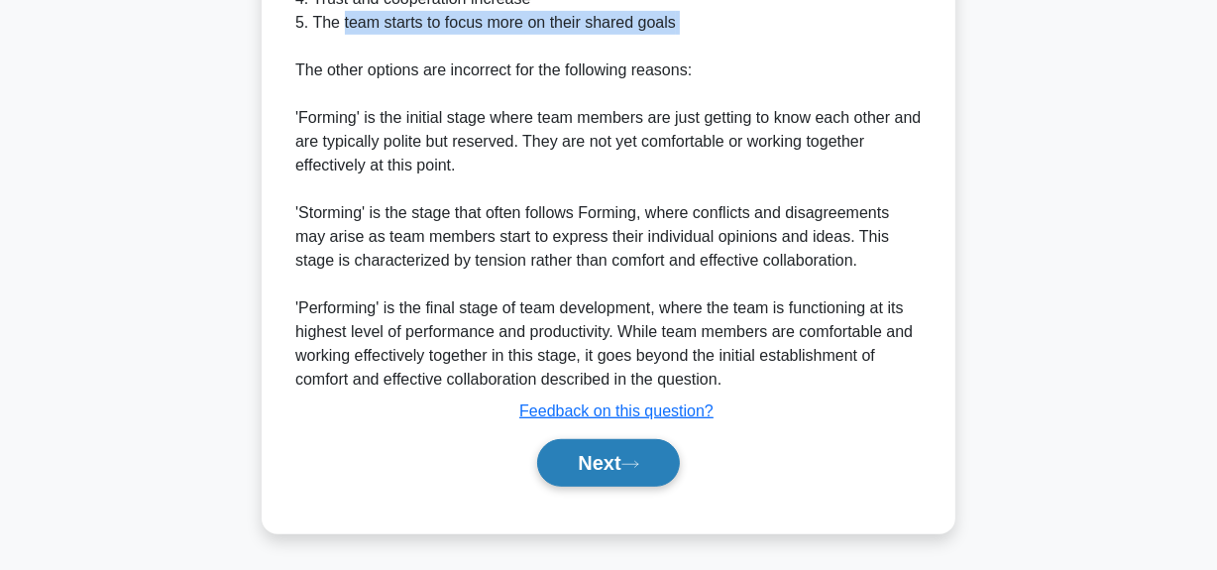
click at [592, 467] on button "Next" at bounding box center [608, 463] width 142 height 48
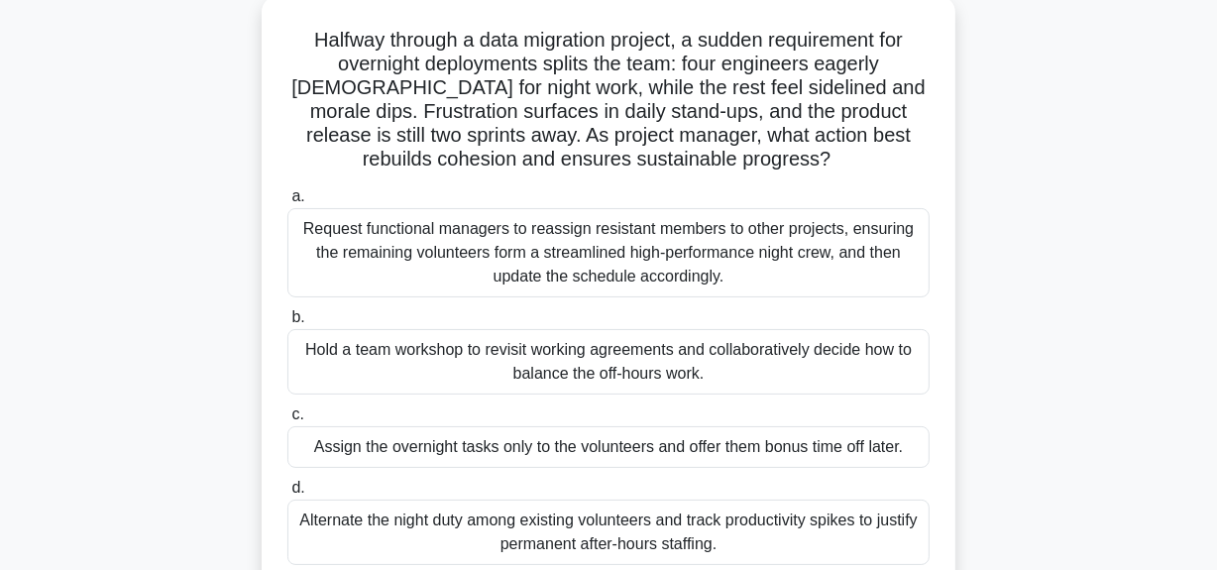
scroll to position [0, 0]
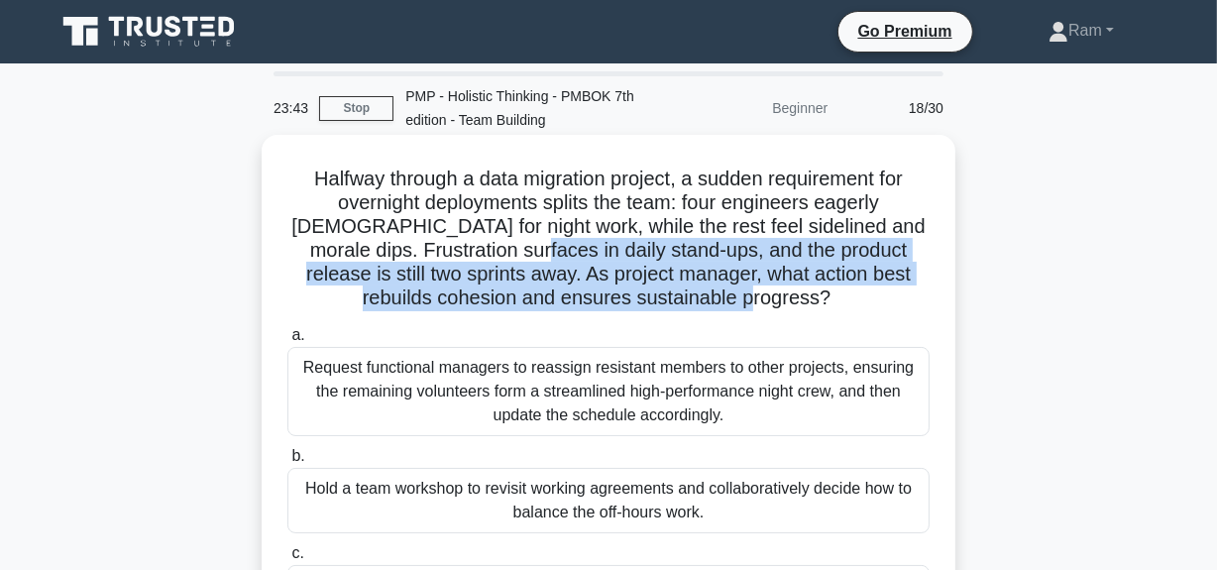
drag, startPoint x: 501, startPoint y: 250, endPoint x: 839, endPoint y: 302, distance: 341.9
click at [839, 302] on h5 "Halfway through a data migration project, a sudden requirement for overnight de…" at bounding box center [608, 238] width 646 height 145
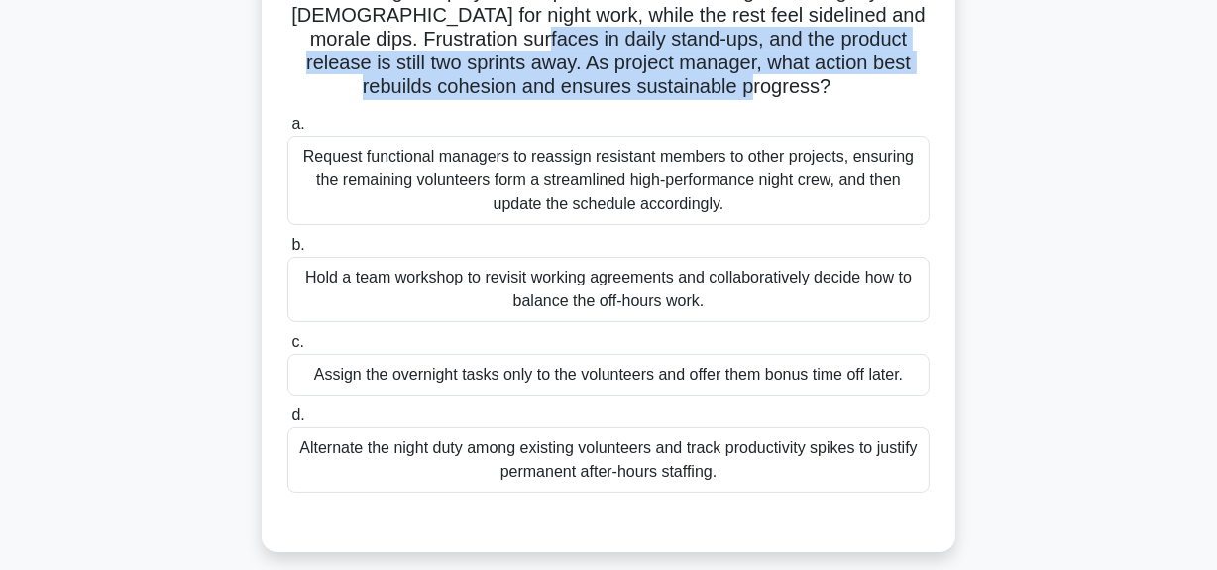
scroll to position [179, 0]
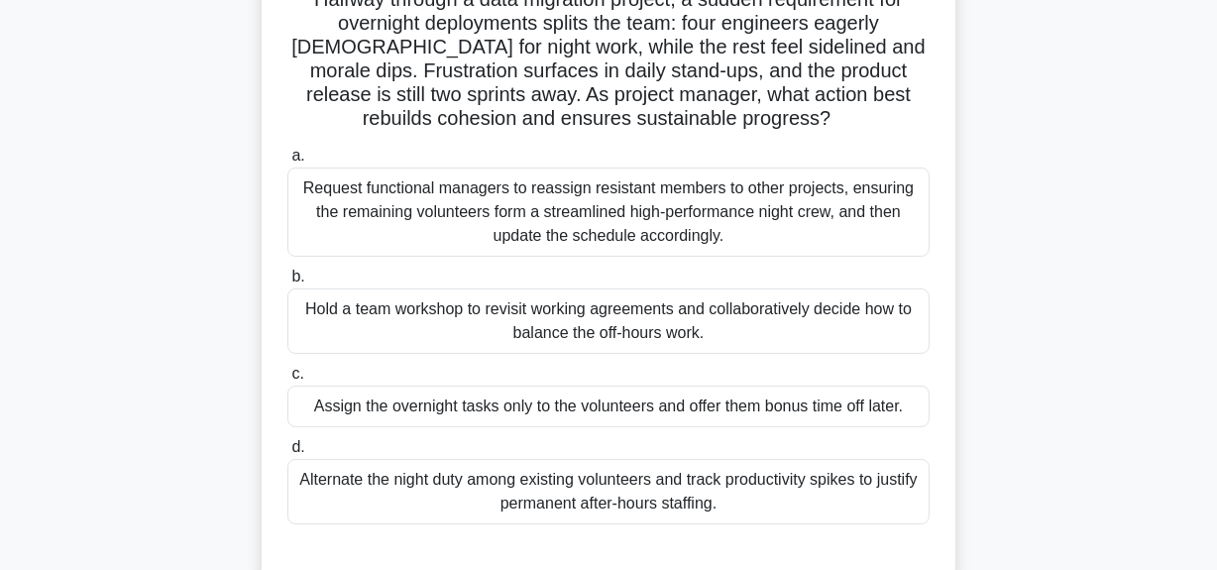
click at [674, 205] on div "Request functional managers to reassign resistant members to other projects, en…" at bounding box center [608, 211] width 642 height 89
click at [287, 162] on input "a. Request functional managers to reassign resistant members to other projects,…" at bounding box center [287, 156] width 0 height 13
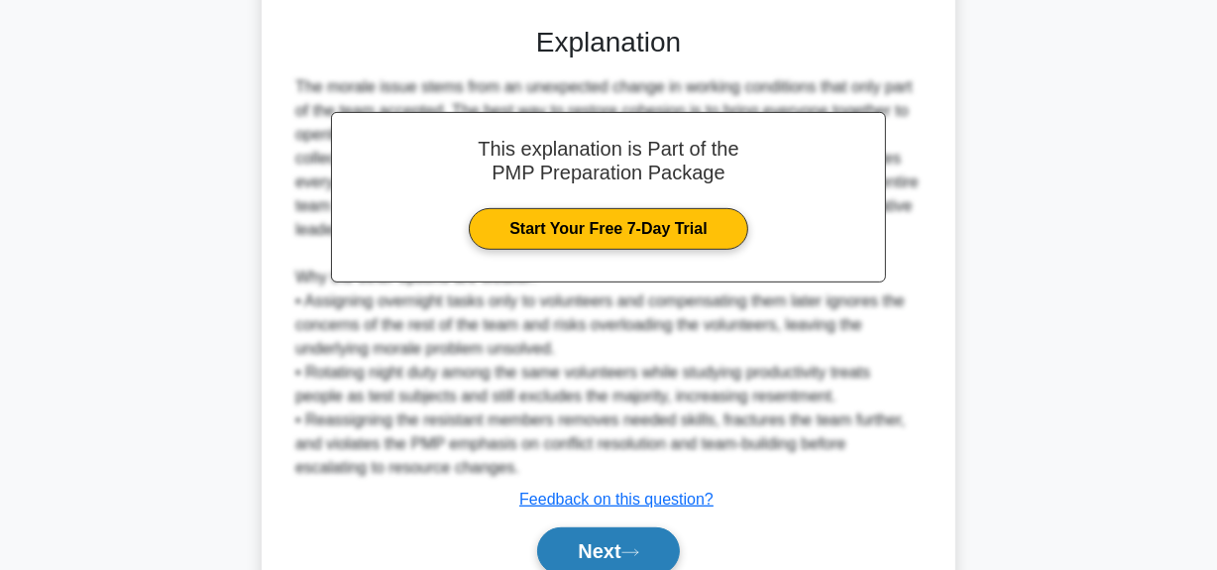
scroll to position [796, 0]
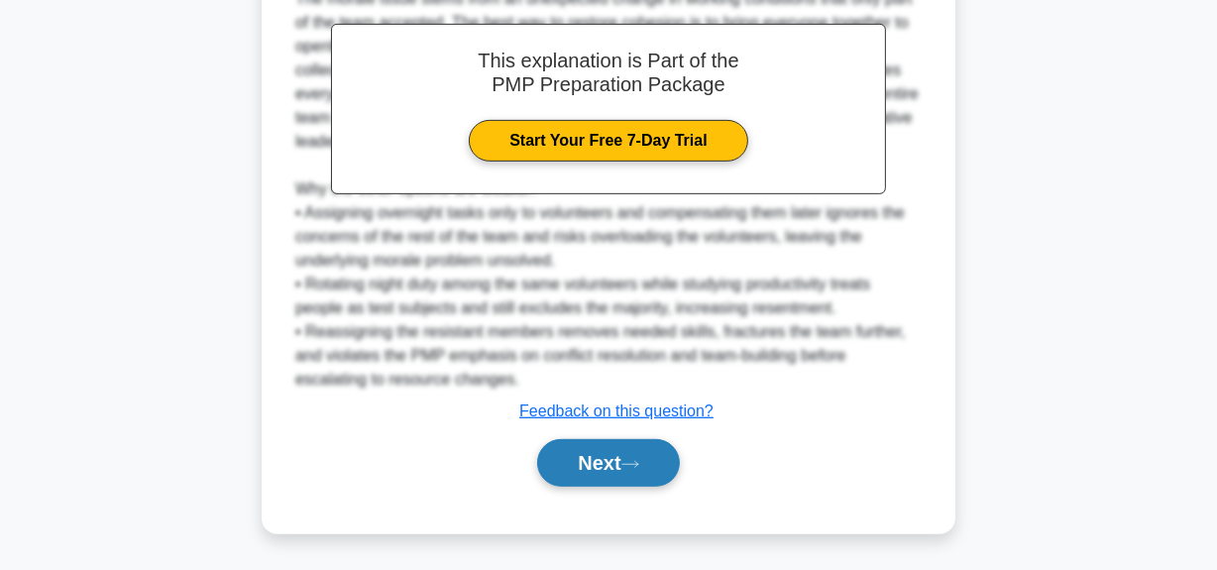
click at [655, 463] on button "Next" at bounding box center [608, 463] width 142 height 48
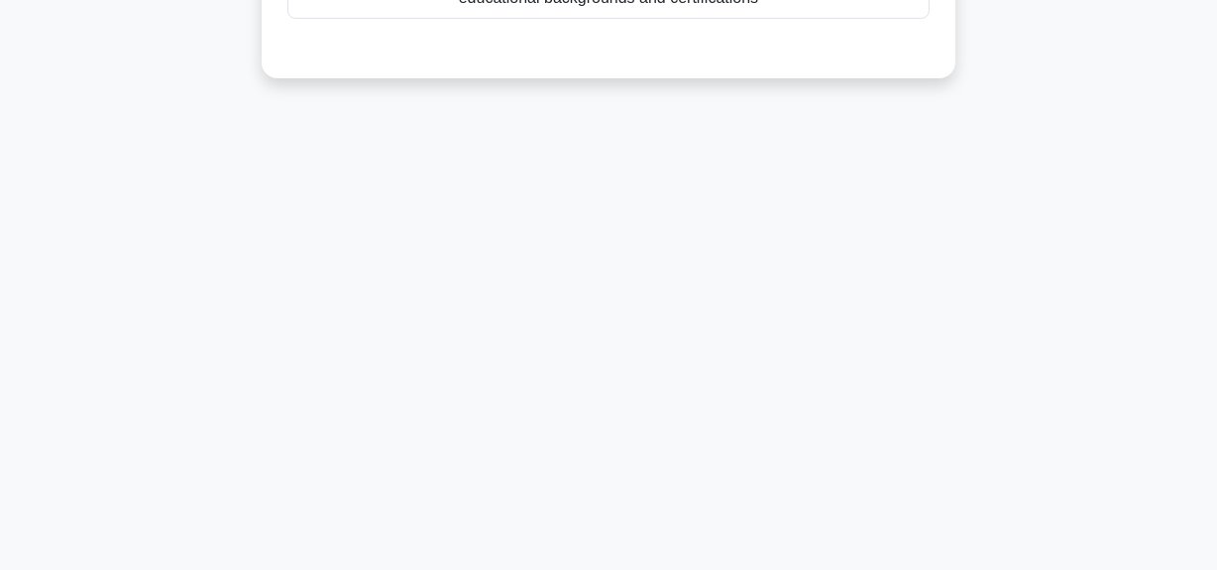
scroll to position [139, 0]
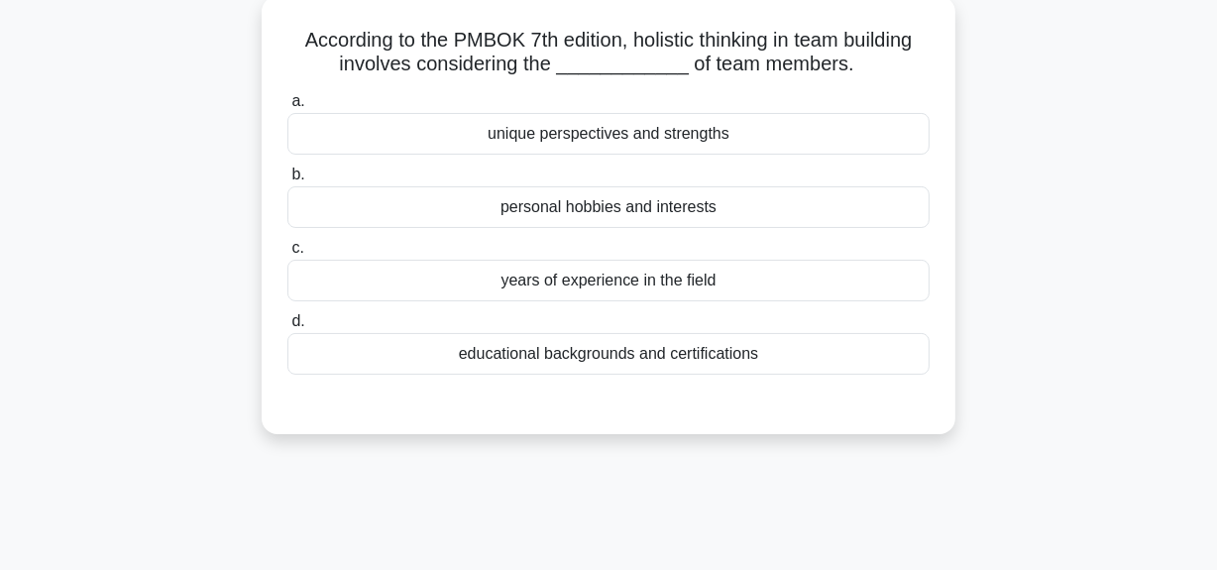
click at [663, 146] on div "unique perspectives and strengths" at bounding box center [608, 134] width 642 height 42
click at [287, 108] on input "a. unique perspectives and strengths" at bounding box center [287, 101] width 0 height 13
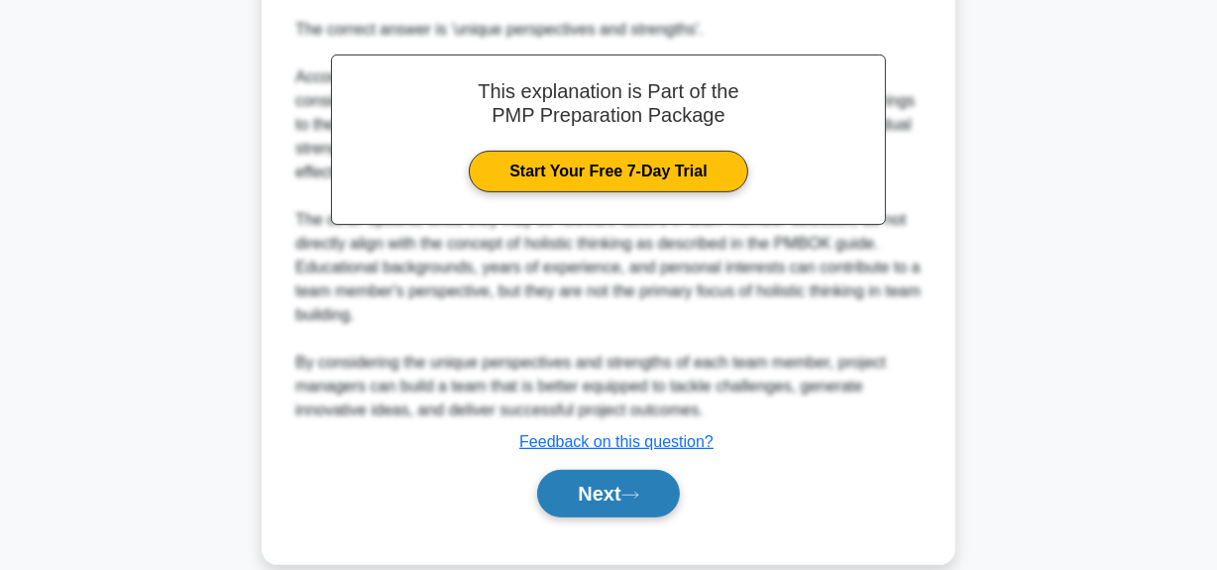
scroll to position [604, 0]
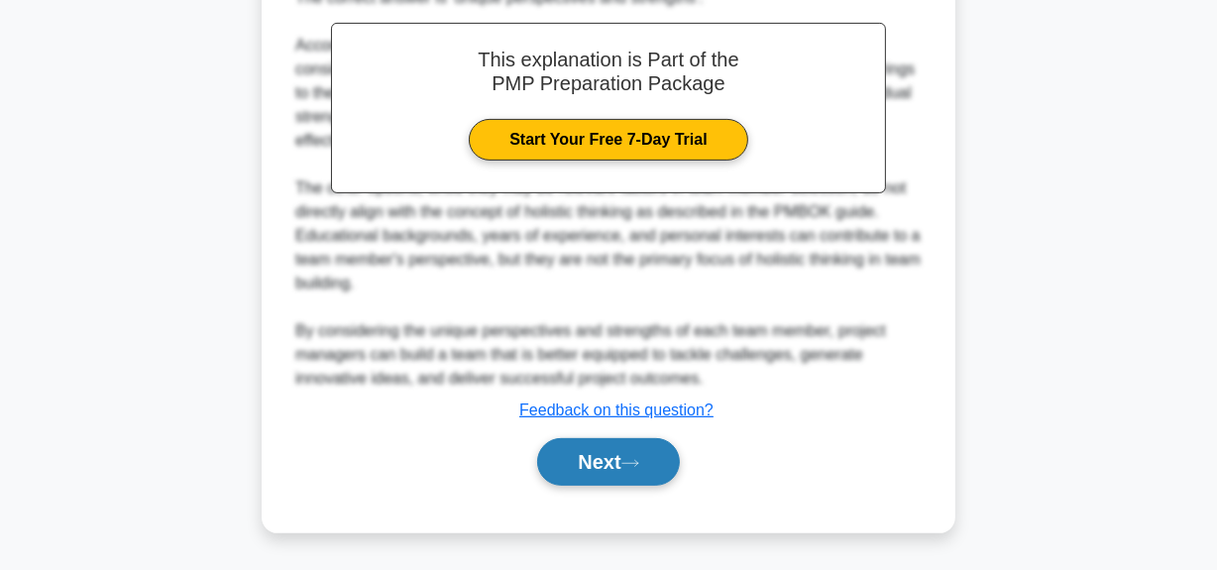
click at [630, 464] on icon at bounding box center [630, 463] width 18 height 11
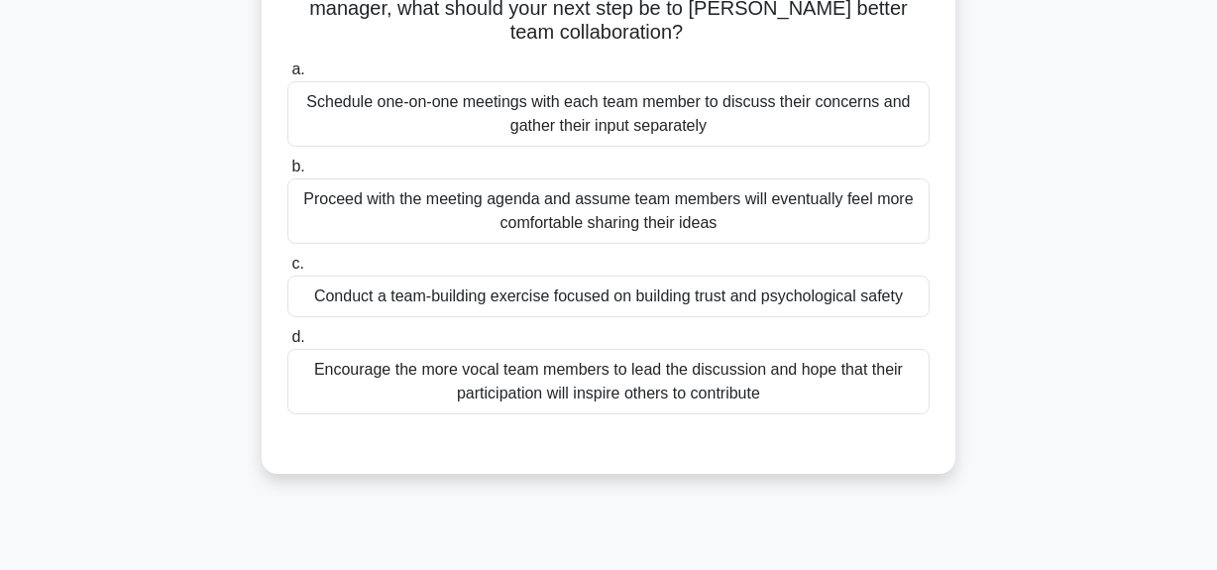
scroll to position [229, 0]
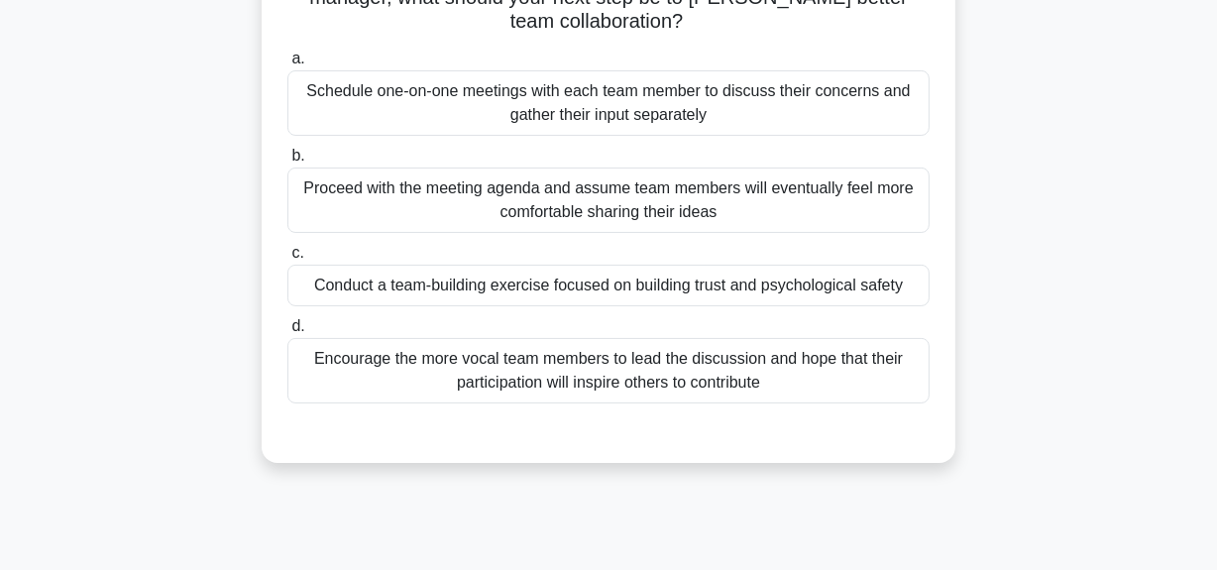
click at [630, 88] on div "Schedule one-on-one meetings with each team member to discuss their concerns an…" at bounding box center [608, 102] width 642 height 65
click at [287, 65] on input "a. Schedule one-on-one meetings with each team member to discuss their concerns…" at bounding box center [287, 59] width 0 height 13
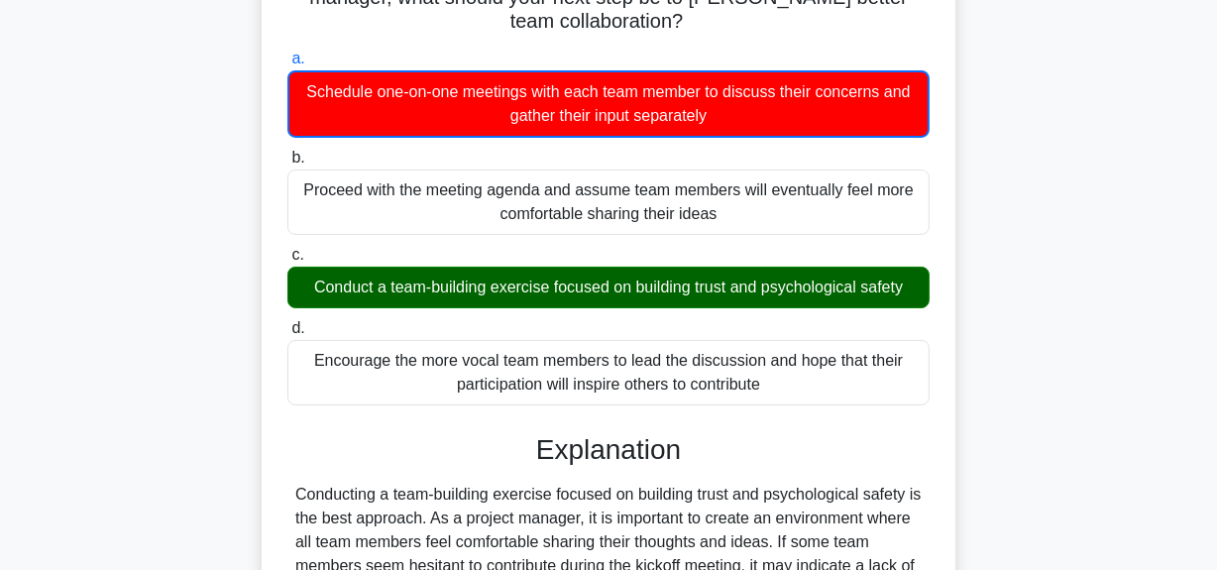
scroll to position [605, 0]
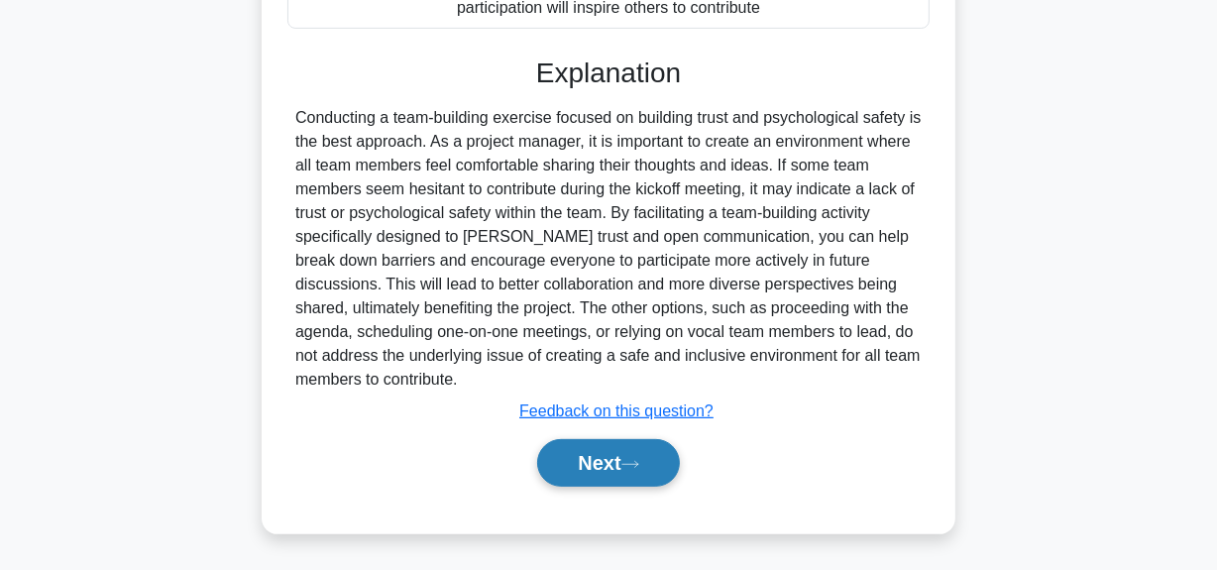
click at [617, 458] on button "Next" at bounding box center [608, 463] width 142 height 48
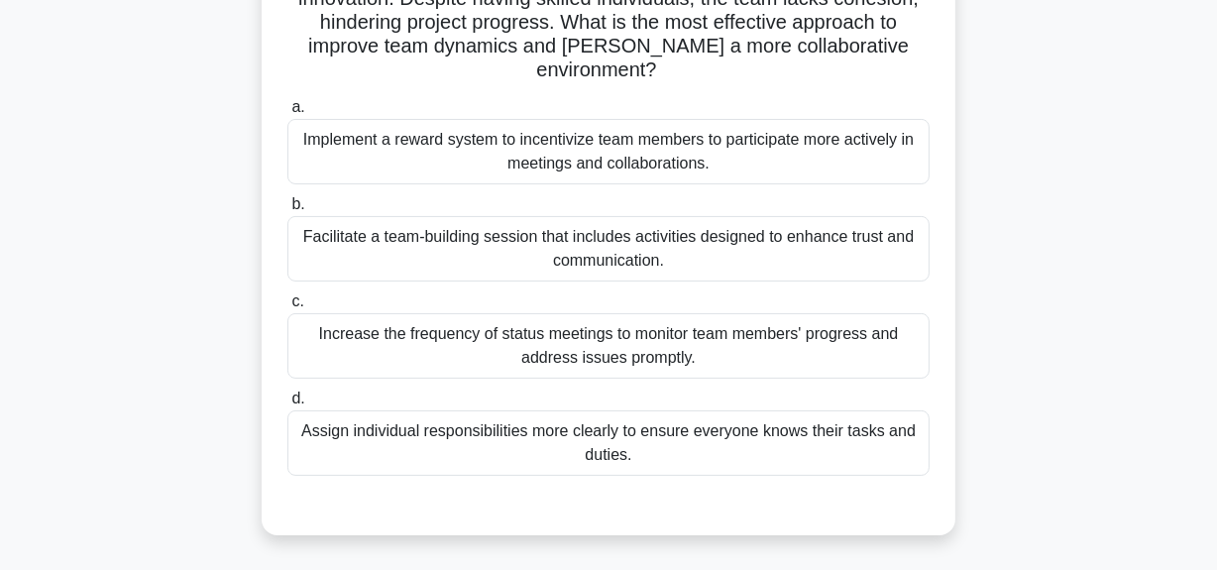
scroll to position [229, 0]
click at [633, 253] on div "Facilitate a team-building session that includes activities designed to enhance…" at bounding box center [608, 247] width 642 height 65
click at [287, 210] on input "b. Facilitate a team-building session that includes activities designed to enha…" at bounding box center [287, 203] width 0 height 13
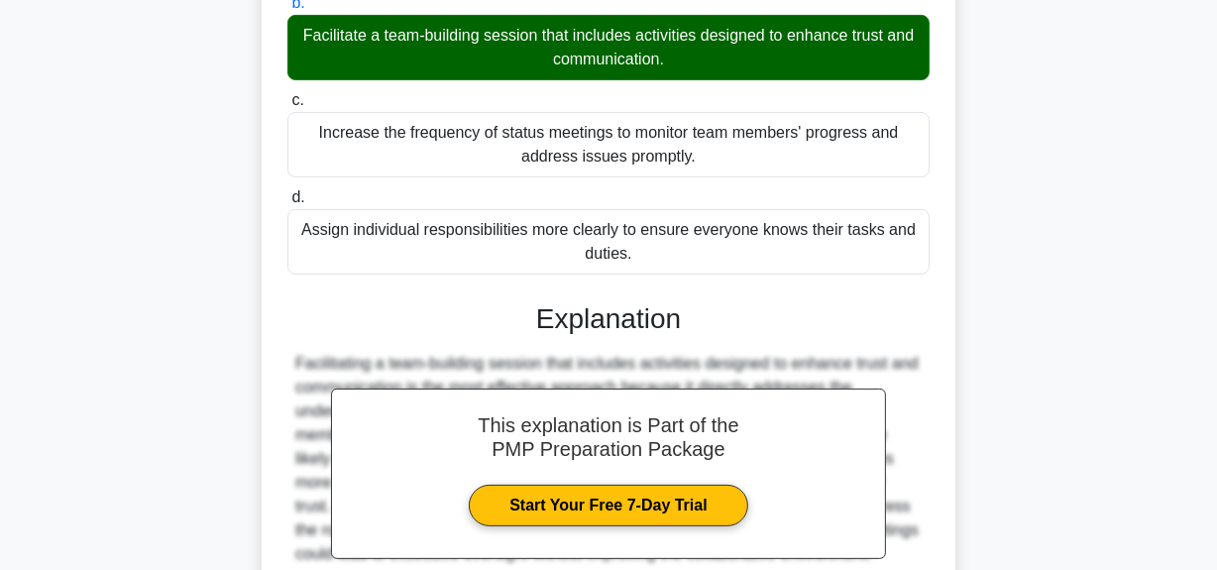
scroll to position [627, 0]
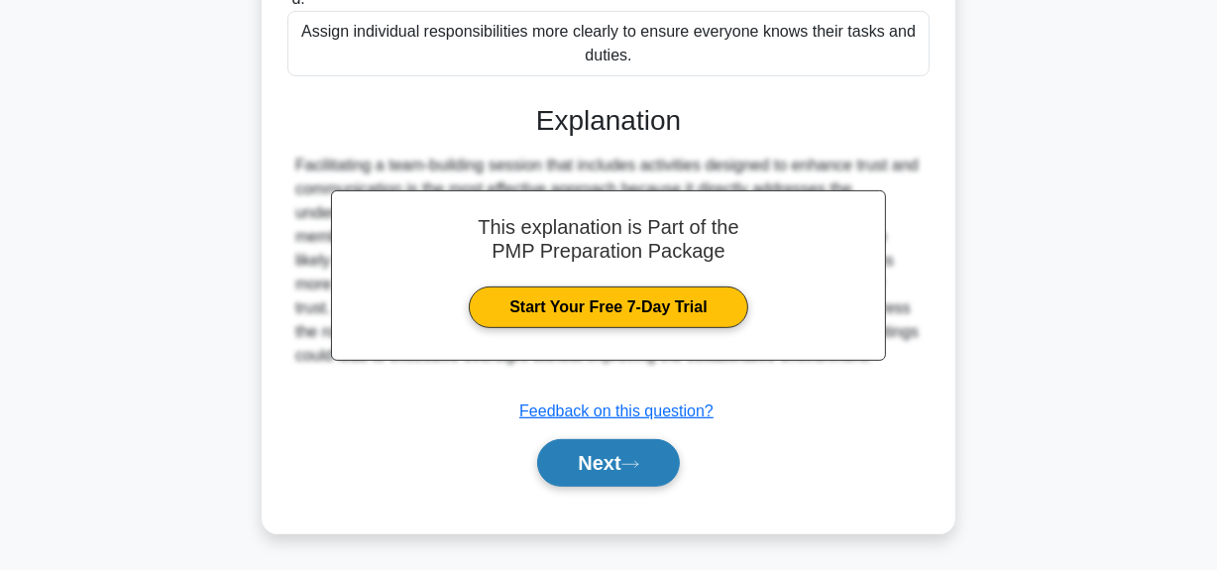
click at [639, 465] on icon at bounding box center [630, 464] width 18 height 11
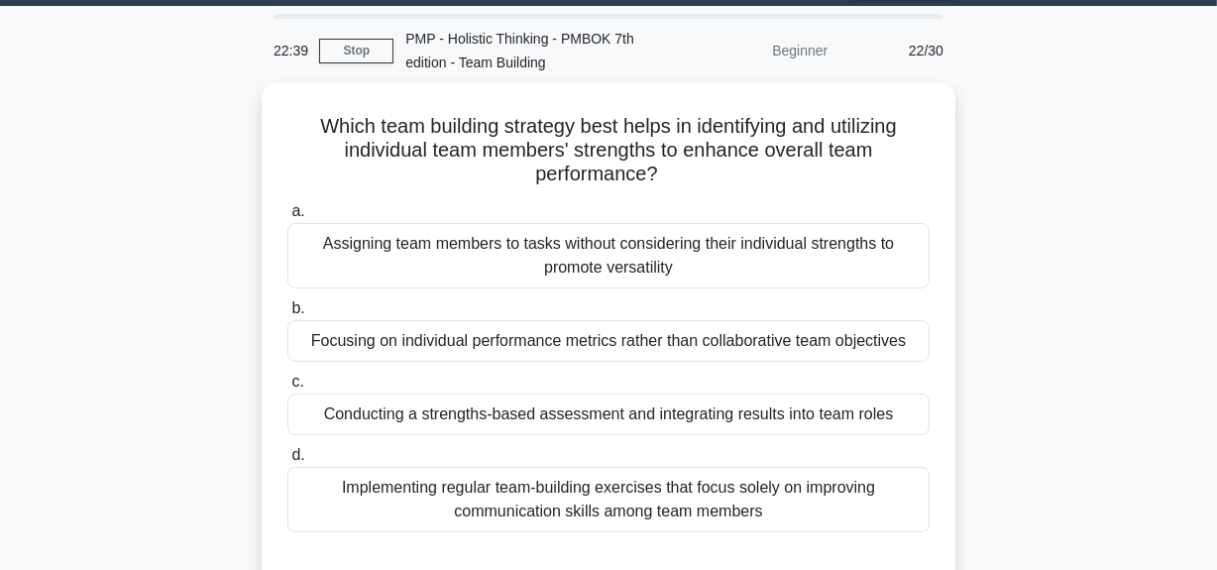
scroll to position [89, 0]
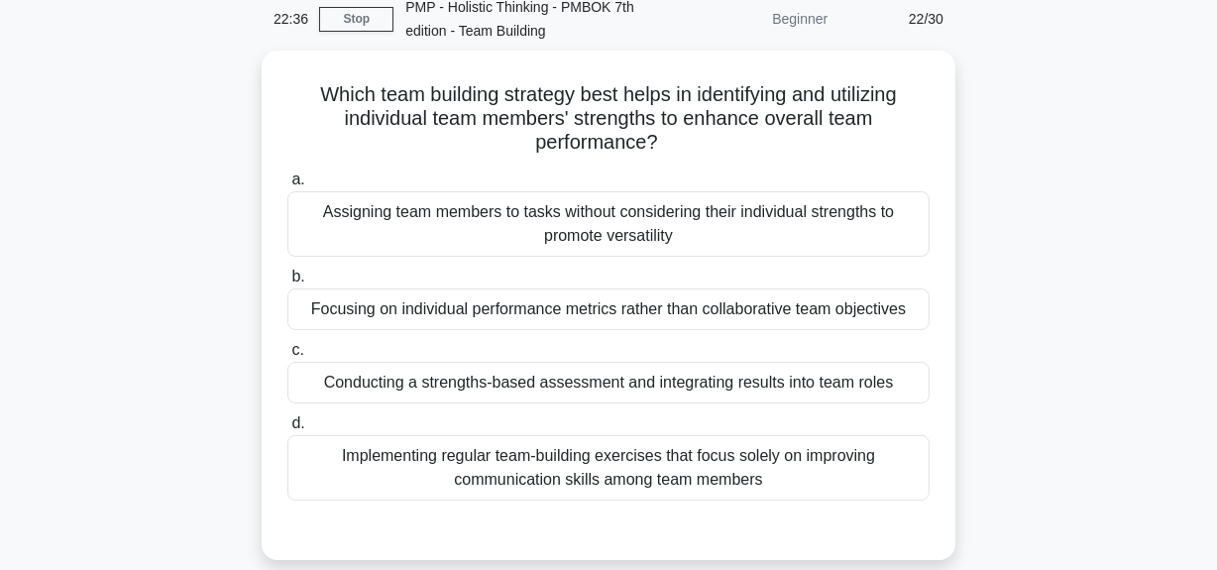
click at [639, 465] on div "Implementing regular team-building exercises that focus solely on improving com…" at bounding box center [608, 467] width 642 height 65
click at [287, 430] on input "d. Implementing regular team-building exercises that focus solely on improving …" at bounding box center [287, 423] width 0 height 13
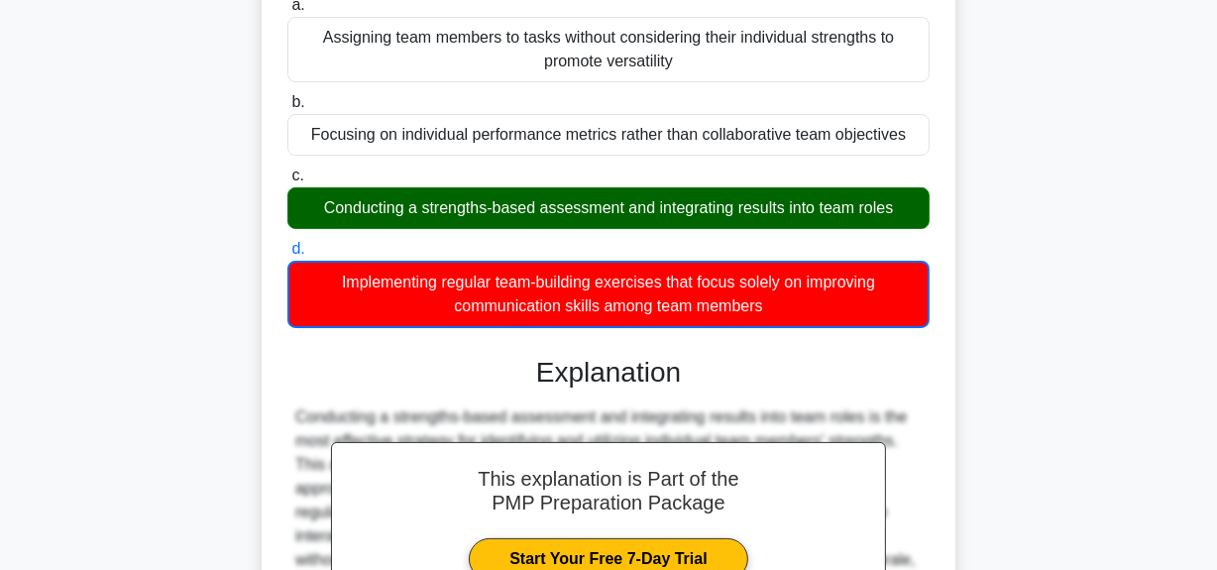
scroll to position [510, 0]
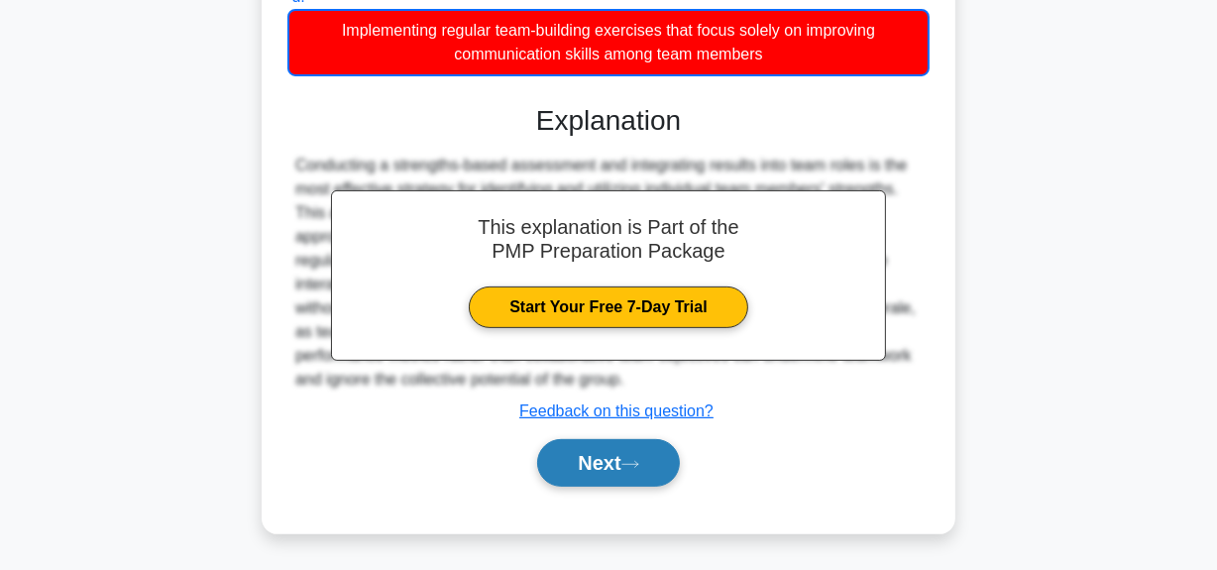
click at [639, 465] on icon at bounding box center [630, 464] width 18 height 11
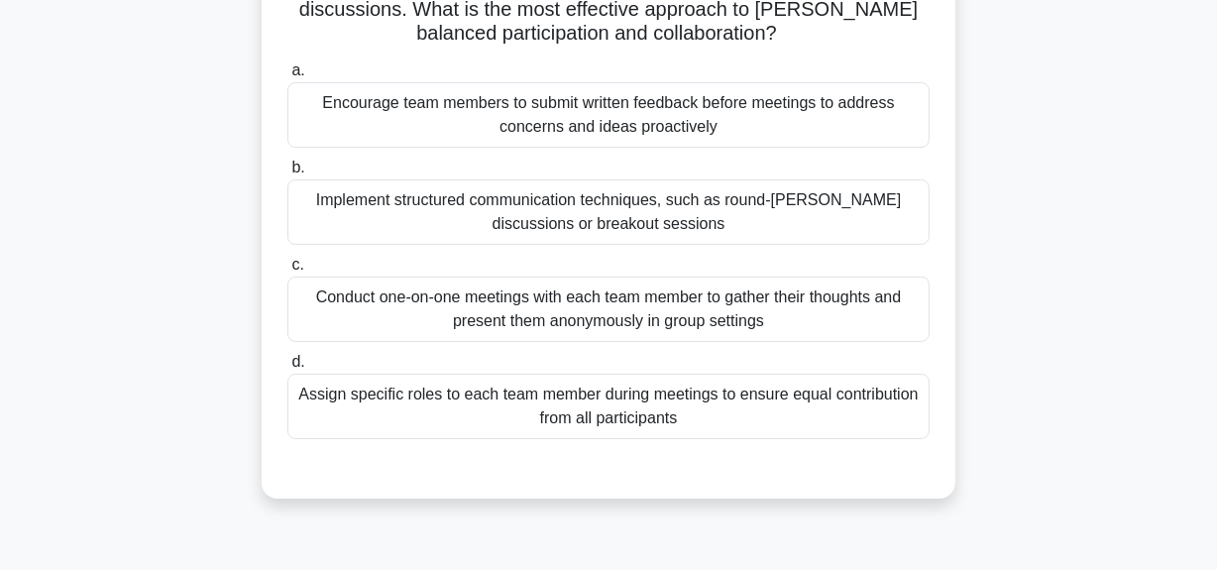
scroll to position [229, 0]
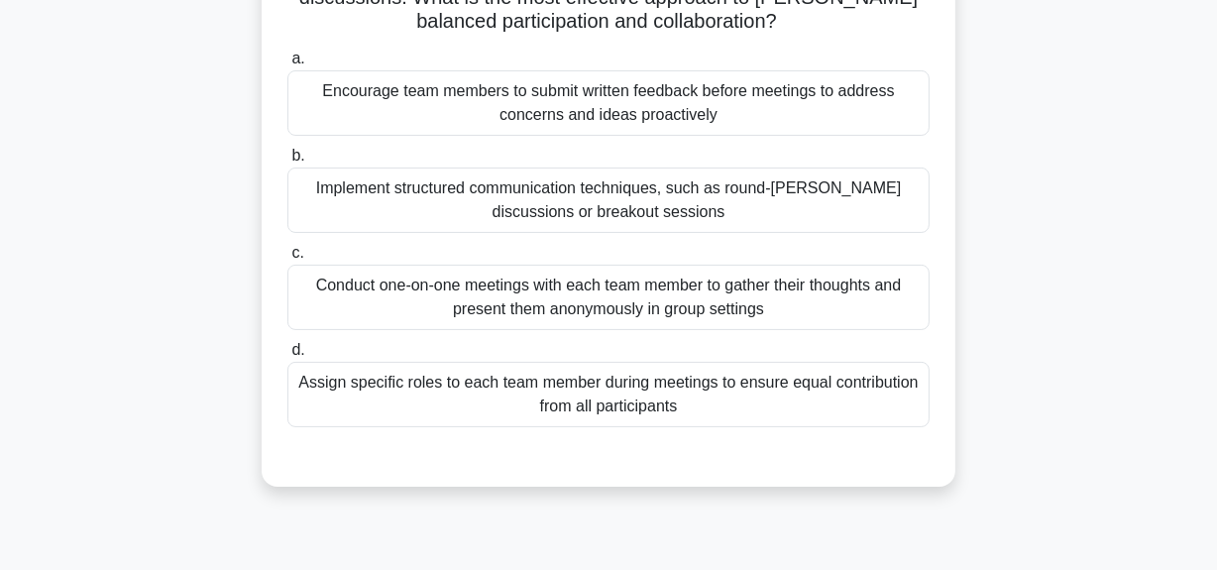
drag, startPoint x: 656, startPoint y: 297, endPoint x: 660, endPoint y: 364, distance: 66.5
click at [656, 297] on div "Conduct one-on-one meetings with each team member to gather their thoughts and …" at bounding box center [608, 297] width 642 height 65
click at [689, 281] on div "Conduct one-on-one meetings with each team member to gather their thoughts and …" at bounding box center [608, 297] width 642 height 65
click at [287, 260] on input "c. Conduct one-on-one meetings with each team member to gather their thoughts a…" at bounding box center [287, 253] width 0 height 13
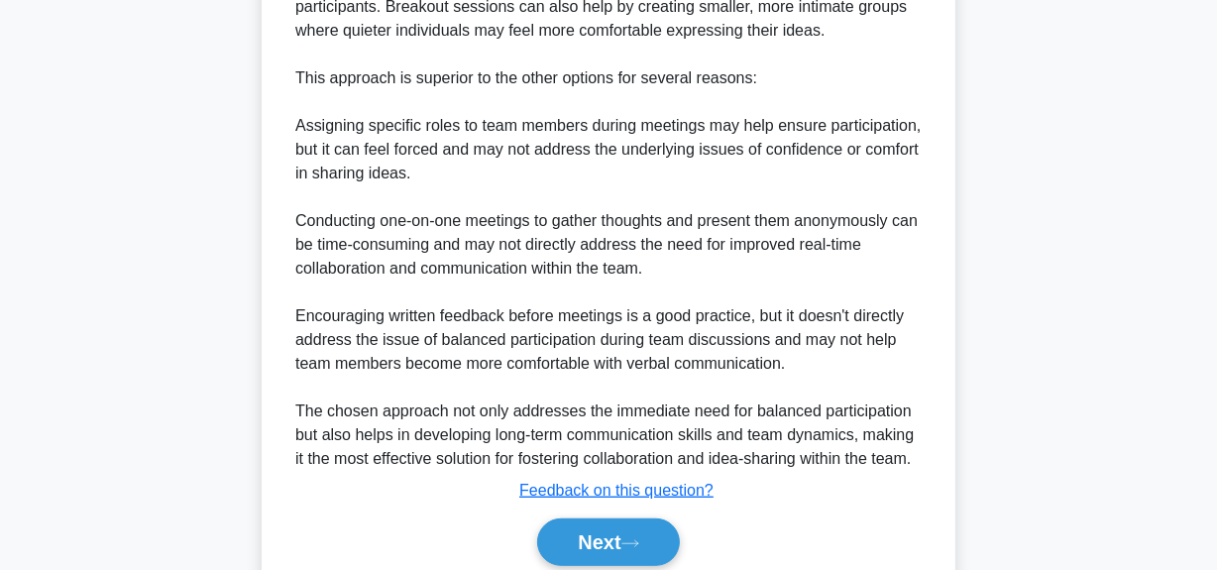
scroll to position [1057, 0]
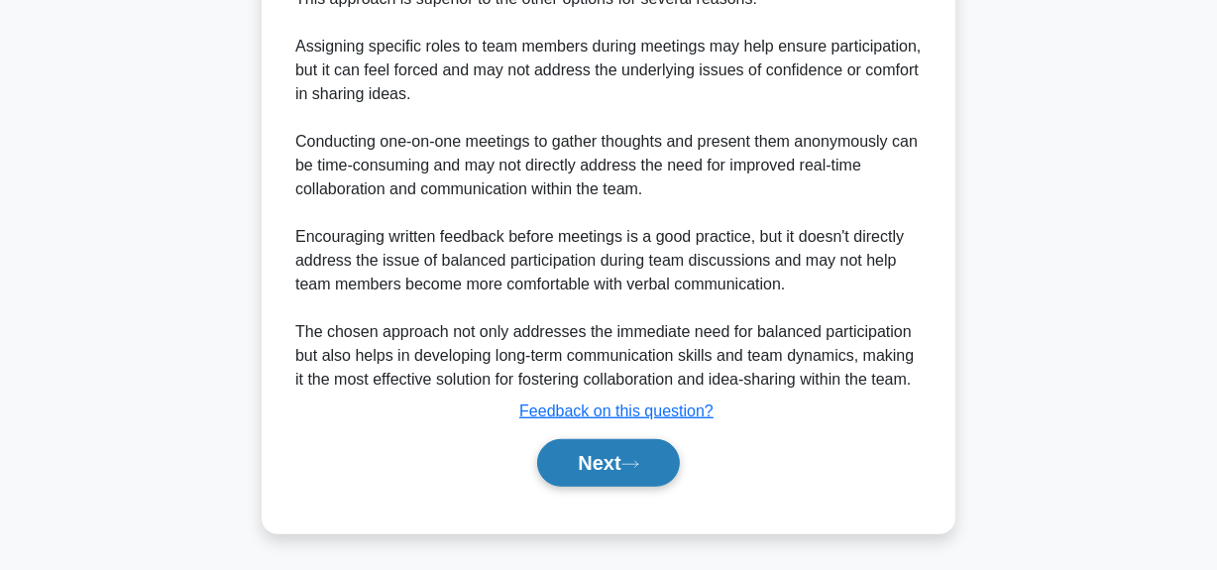
click at [614, 468] on button "Next" at bounding box center [608, 463] width 142 height 48
click at [613, 463] on button "Next" at bounding box center [608, 463] width 142 height 48
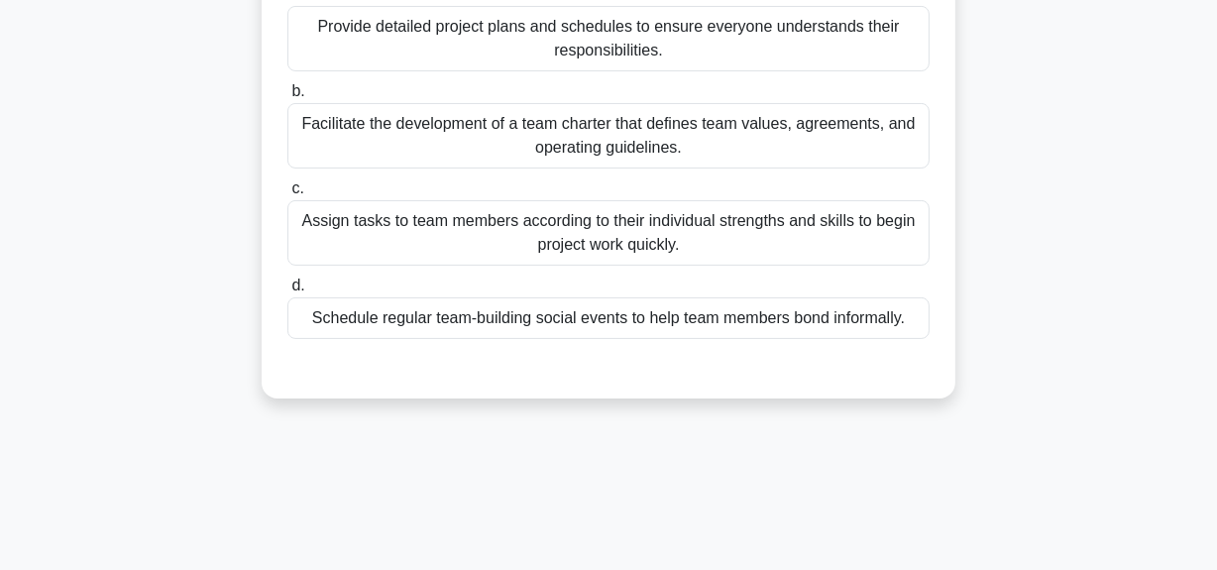
scroll to position [179, 0]
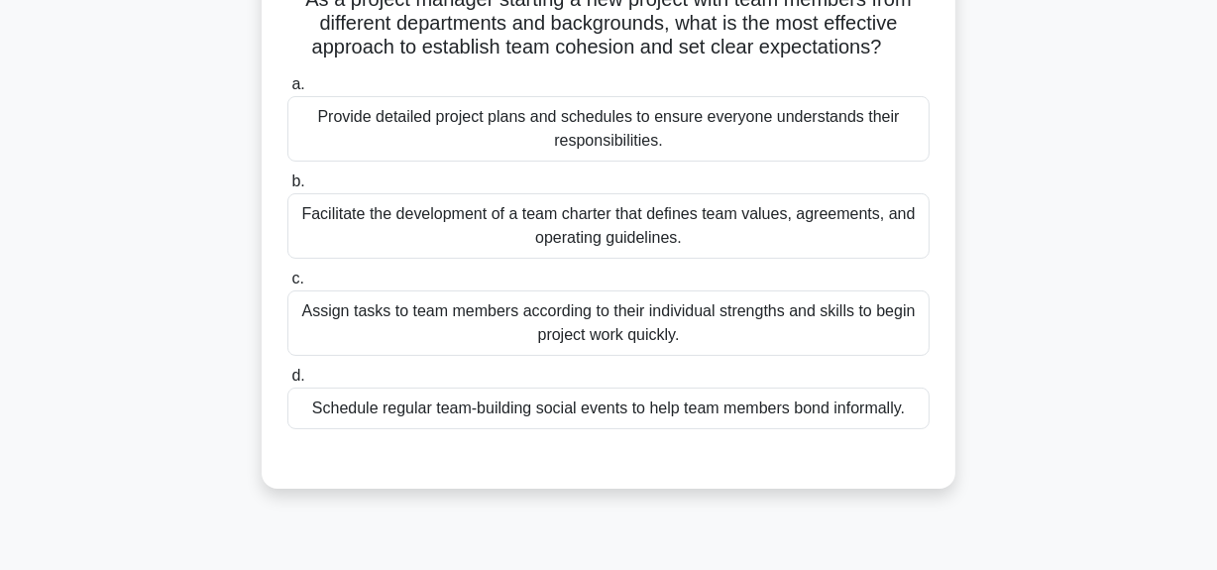
click at [693, 229] on div "Facilitate the development of a team charter that defines team values, agreemen…" at bounding box center [608, 225] width 642 height 65
click at [287, 188] on input "b. Facilitate the development of a team charter that defines team values, agree…" at bounding box center [287, 181] width 0 height 13
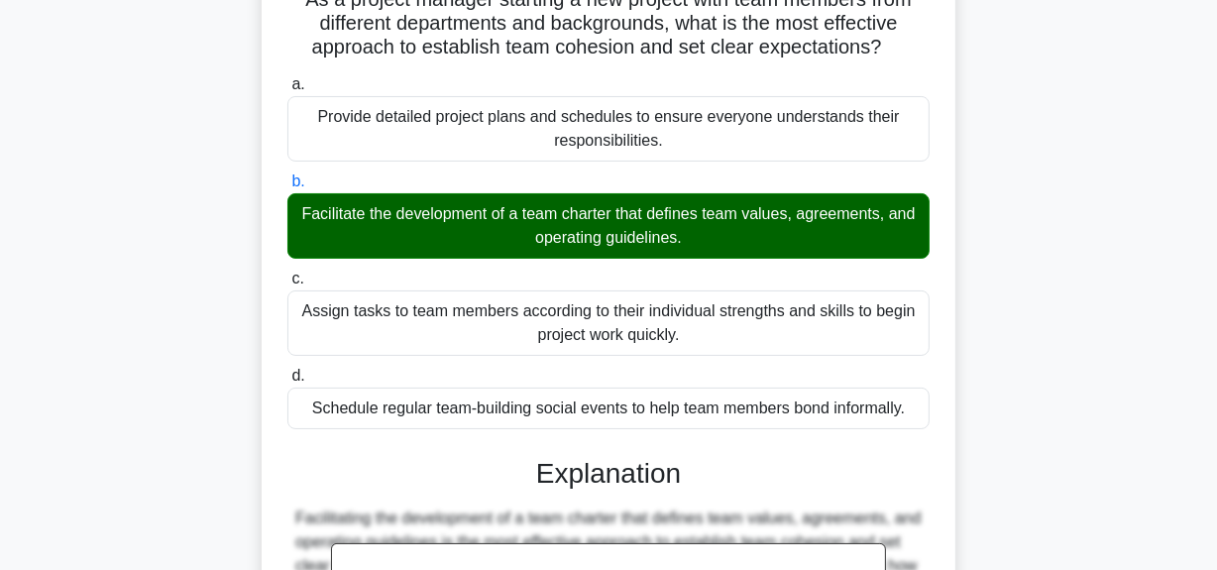
scroll to position [630, 0]
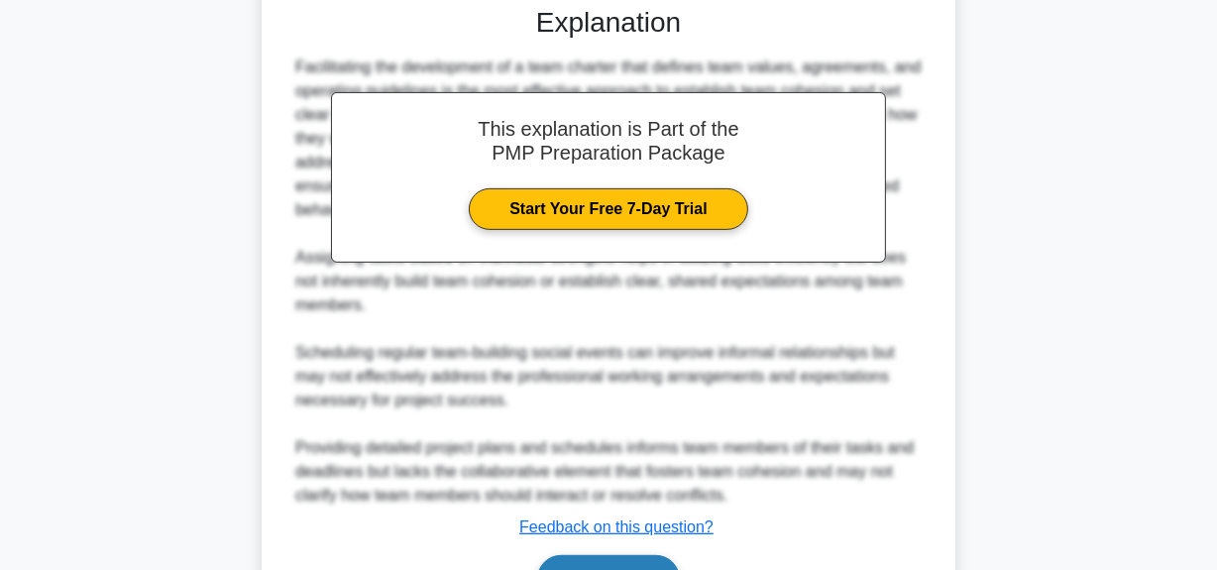
click at [581, 560] on button "Next" at bounding box center [608, 579] width 142 height 48
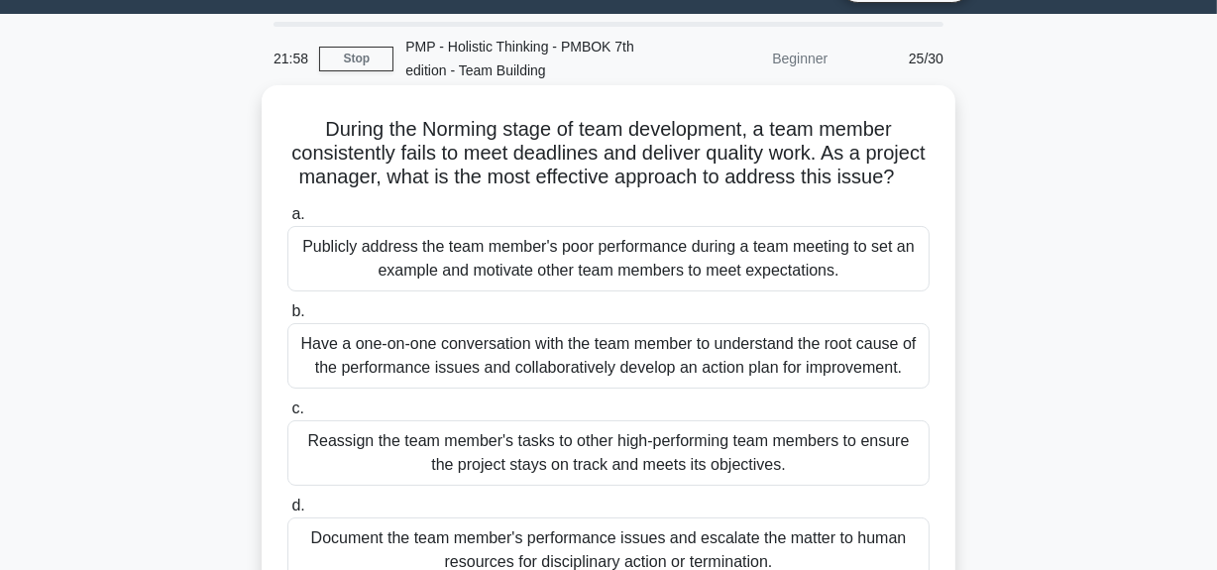
scroll to position [139, 0]
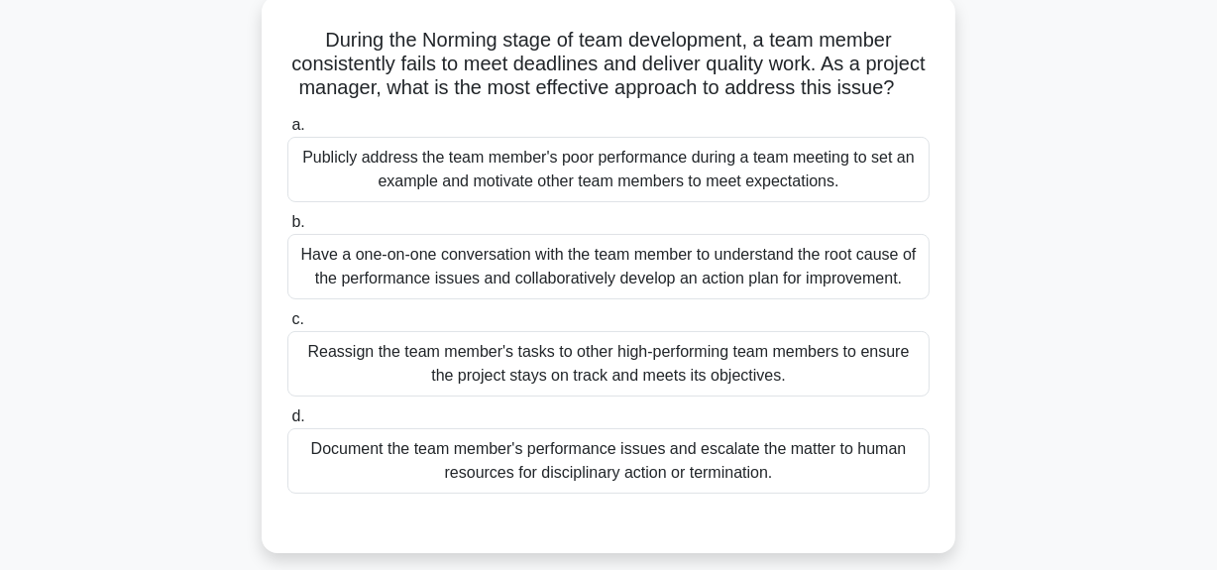
click at [623, 278] on div "Have a one-on-one conversation with the team member to understand the root caus…" at bounding box center [608, 266] width 642 height 65
click at [287, 229] on input "b. Have a one-on-one conversation with the team member to understand the root c…" at bounding box center [287, 222] width 0 height 13
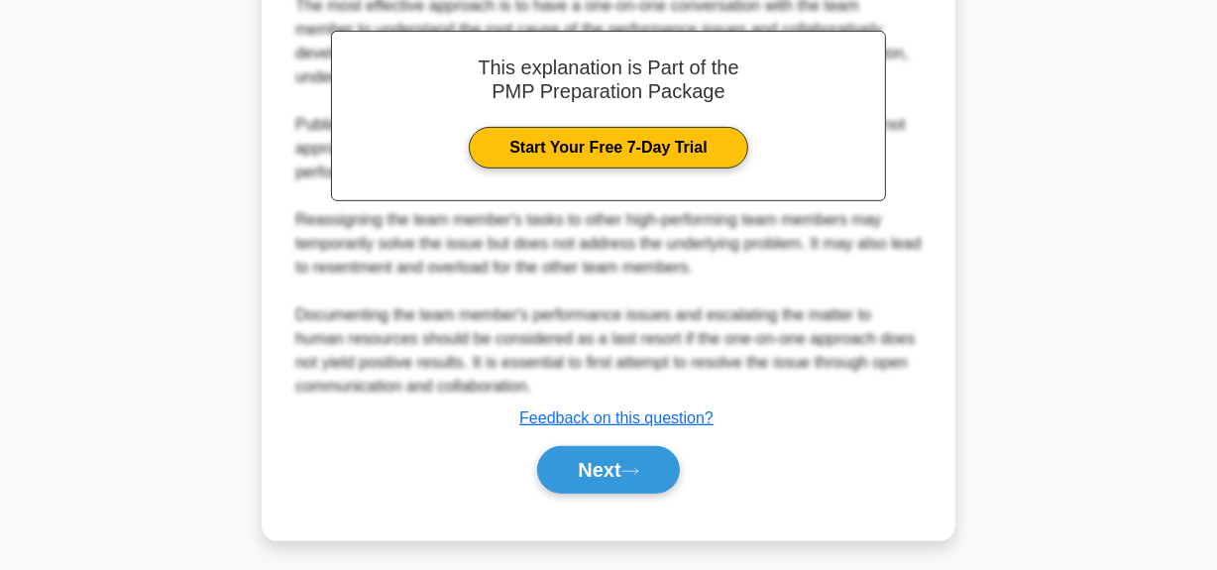
scroll to position [770, 0]
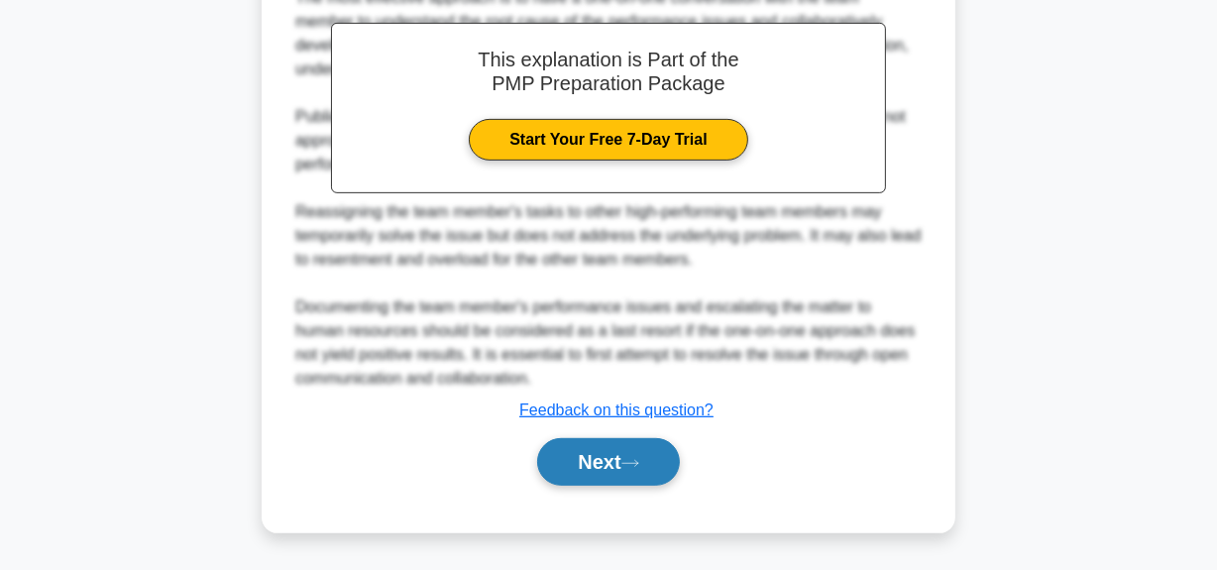
click at [614, 467] on button "Next" at bounding box center [608, 462] width 142 height 48
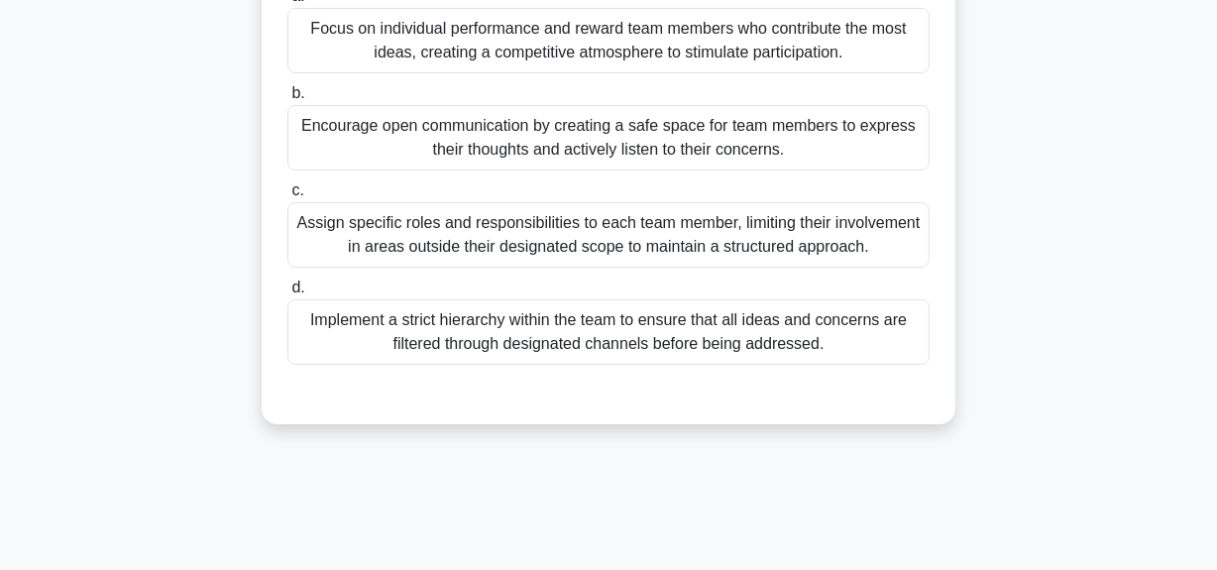
scroll to position [269, 0]
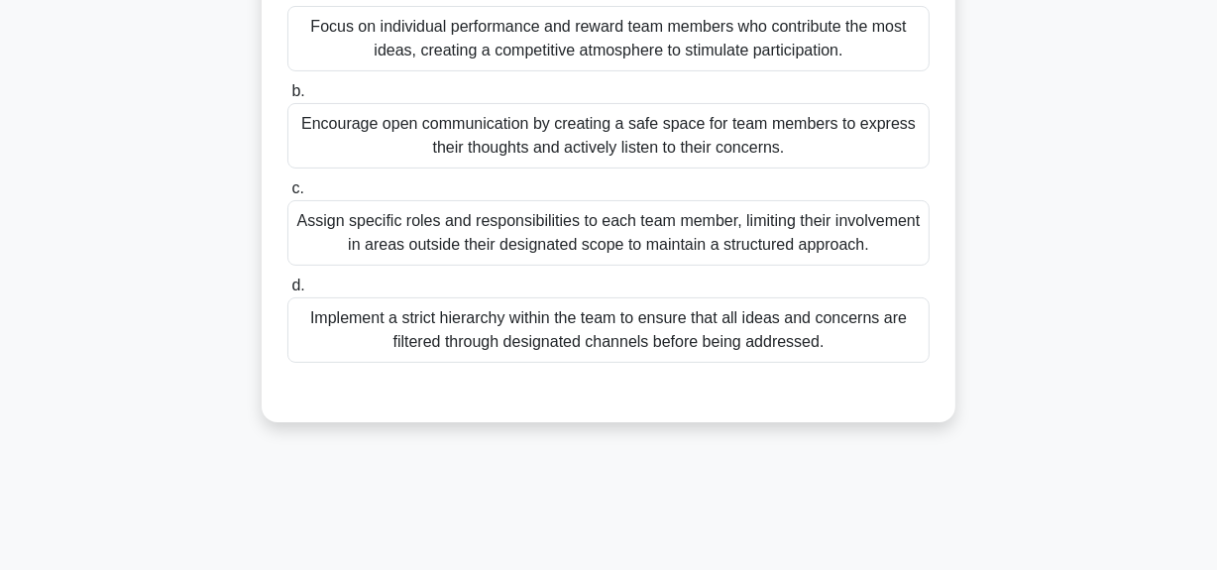
click at [643, 134] on div "Encourage open communication by creating a safe space for team members to expre…" at bounding box center [608, 135] width 642 height 65
click at [287, 98] on input "b. Encourage open communication by creating a safe space for team members to ex…" at bounding box center [287, 91] width 0 height 13
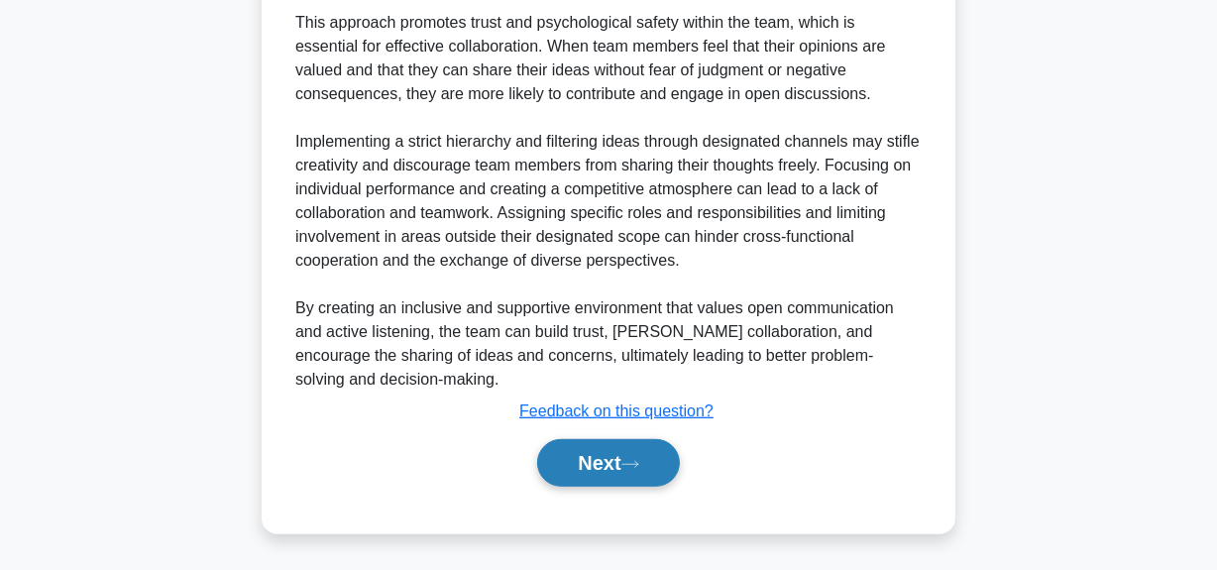
click at [631, 457] on button "Next" at bounding box center [608, 463] width 142 height 48
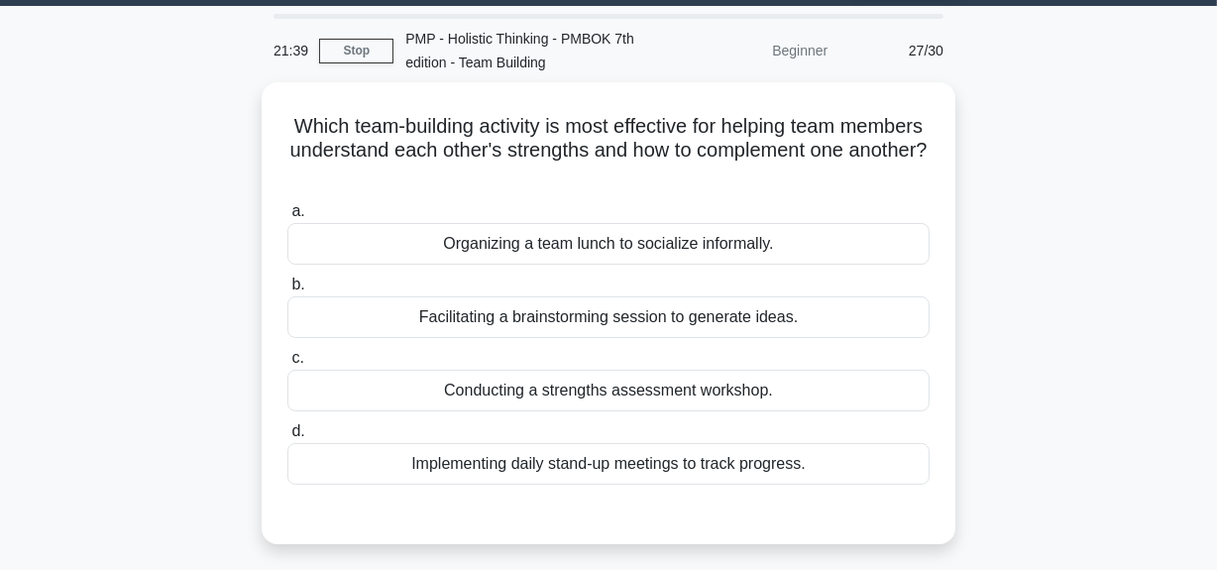
scroll to position [89, 0]
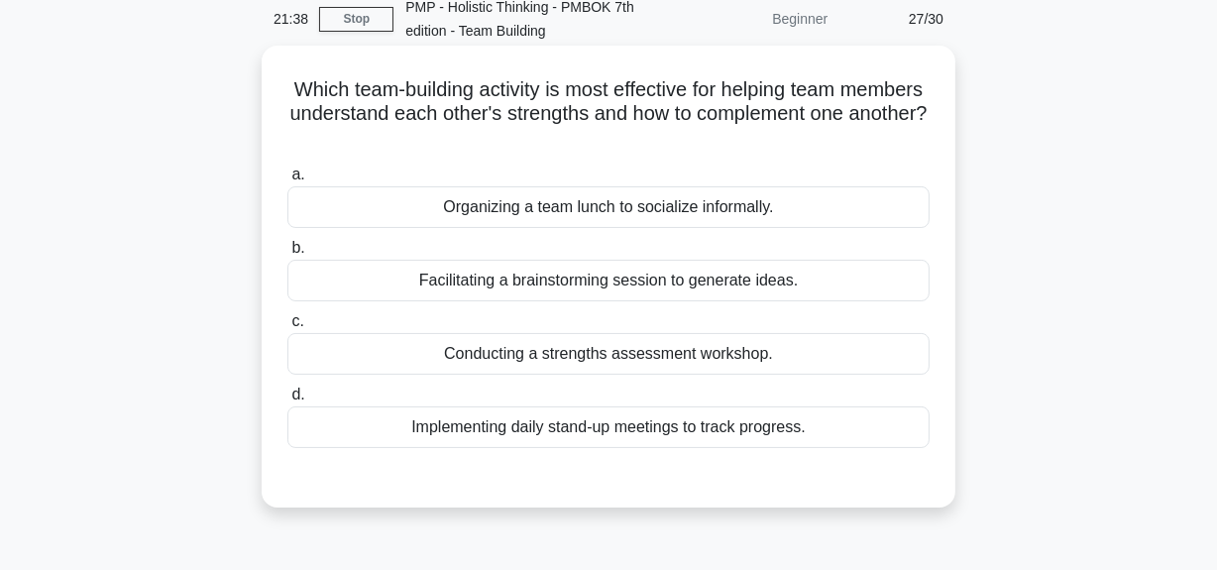
click at [676, 354] on div "Conducting a strengths assessment workshop." at bounding box center [608, 354] width 642 height 42
click at [287, 328] on input "c. Conducting a strengths assessment workshop." at bounding box center [287, 321] width 0 height 13
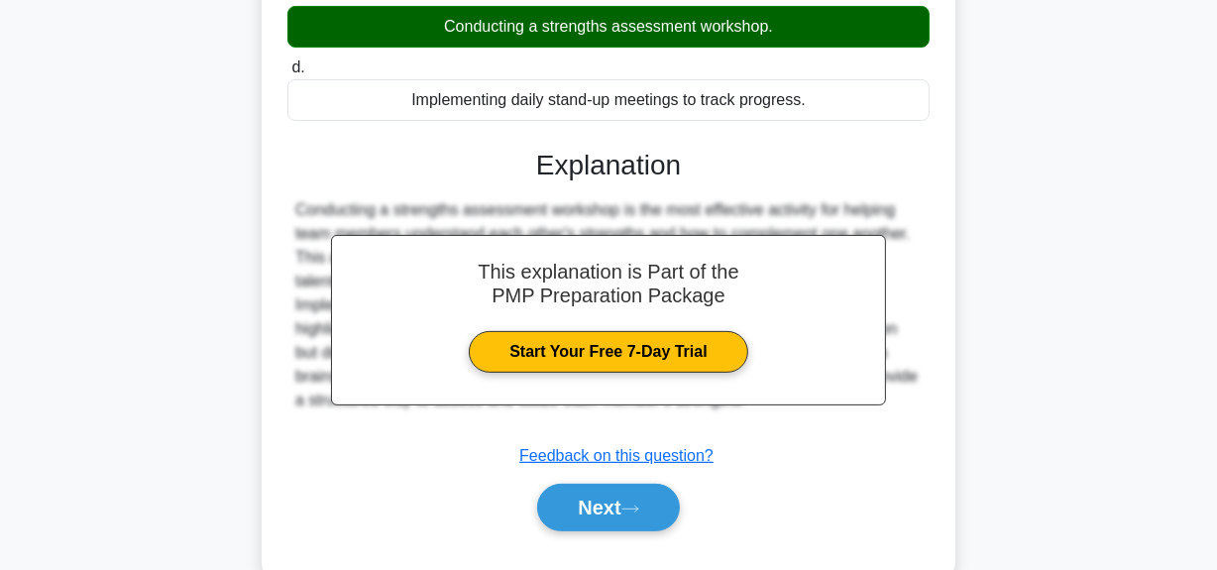
scroll to position [499, 0]
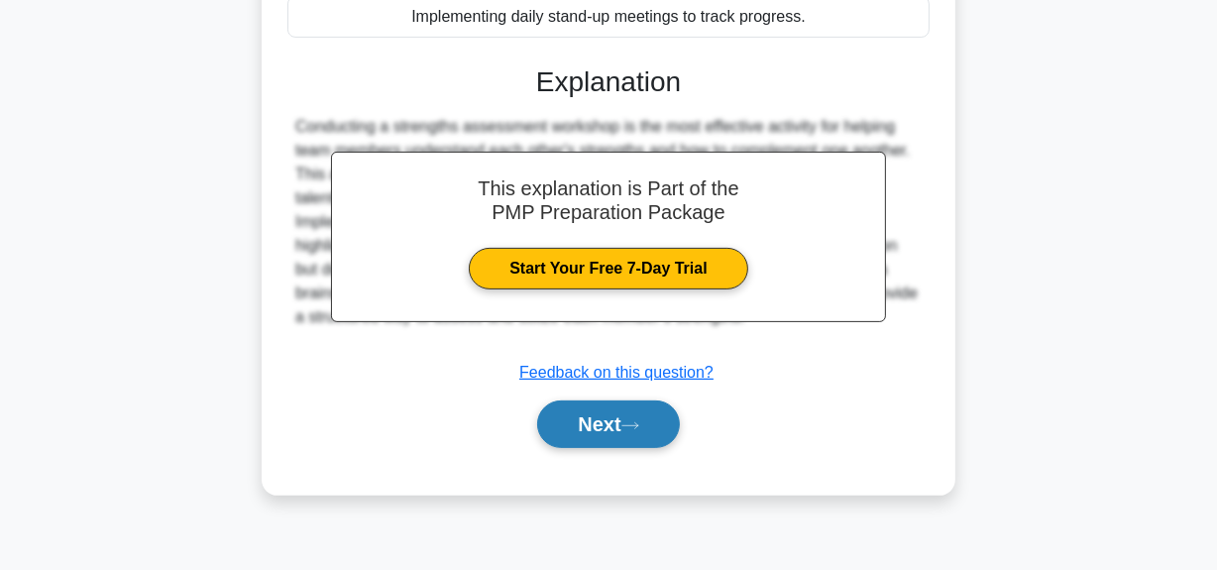
click at [654, 416] on button "Next" at bounding box center [608, 424] width 142 height 48
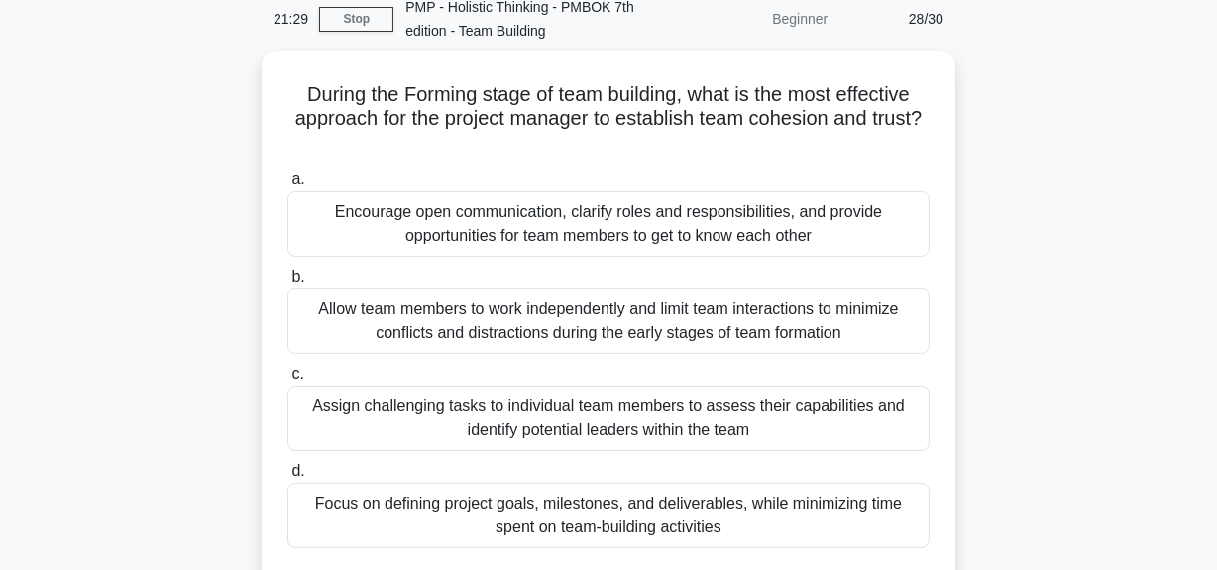
scroll to position [179, 0]
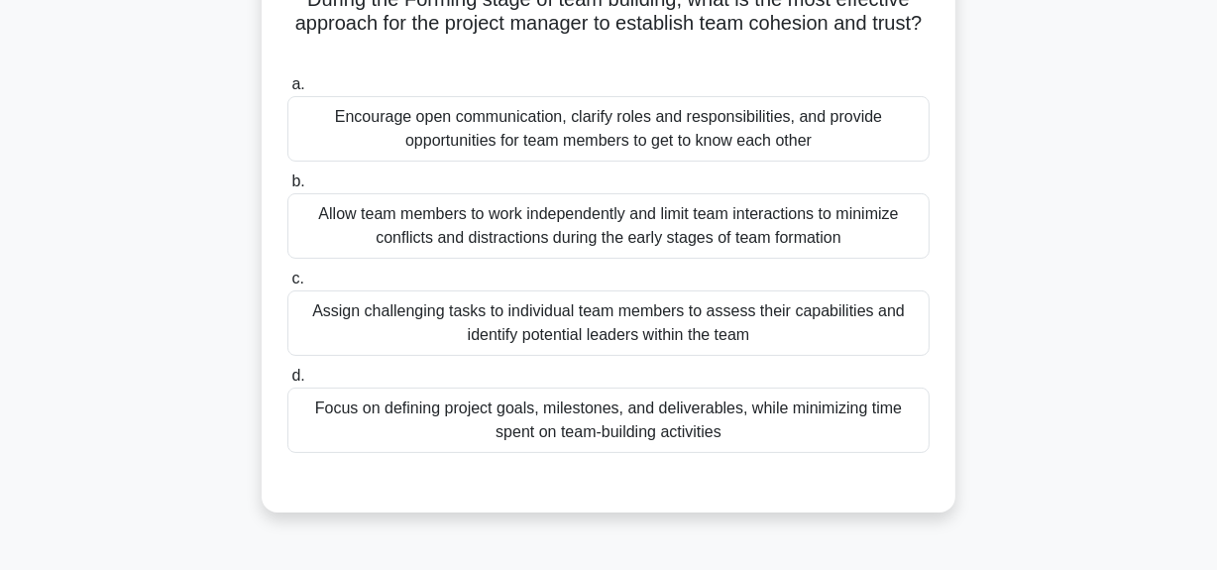
click at [609, 124] on div "Encourage open communication, clarify roles and responsibilities, and provide o…" at bounding box center [608, 128] width 642 height 65
click at [287, 91] on input "a. Encourage open communication, clarify roles and responsibilities, and provid…" at bounding box center [287, 84] width 0 height 13
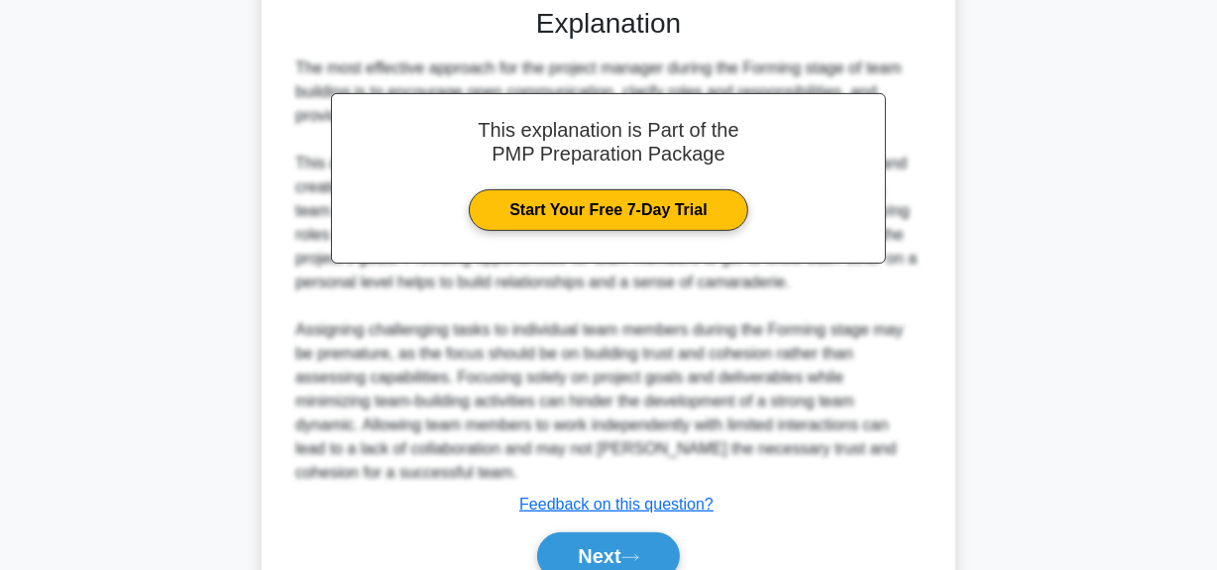
scroll to position [720, 0]
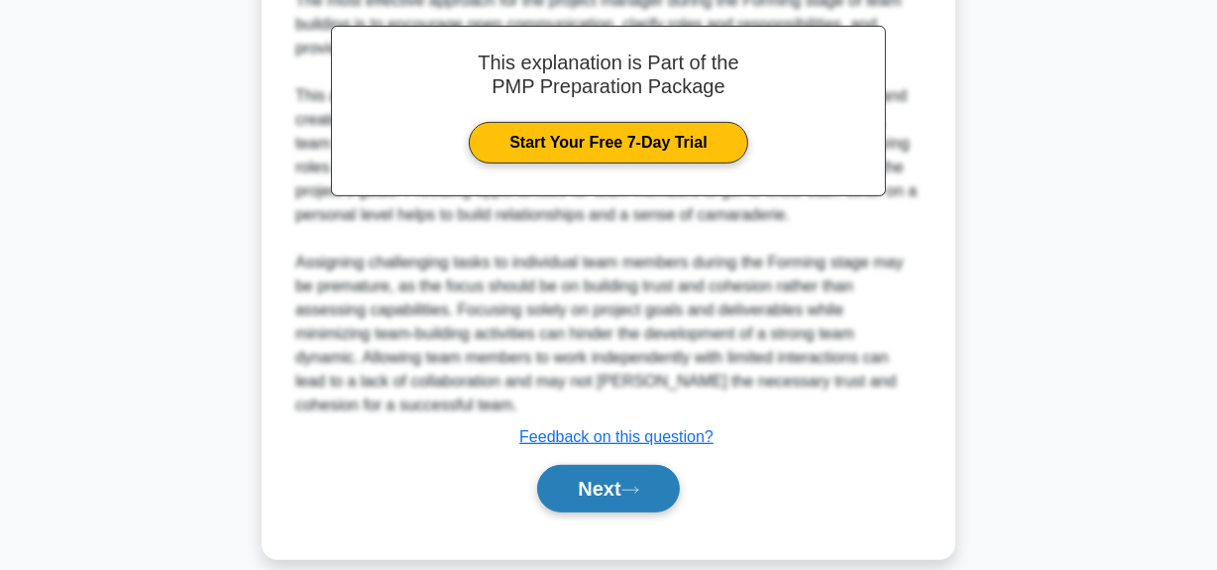
click at [618, 475] on button "Next" at bounding box center [608, 489] width 142 height 48
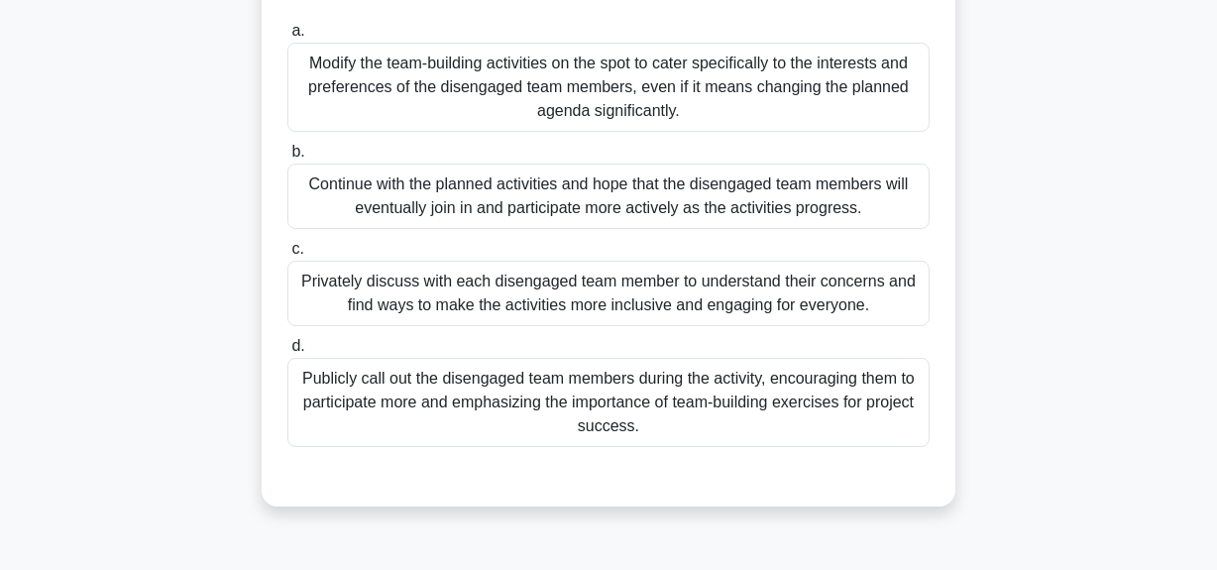
scroll to position [269, 0]
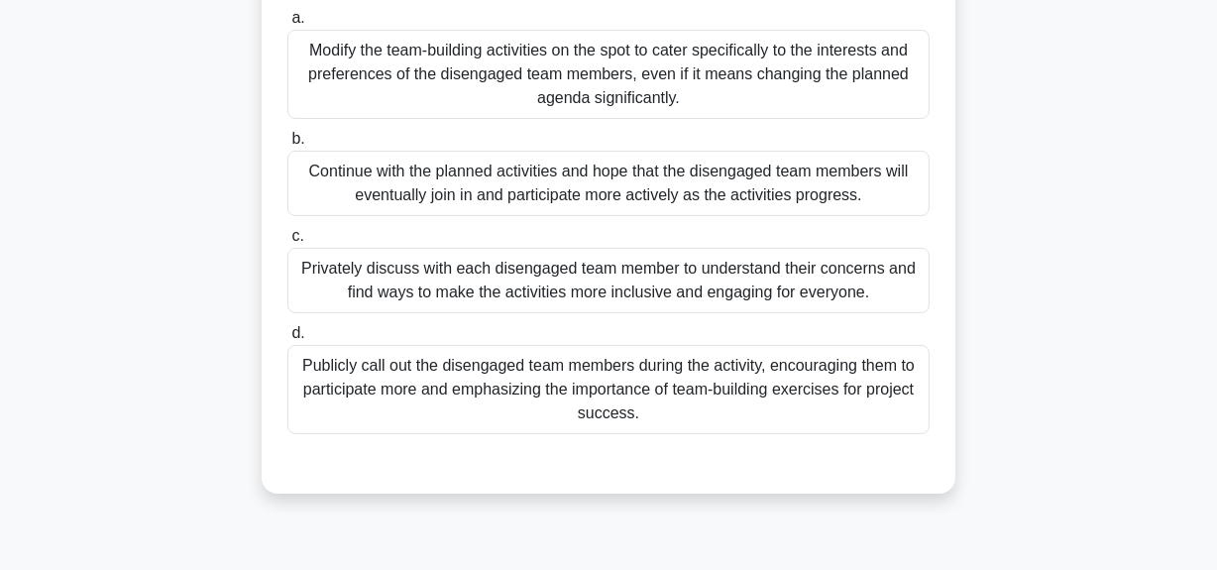
click at [623, 274] on div "Privately discuss with each disengaged team member to understand their concerns…" at bounding box center [608, 280] width 642 height 65
click at [287, 243] on input "c. Privately discuss with each disengaged team member to understand their conce…" at bounding box center [287, 236] width 0 height 13
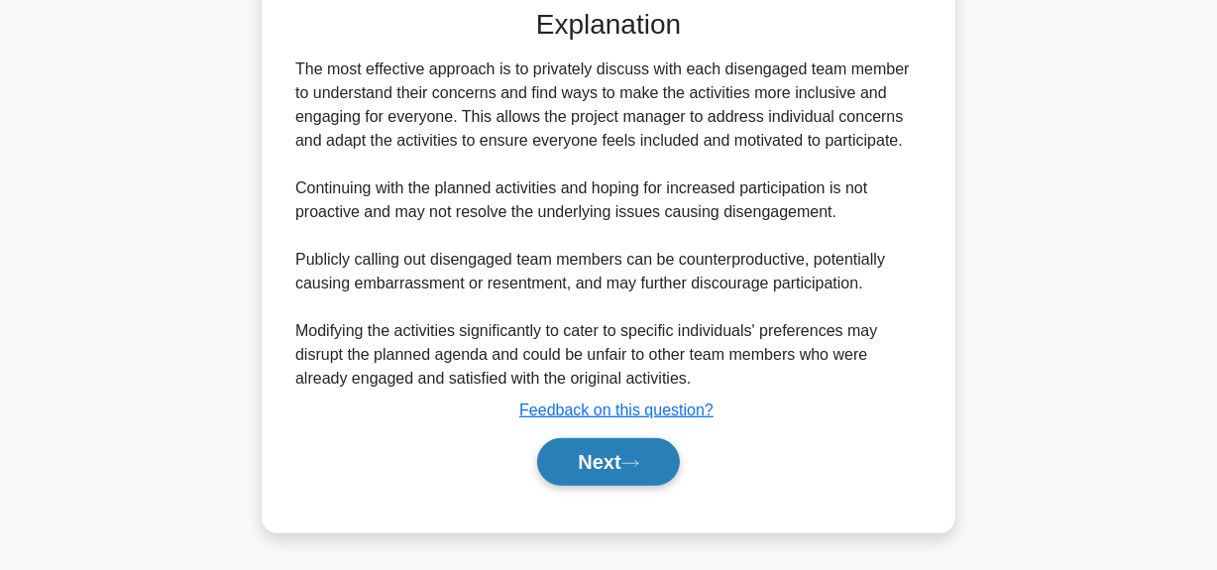
click at [622, 471] on button "Next" at bounding box center [608, 462] width 142 height 48
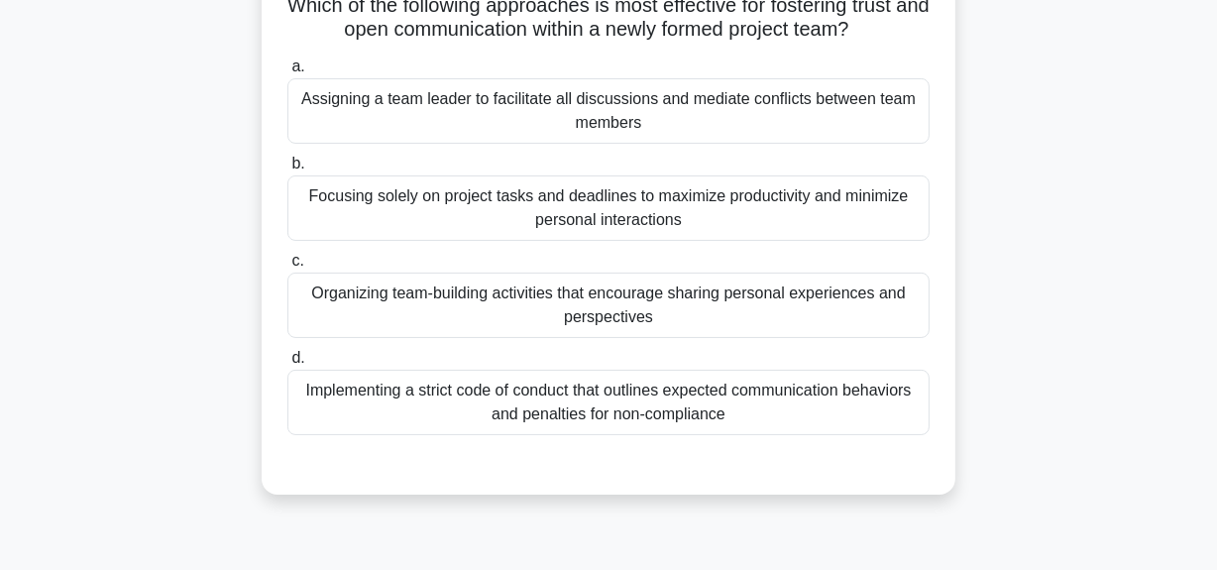
scroll to position [179, 0]
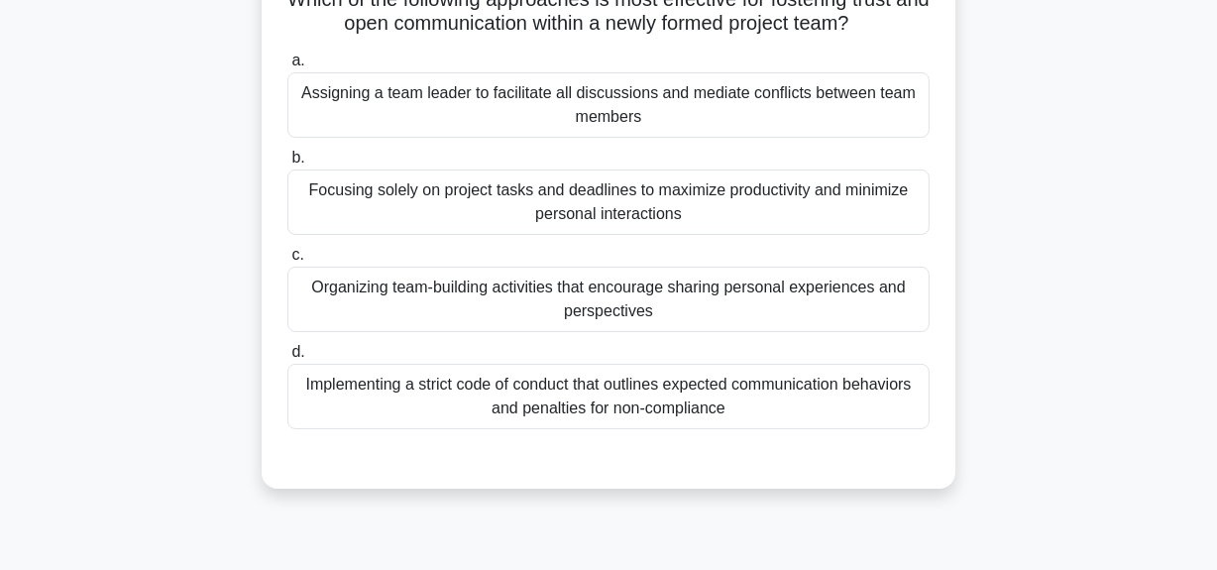
drag, startPoint x: 634, startPoint y: 297, endPoint x: 625, endPoint y: 340, distance: 43.5
click at [635, 297] on div "Organizing team-building activities that encourage sharing personal experiences…" at bounding box center [608, 299] width 642 height 65
click at [287, 262] on input "c. Organizing team-building activities that encourage sharing personal experien…" at bounding box center [287, 255] width 0 height 13
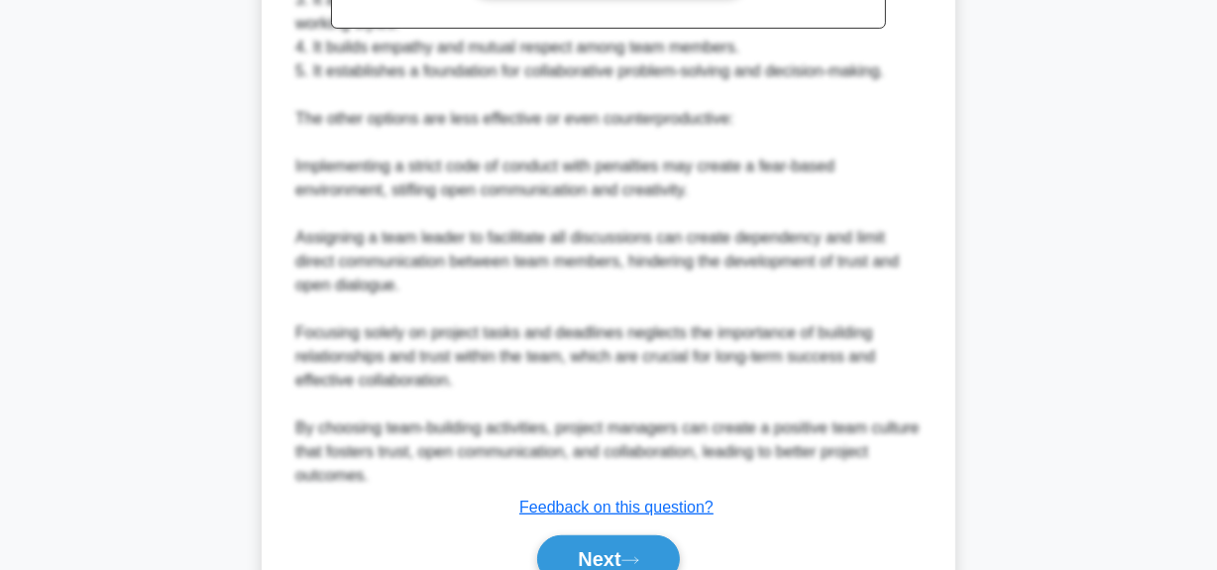
scroll to position [961, 0]
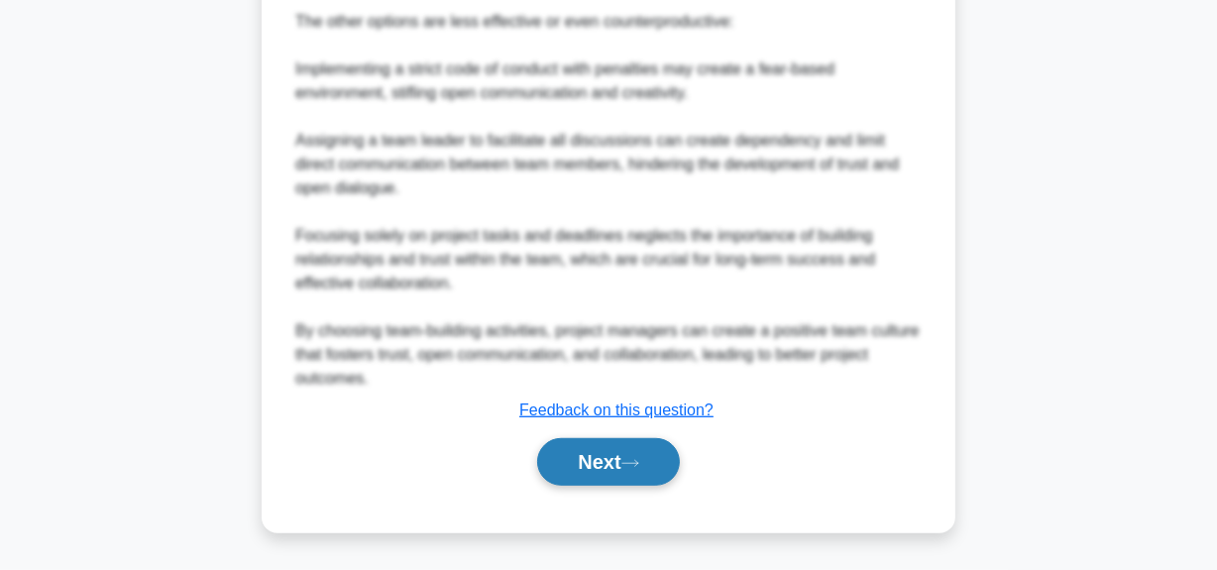
click at [613, 483] on button "Next" at bounding box center [608, 462] width 142 height 48
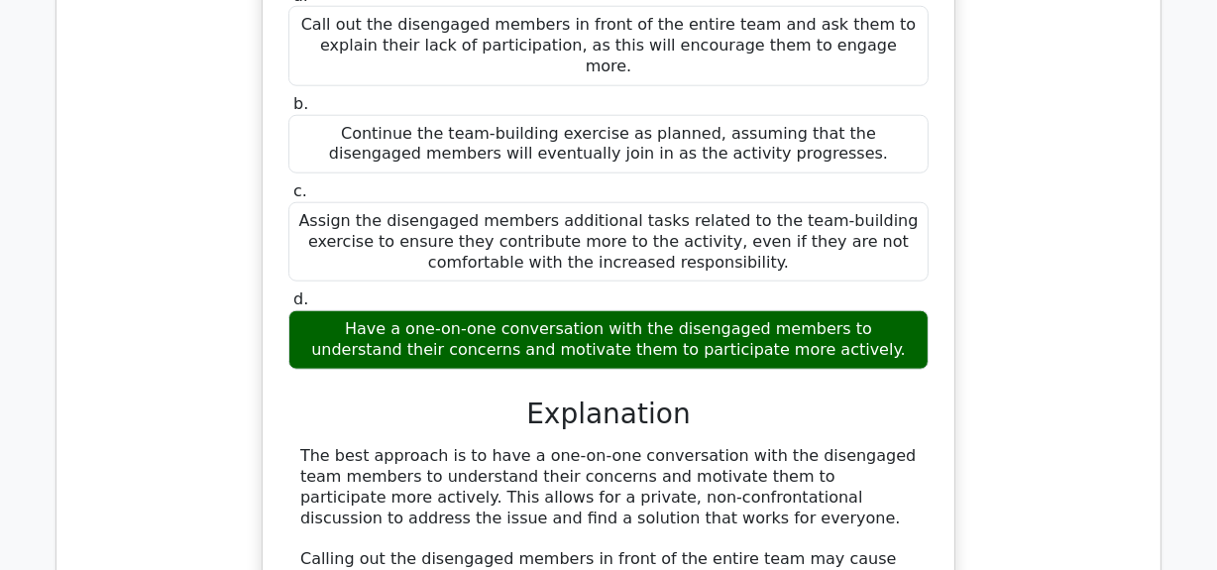
scroll to position [1531, 0]
